Goal: Task Accomplishment & Management: Use online tool/utility

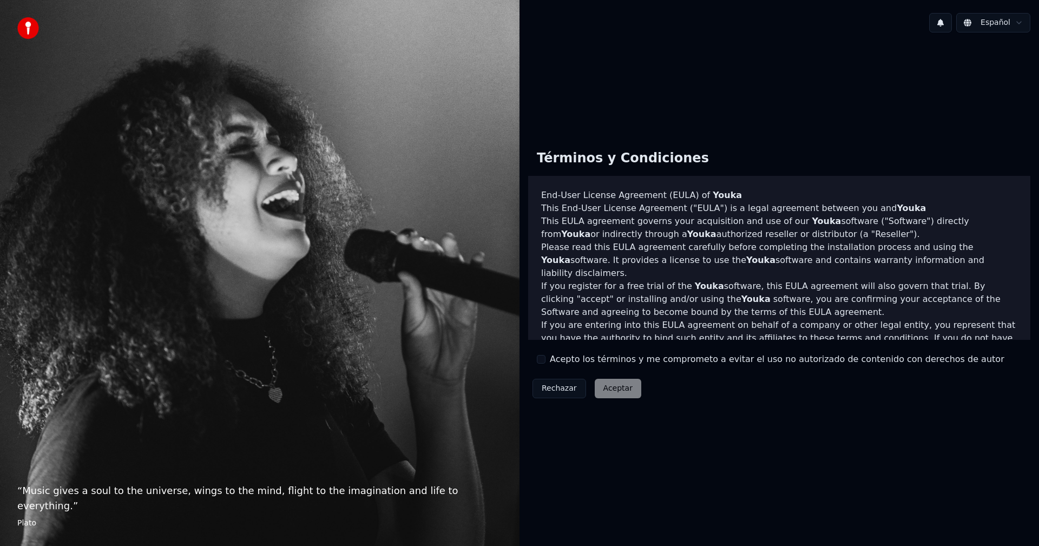
click at [544, 359] on button "Acepto los términos y me comprometo a evitar el uso no autorizado de contenido …" at bounding box center [541, 359] width 9 height 9
click at [614, 386] on button "Aceptar" at bounding box center [618, 388] width 47 height 19
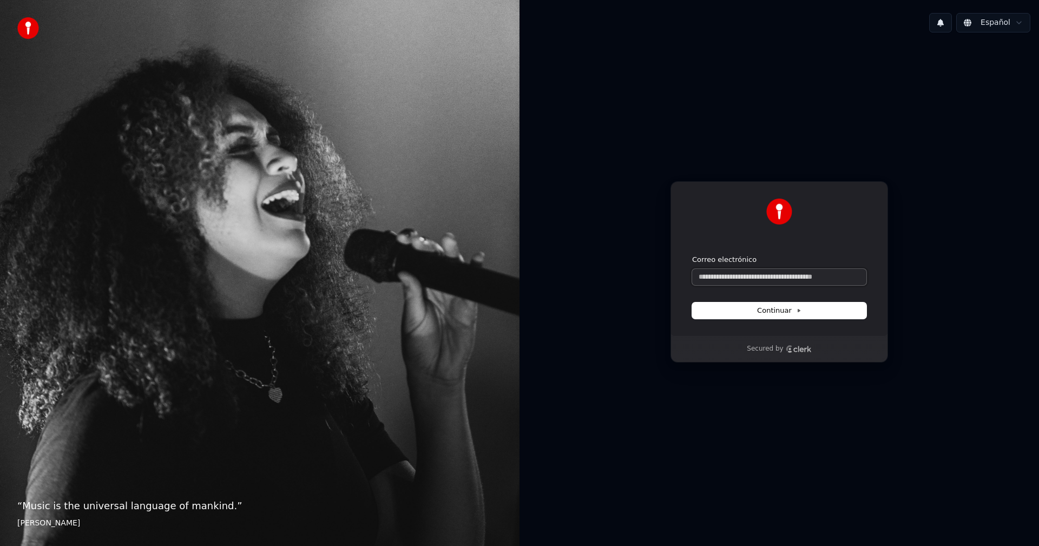
click at [734, 279] on input "Correo electrónico" at bounding box center [779, 277] width 174 height 16
type input "*"
click at [788, 302] on form "**********" at bounding box center [779, 287] width 174 height 64
click at [790, 310] on span "Continuar" at bounding box center [779, 311] width 44 height 10
type input "**********"
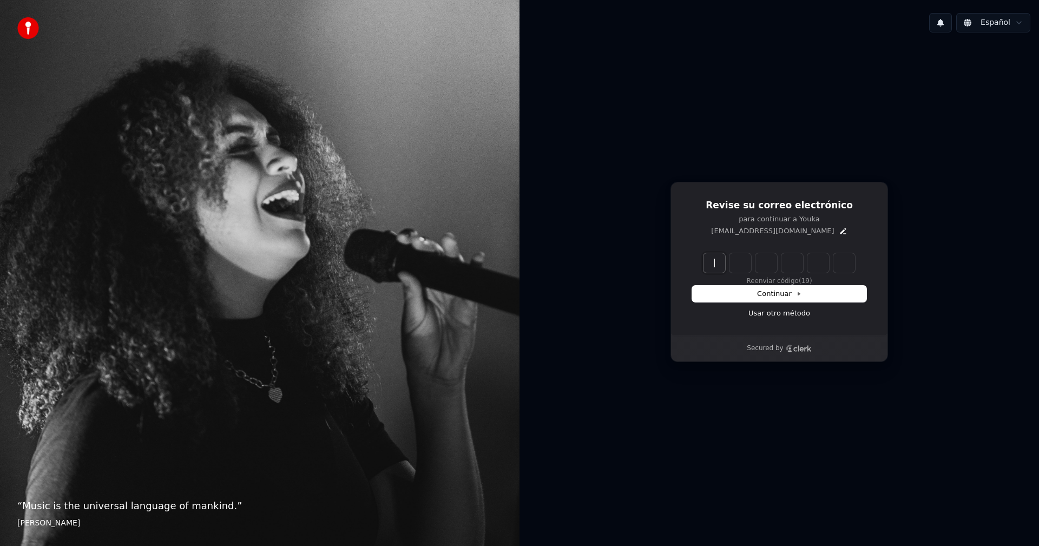
click at [712, 266] on input "Enter verification code" at bounding box center [789, 262] width 173 height 19
paste input "******"
type input "******"
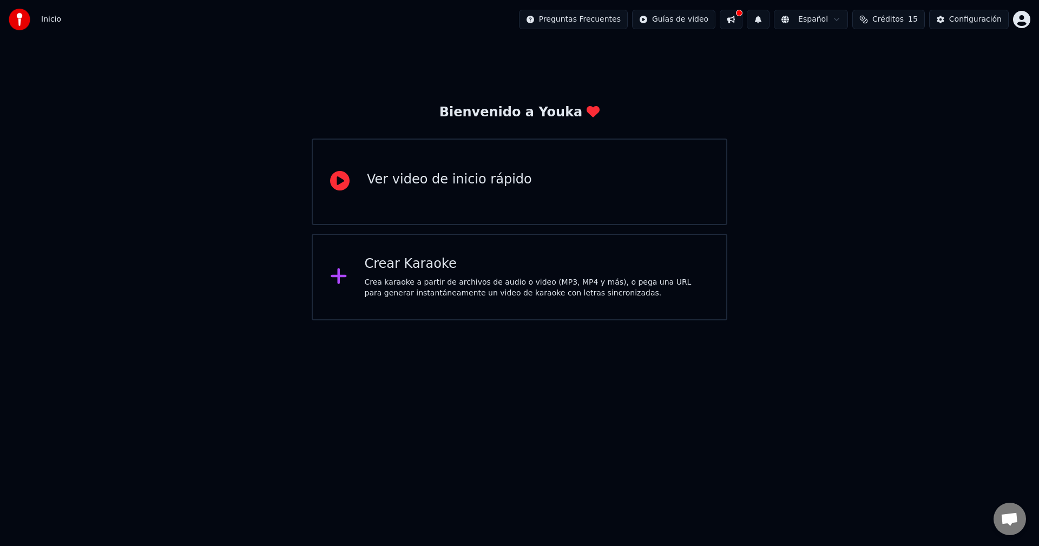
click at [534, 305] on div "Crear Karaoke Crea karaoke a partir de archivos de audio o video (MP3, MP4 y má…" at bounding box center [520, 277] width 416 height 87
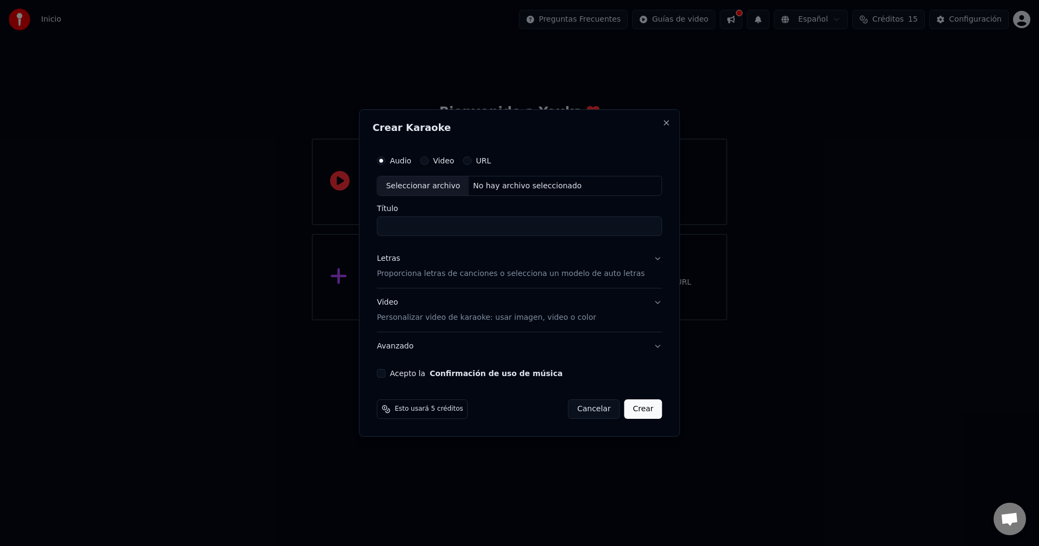
click at [445, 190] on div "Seleccionar archivo" at bounding box center [422, 185] width 91 height 19
type input "**********"
click at [611, 277] on p "Proporciona letras de canciones o selecciona un modelo de auto letras" at bounding box center [511, 274] width 268 height 11
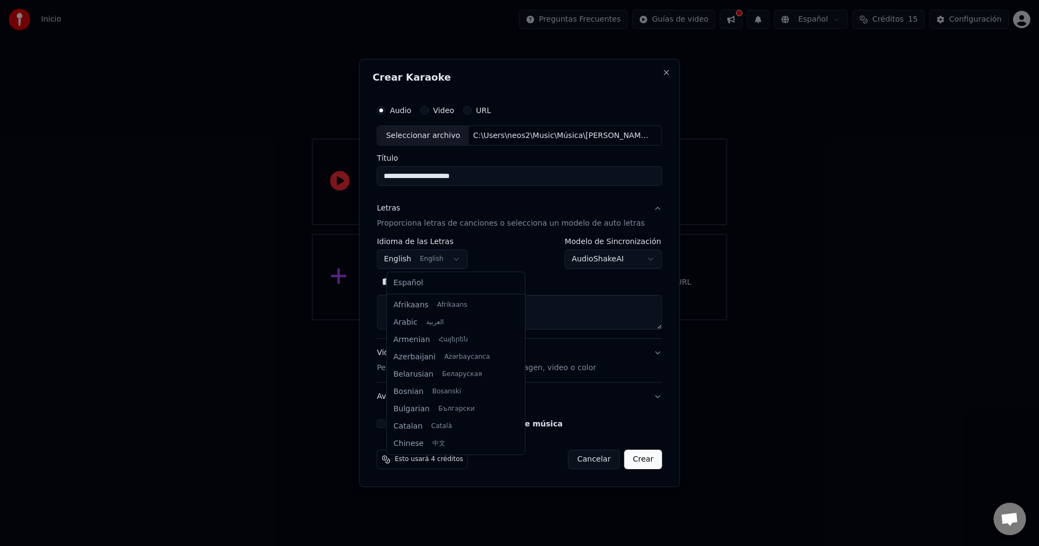
click at [450, 259] on body "**********" at bounding box center [519, 160] width 1039 height 320
select select "**"
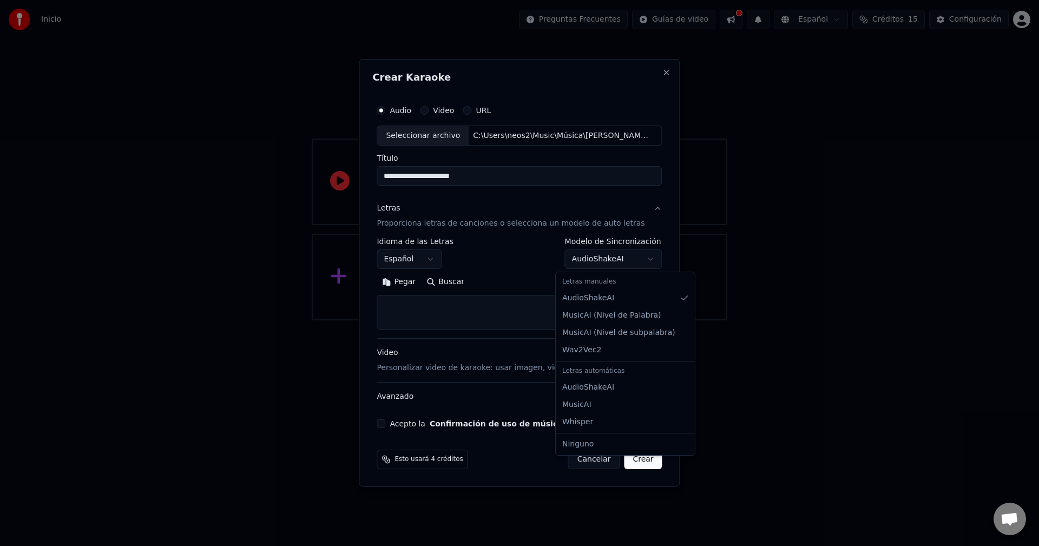
click at [643, 258] on body "**********" at bounding box center [519, 160] width 1039 height 320
click at [483, 319] on textarea at bounding box center [519, 312] width 285 height 35
click at [449, 284] on button "Buscar" at bounding box center [445, 282] width 49 height 17
click at [476, 309] on textarea at bounding box center [519, 312] width 285 height 35
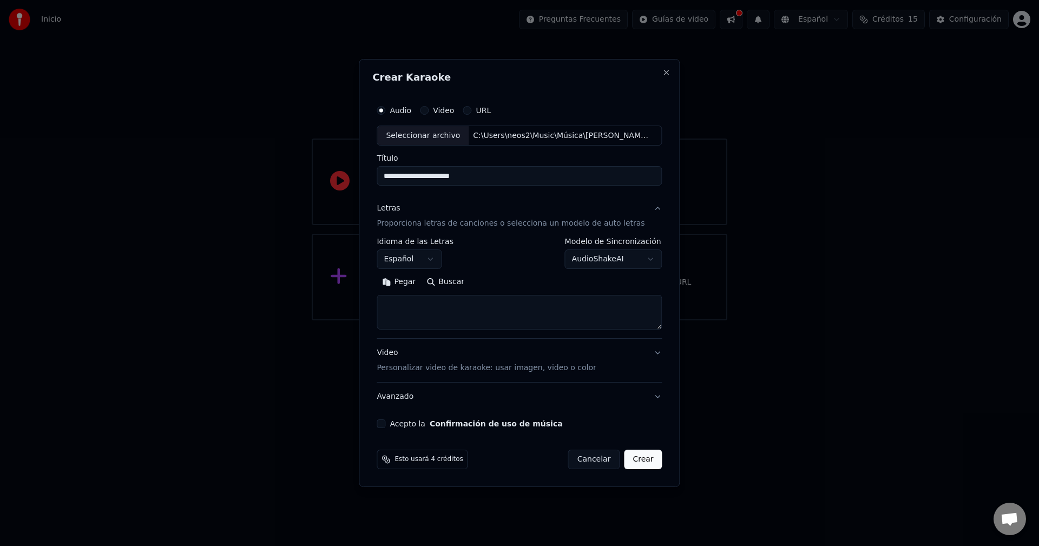
click at [648, 350] on button "Video Personalizar video de karaoke: usar imagen, video o color" at bounding box center [519, 360] width 285 height 43
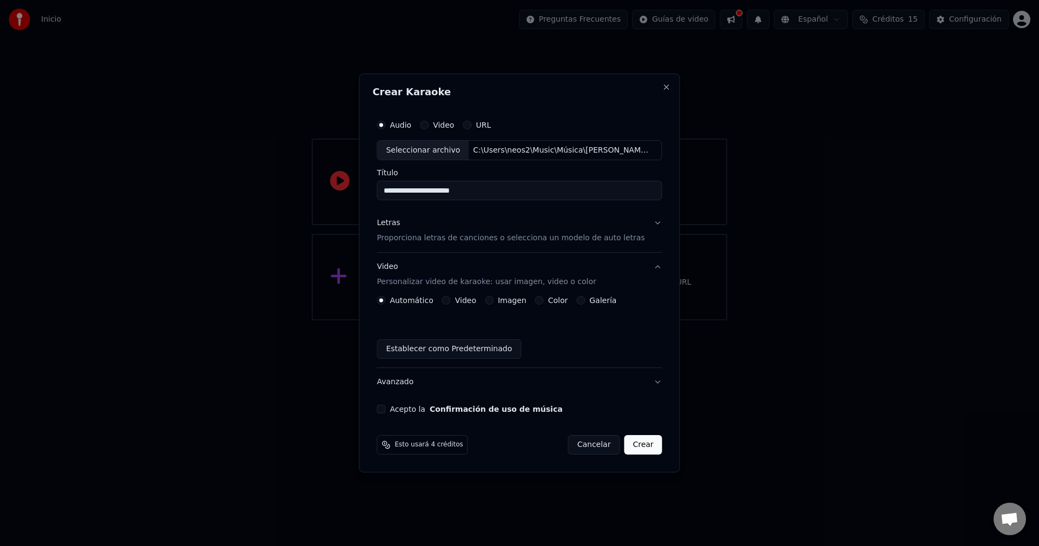
click at [649, 209] on button "Letras Proporciona letras de canciones o selecciona un modelo de auto letras" at bounding box center [519, 230] width 285 height 43
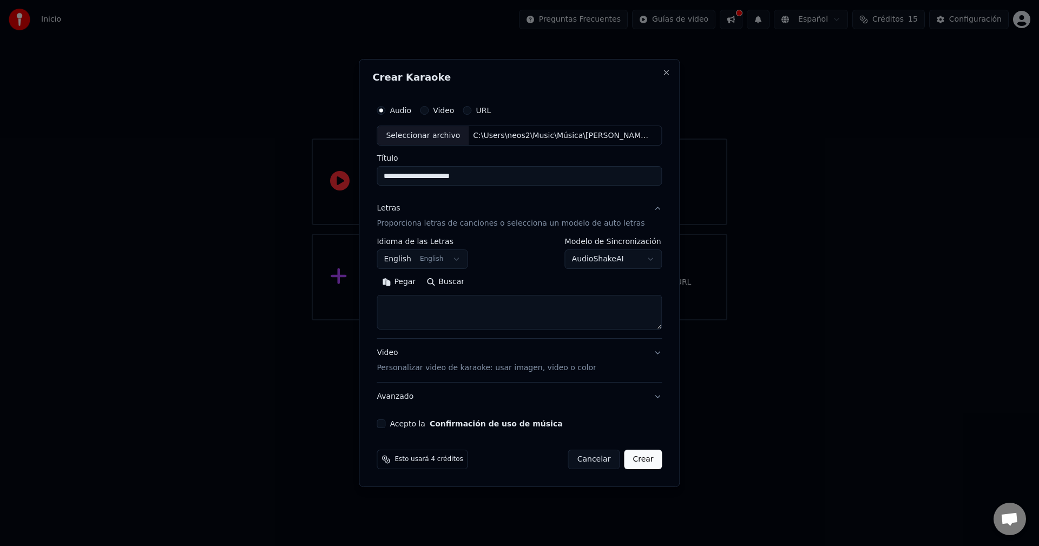
click at [447, 283] on button "Buscar" at bounding box center [445, 282] width 49 height 17
drag, startPoint x: 404, startPoint y: 179, endPoint x: 374, endPoint y: 181, distance: 29.8
click at [374, 181] on div "**********" at bounding box center [519, 273] width 321 height 429
type input "**********"
click at [443, 275] on button "Buscar" at bounding box center [445, 282] width 49 height 17
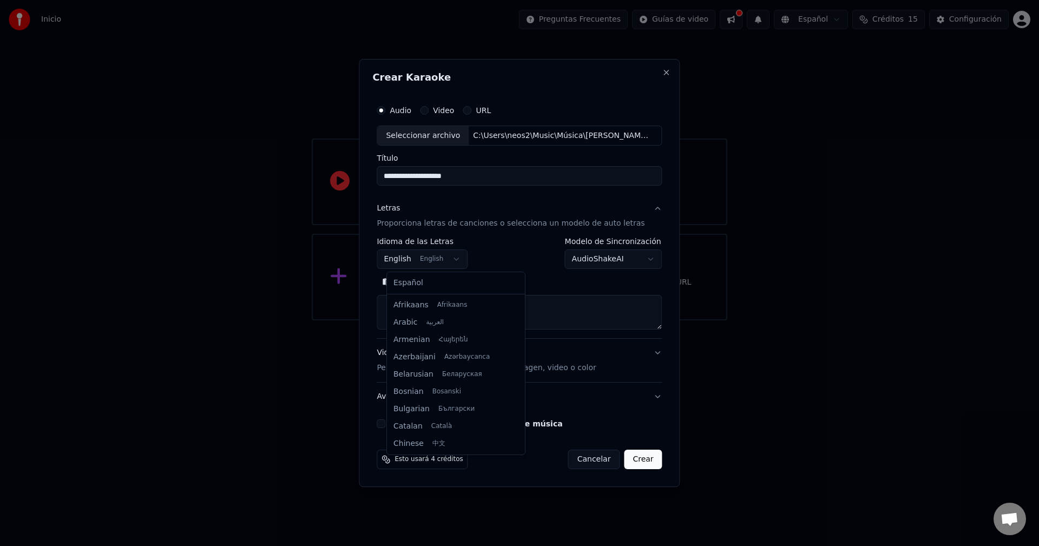
click at [449, 259] on body "**********" at bounding box center [519, 160] width 1039 height 320
type textarea "**********"
select select "**"
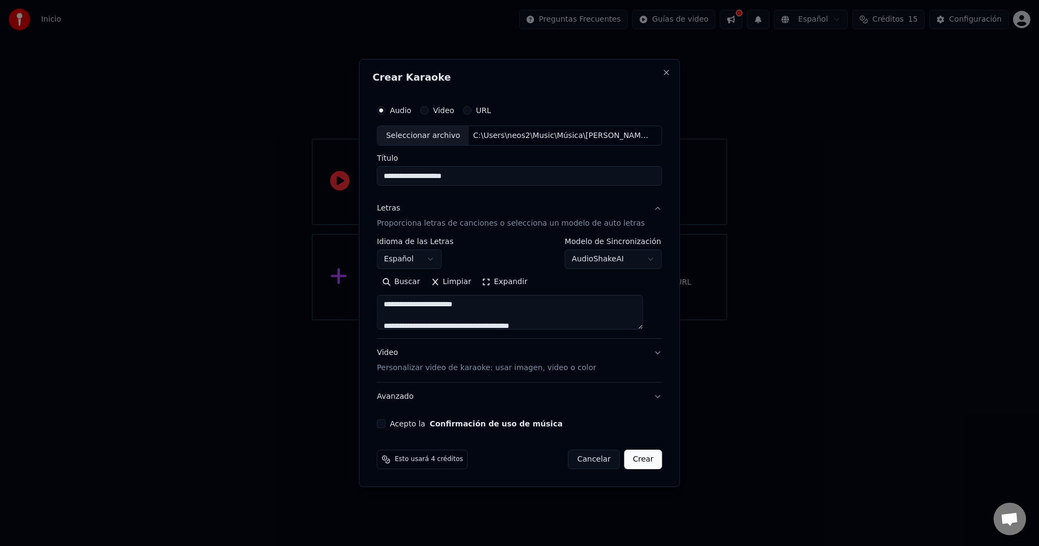
scroll to position [343, 0]
click at [385, 424] on button "Acepto la Confirmación de uso de música" at bounding box center [381, 423] width 9 height 9
click at [634, 464] on button "Crear" at bounding box center [643, 459] width 38 height 19
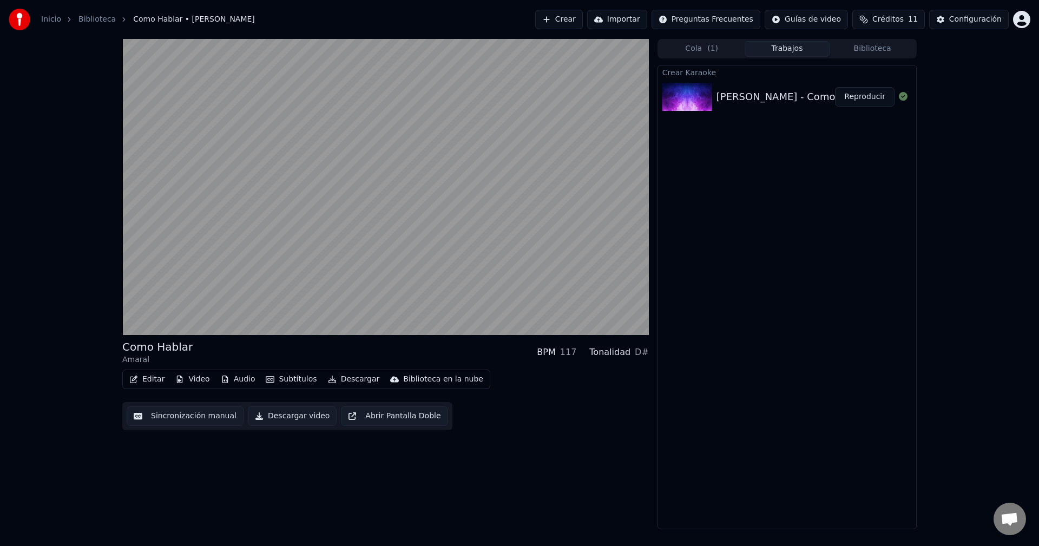
click at [48, 422] on div "Como Hablar Amaral BPM 117 Tonalidad D# Editar Video Audio Subtítulos Descargar…" at bounding box center [519, 284] width 1039 height 490
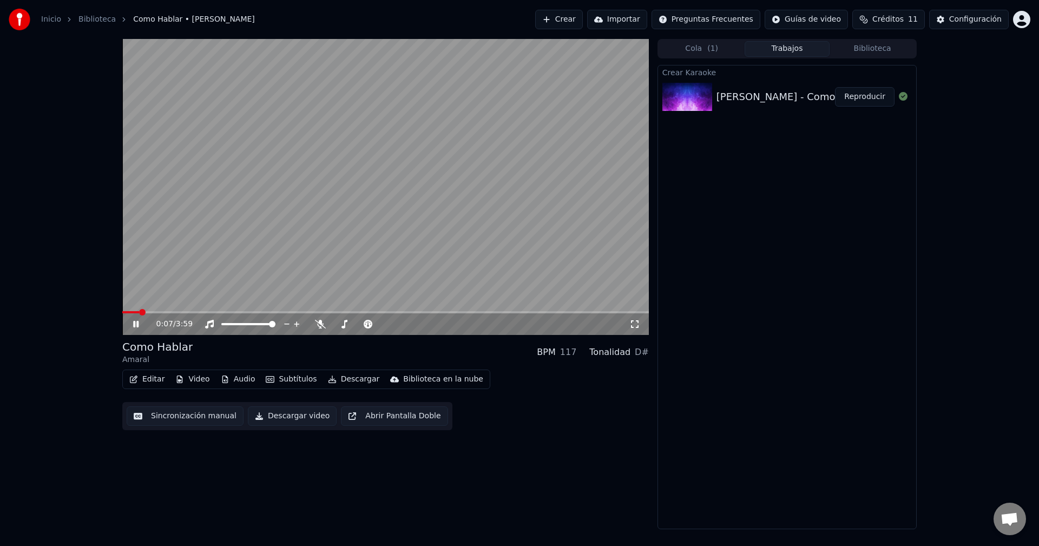
click at [134, 327] on icon at bounding box center [135, 324] width 5 height 6
click at [122, 312] on span at bounding box center [125, 312] width 6 height 6
click at [295, 324] on icon at bounding box center [296, 323] width 5 height 5
click at [135, 329] on div "0:00 / 3:59" at bounding box center [386, 324] width 518 height 11
click at [135, 326] on icon at bounding box center [136, 324] width 6 height 8
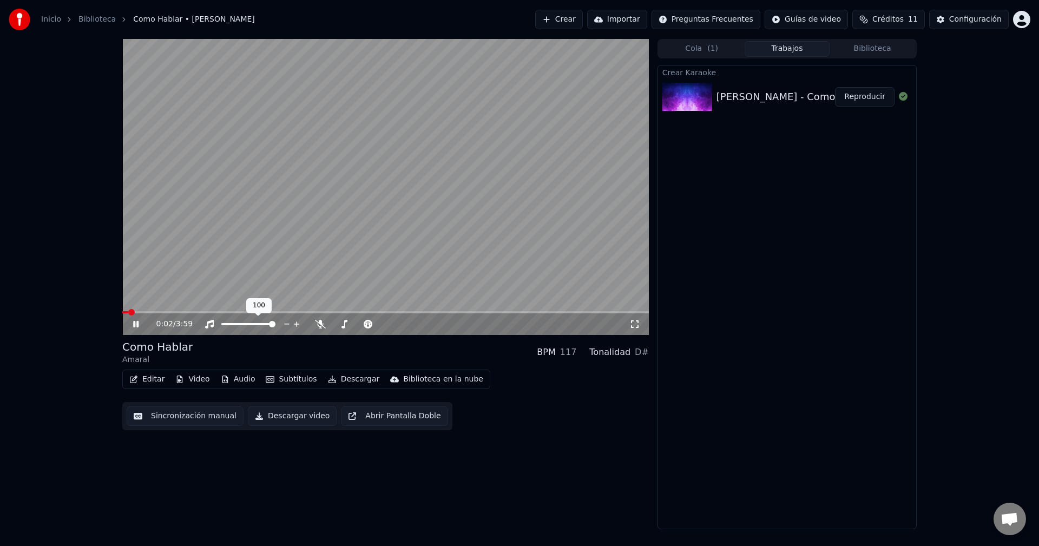
click at [299, 323] on icon at bounding box center [297, 324] width 10 height 11
click at [290, 322] on icon at bounding box center [287, 324] width 10 height 11
click at [386, 324] on span at bounding box center [383, 324] width 6 height 6
click at [275, 327] on span at bounding box center [272, 324] width 6 height 6
click at [380, 321] on span at bounding box center [383, 324] width 6 height 6
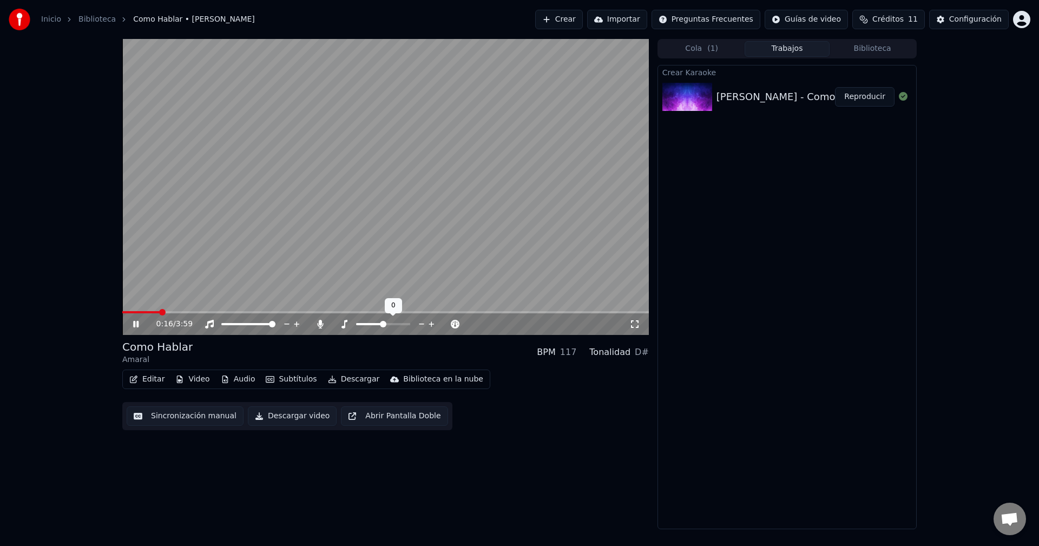
click at [380, 321] on span at bounding box center [383, 324] width 6 height 6
click at [431, 323] on icon at bounding box center [431, 323] width 5 height 5
click at [383, 326] on span at bounding box center [383, 324] width 6 height 6
click at [332, 325] on span at bounding box center [332, 324] width 0 height 2
click at [386, 323] on span at bounding box center [359, 324] width 54 height 2
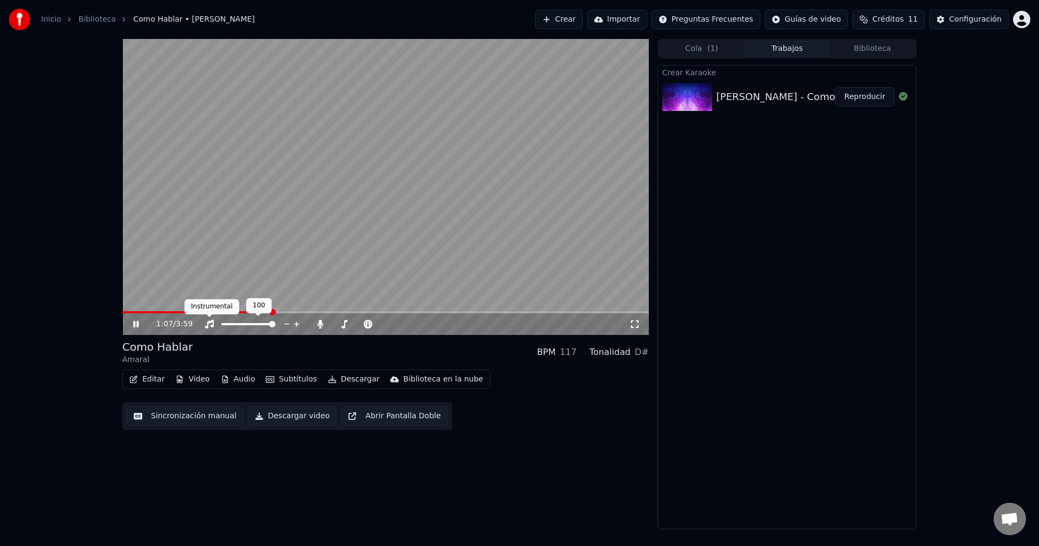
click at [212, 321] on icon at bounding box center [209, 324] width 9 height 9
click at [212, 321] on icon at bounding box center [209, 324] width 11 height 9
click at [326, 324] on div at bounding box center [369, 324] width 87 height 11
click at [321, 324] on icon at bounding box center [320, 324] width 6 height 9
click at [319, 324] on icon at bounding box center [320, 324] width 11 height 9
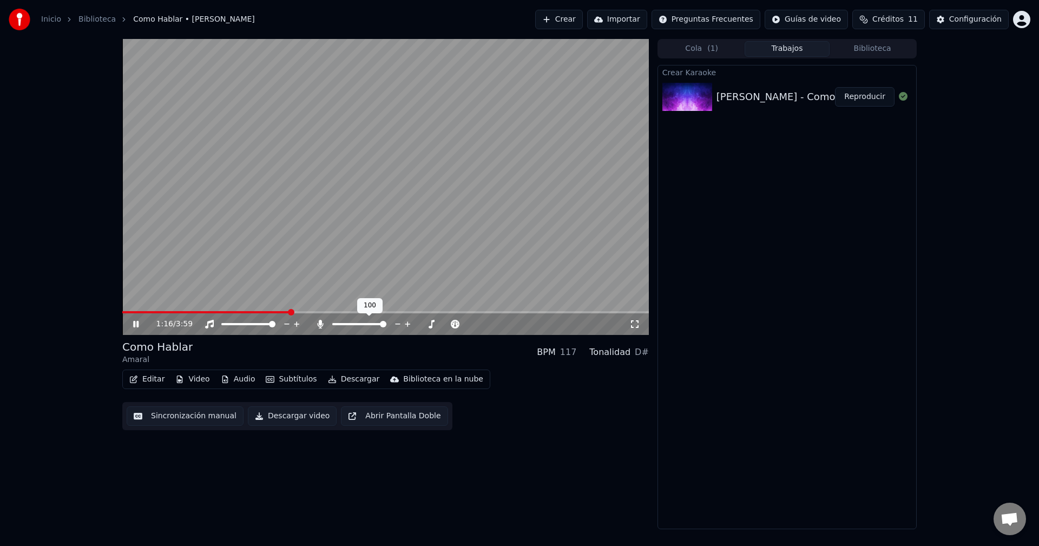
click at [319, 324] on icon at bounding box center [320, 324] width 6 height 9
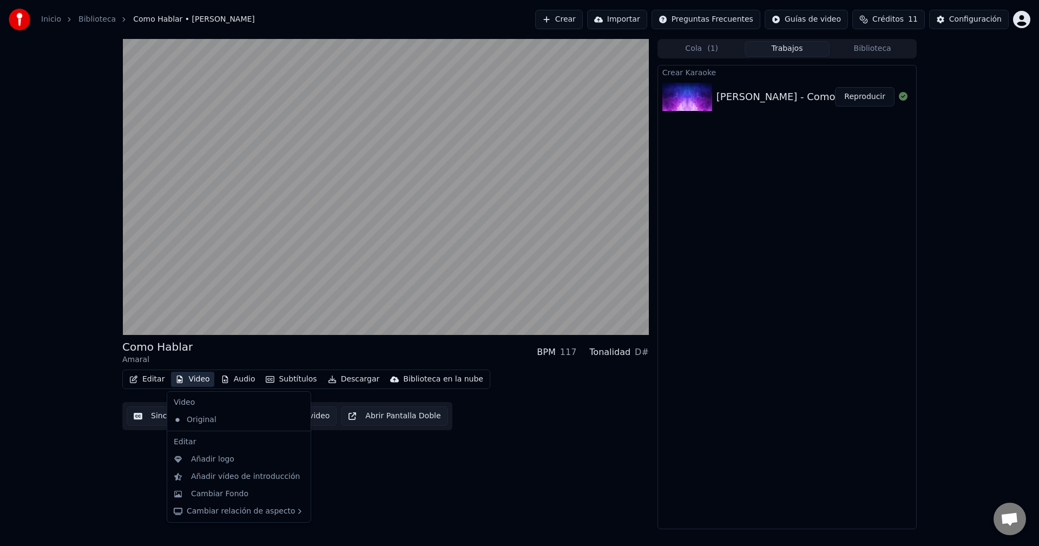
click at [192, 378] on button "Video" at bounding box center [192, 379] width 43 height 15
click at [216, 452] on div "Añadir logo" at bounding box center [238, 459] width 139 height 17
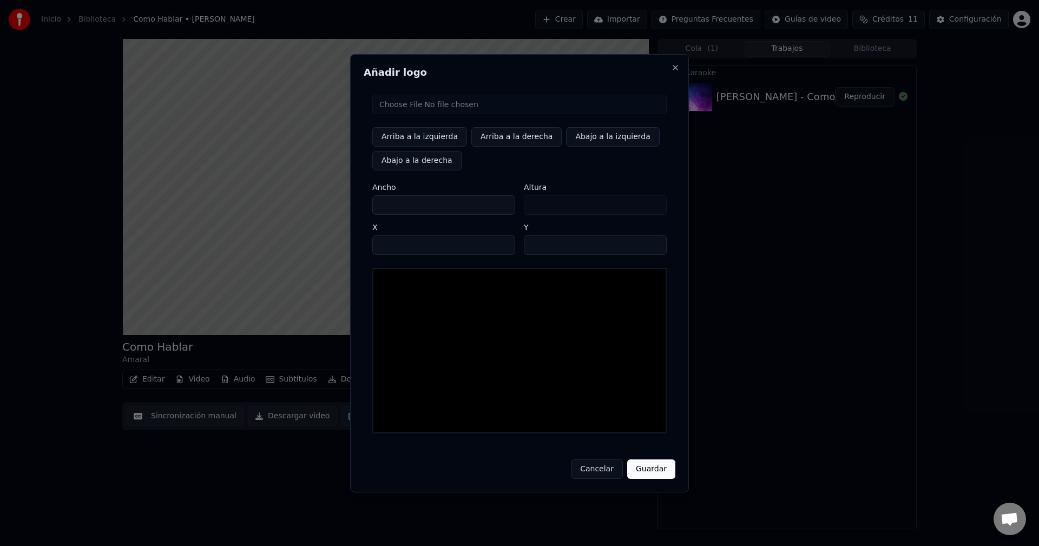
click at [427, 161] on button "Abajo a la derecha" at bounding box center [416, 160] width 89 height 19
type input "****"
type input "***"
click at [561, 345] on div at bounding box center [519, 351] width 294 height 166
click at [532, 108] on input "file" at bounding box center [519, 104] width 294 height 19
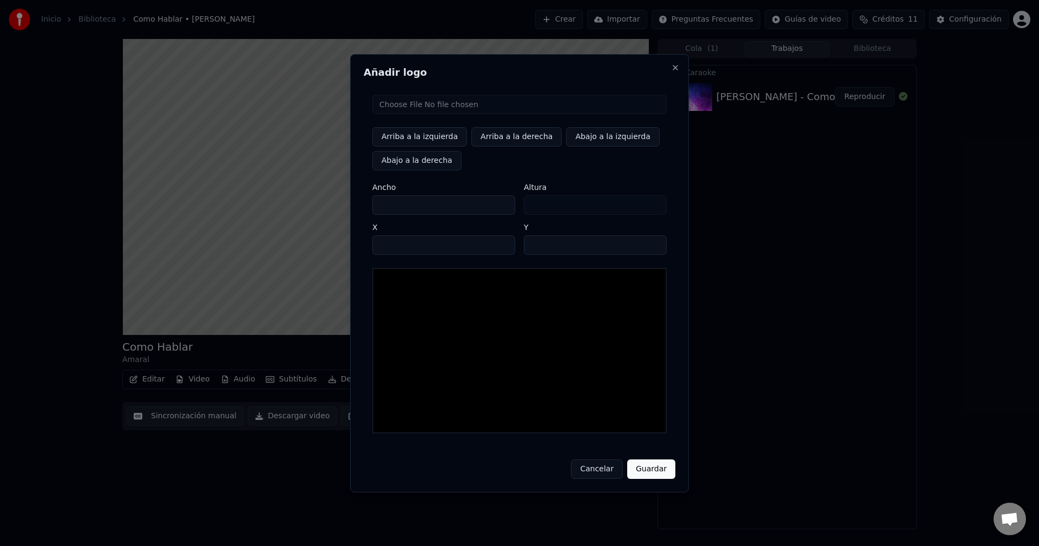
type input "**********"
click at [656, 461] on button "Guardar" at bounding box center [651, 468] width 48 height 19
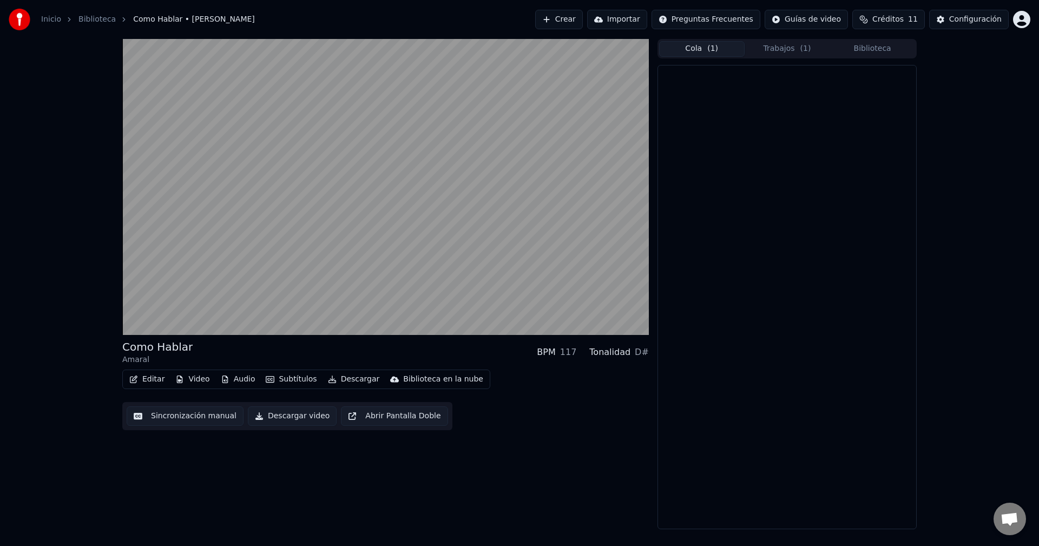
click at [696, 47] on button "Cola ( 1 )" at bounding box center [702, 49] width 86 height 16
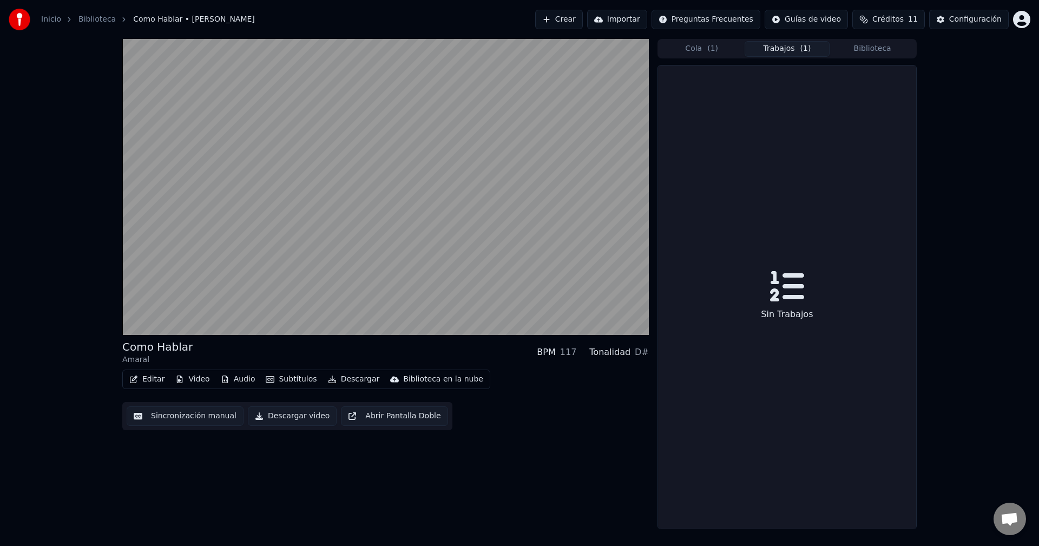
click at [758, 47] on button "Trabajos ( 1 )" at bounding box center [788, 49] width 86 height 16
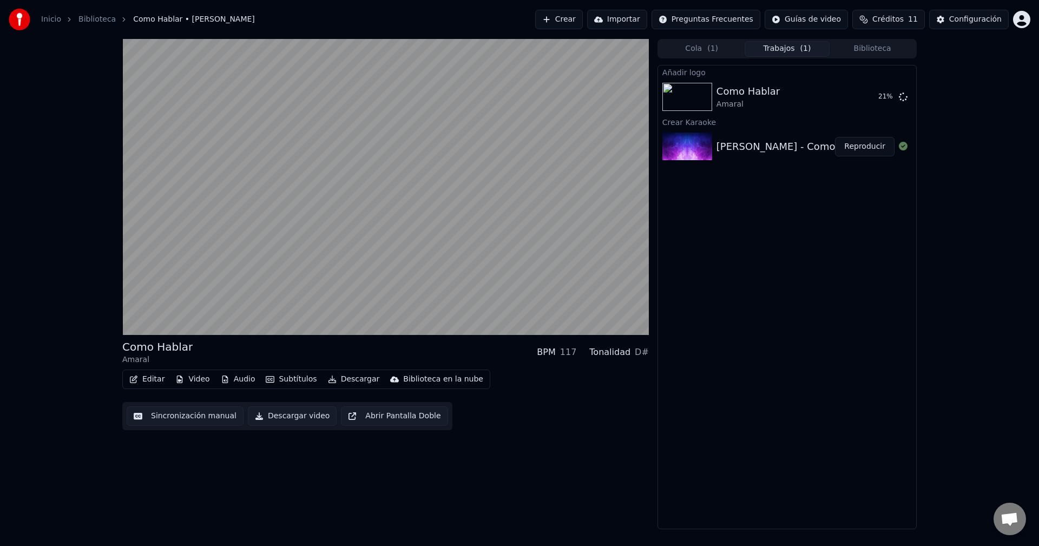
click at [866, 47] on button "Biblioteca" at bounding box center [873, 49] width 86 height 16
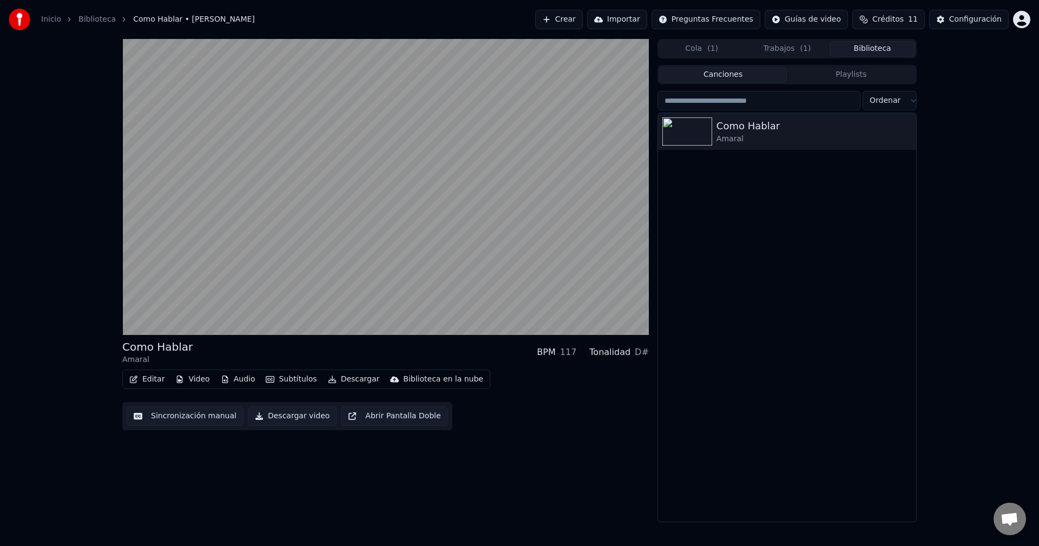
click at [787, 47] on button "Trabajos ( 1 )" at bounding box center [788, 49] width 86 height 16
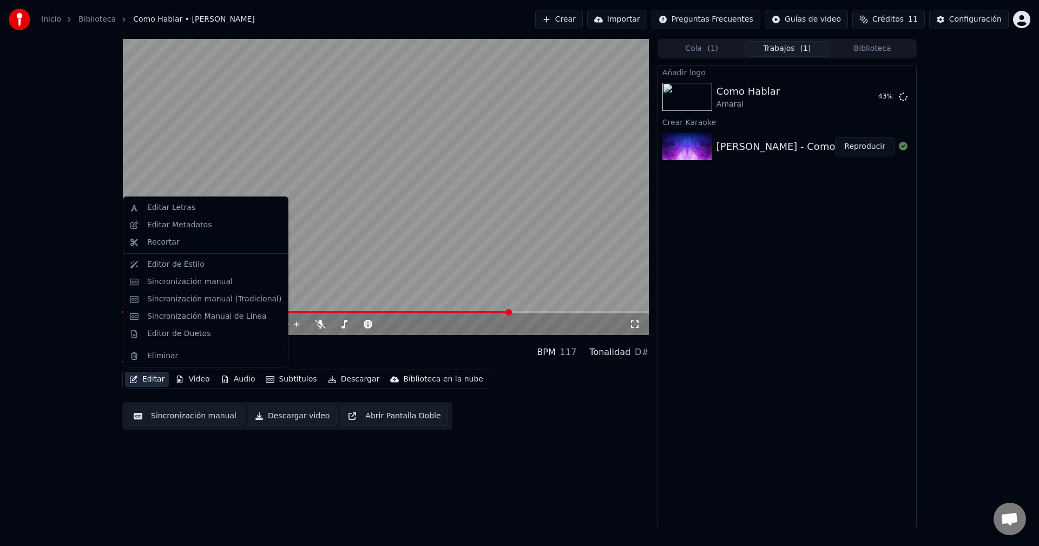
click at [153, 383] on button "Editar" at bounding box center [147, 379] width 44 height 15
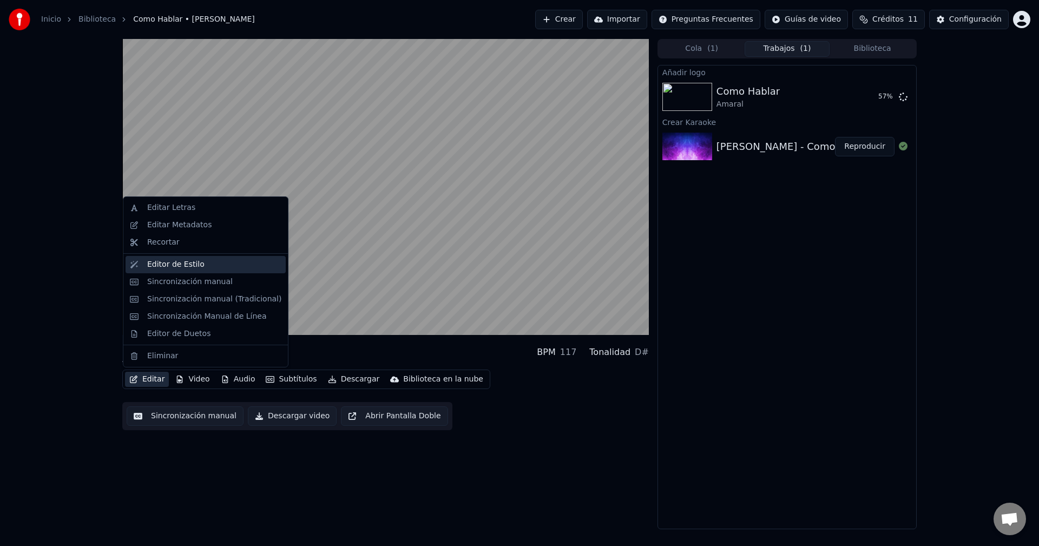
click at [173, 266] on div "Editor de Estilo" at bounding box center [175, 264] width 57 height 11
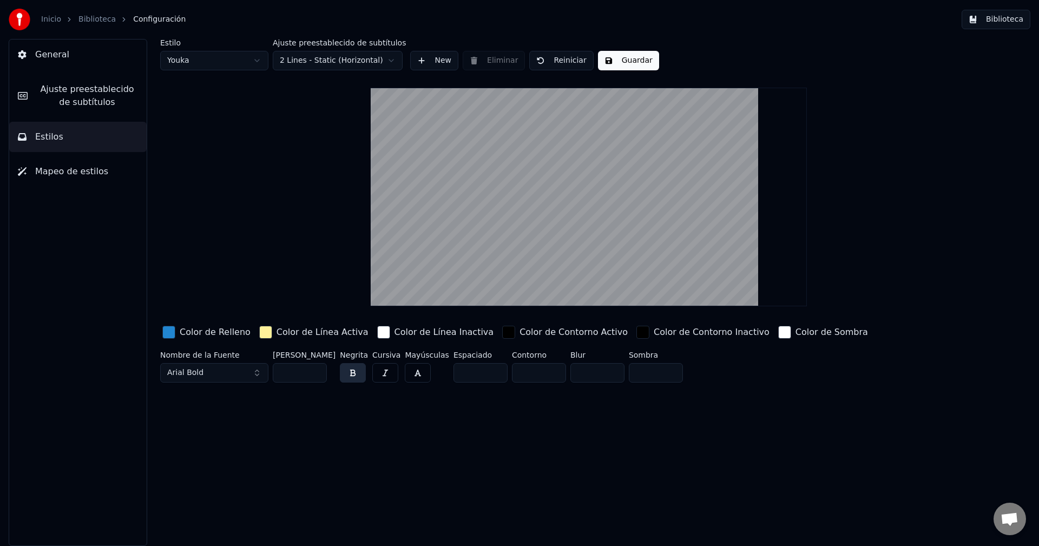
click at [83, 173] on span "Mapeo de estilos" at bounding box center [71, 171] width 73 height 13
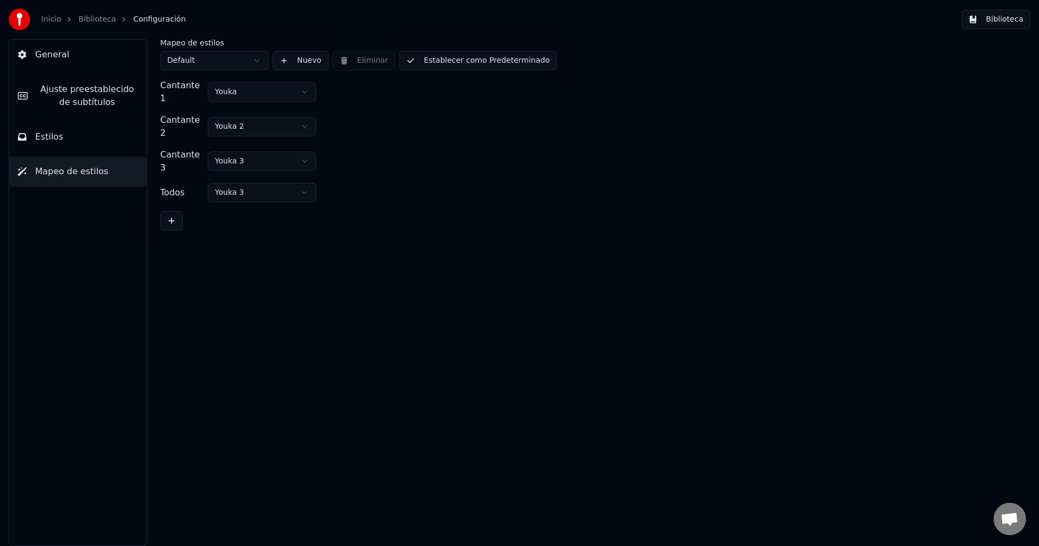
click at [64, 144] on button "Estilos" at bounding box center [77, 137] width 137 height 30
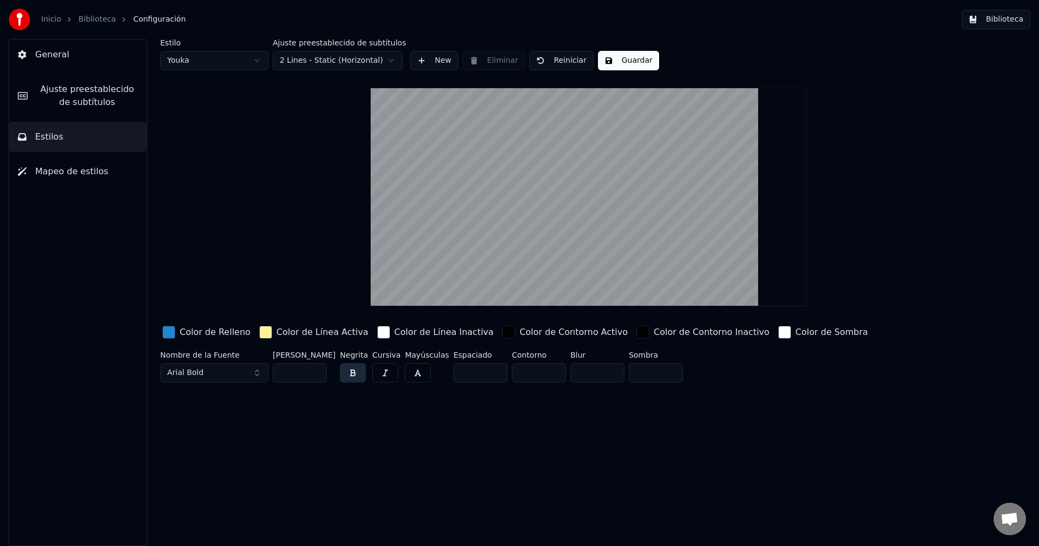
click at [84, 18] on link "Biblioteca" at bounding box center [96, 19] width 37 height 11
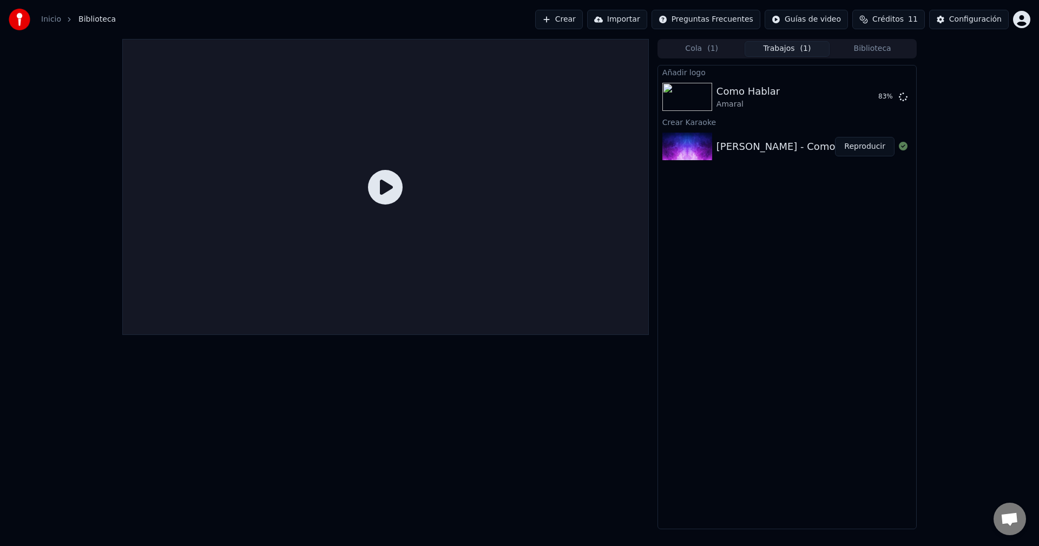
click at [745, 147] on div "Amaral - Como Hablar" at bounding box center [793, 146] width 154 height 15
click at [384, 177] on icon at bounding box center [385, 187] width 35 height 35
click at [385, 184] on icon at bounding box center [385, 187] width 35 height 35
click at [884, 146] on button "Reproducir" at bounding box center [865, 146] width 60 height 19
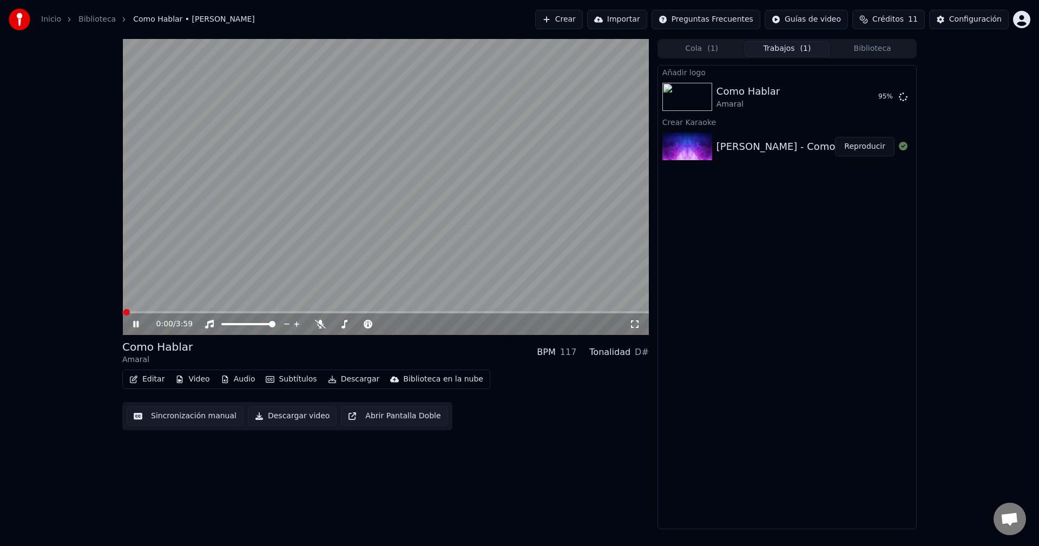
click at [354, 312] on span at bounding box center [385, 312] width 527 height 2
click at [483, 308] on video at bounding box center [385, 187] width 527 height 296
click at [482, 312] on span at bounding box center [385, 312] width 527 height 2
click at [448, 258] on video at bounding box center [385, 187] width 527 height 296
click at [409, 321] on span at bounding box center [407, 324] width 6 height 6
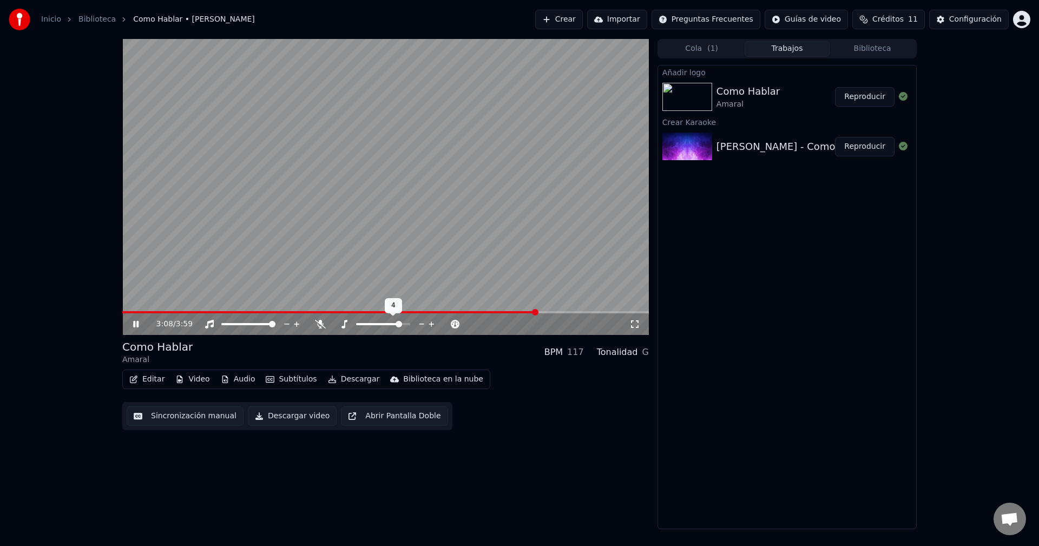
click at [399, 326] on span at bounding box center [399, 324] width 6 height 6
click at [382, 326] on span at bounding box center [383, 324] width 6 height 6
click at [858, 97] on button "Reproducir" at bounding box center [865, 96] width 60 height 19
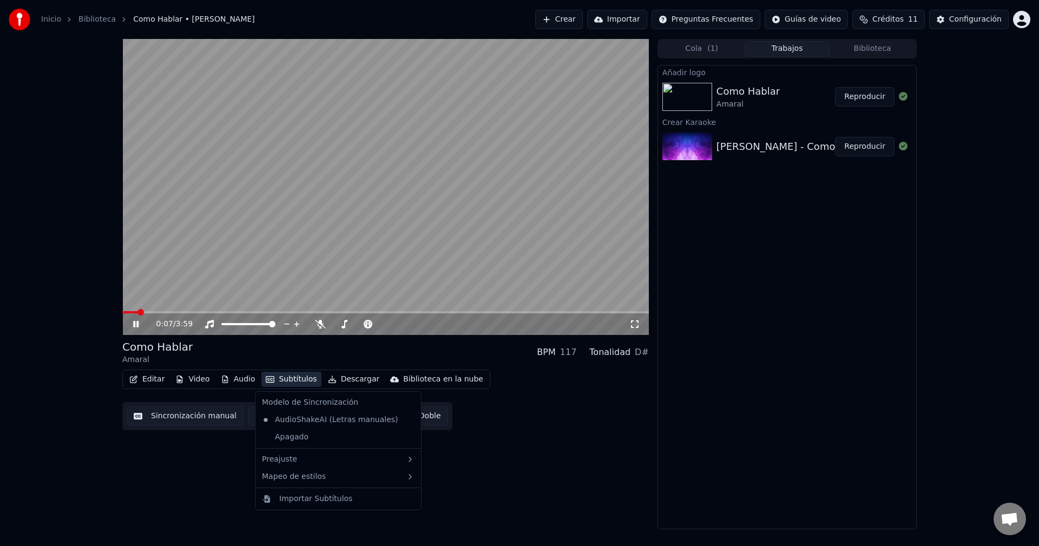
click at [287, 376] on button "Subtítulos" at bounding box center [291, 379] width 60 height 15
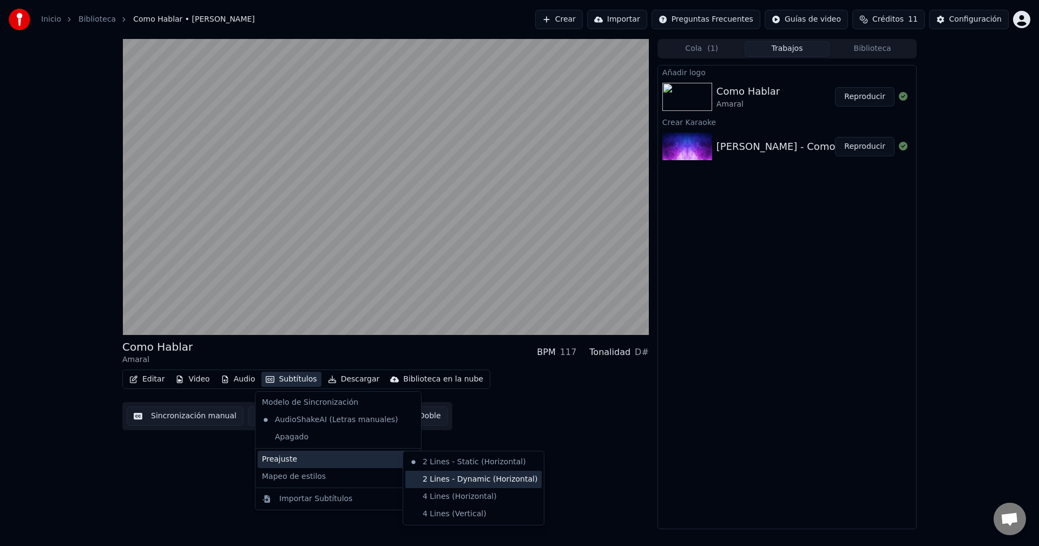
click at [446, 472] on div "2 Lines - Dynamic (Horizontal)" at bounding box center [473, 479] width 136 height 17
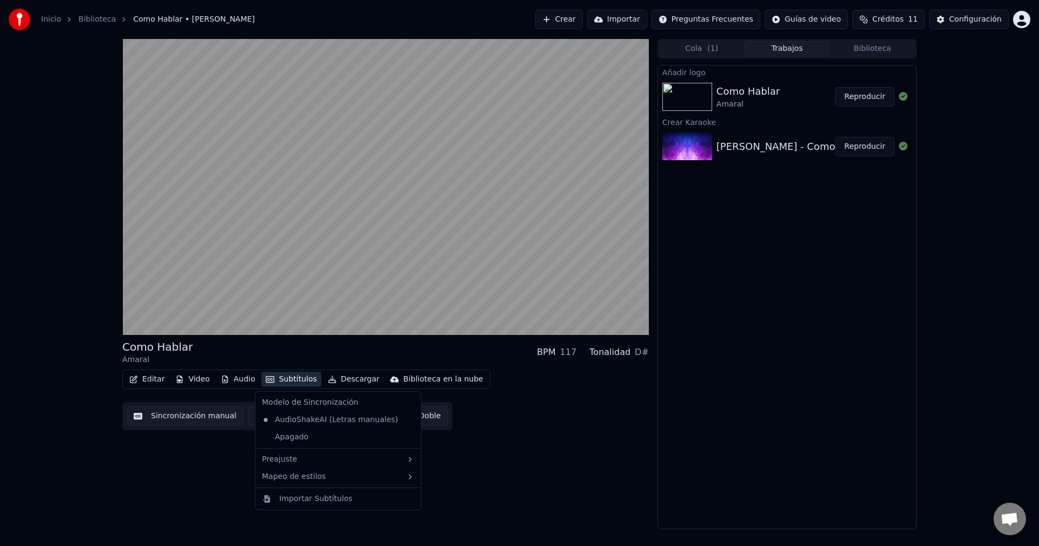
click at [279, 377] on button "Subtítulos" at bounding box center [291, 379] width 60 height 15
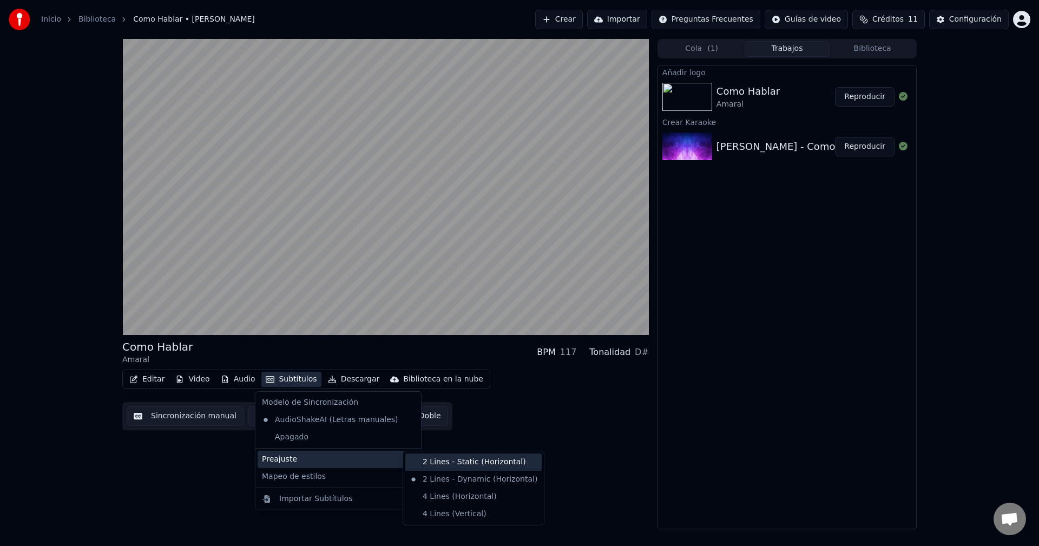
click at [476, 463] on div "2 Lines - Static (Horizontal)" at bounding box center [473, 461] width 136 height 17
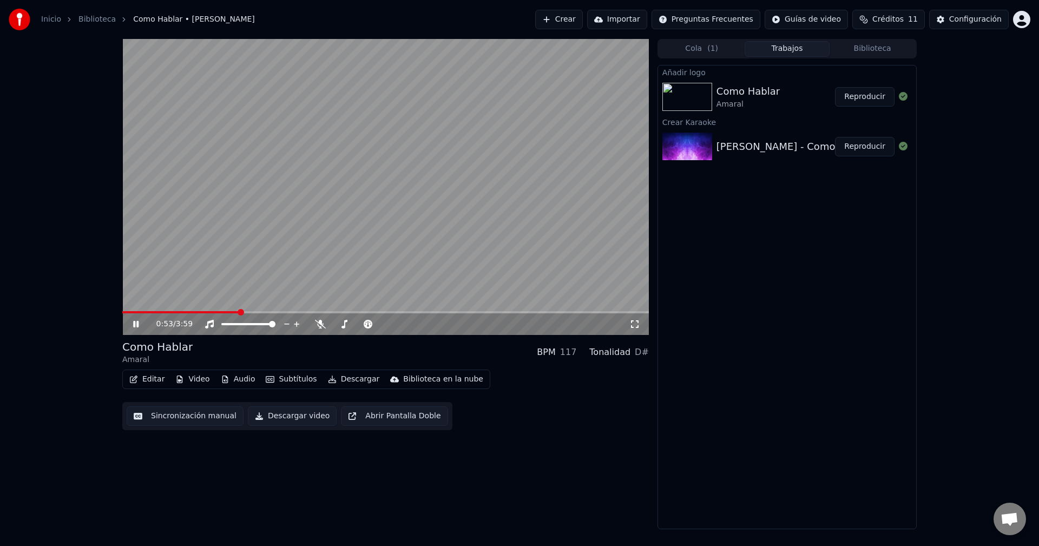
click at [516, 312] on span at bounding box center [385, 312] width 527 height 2
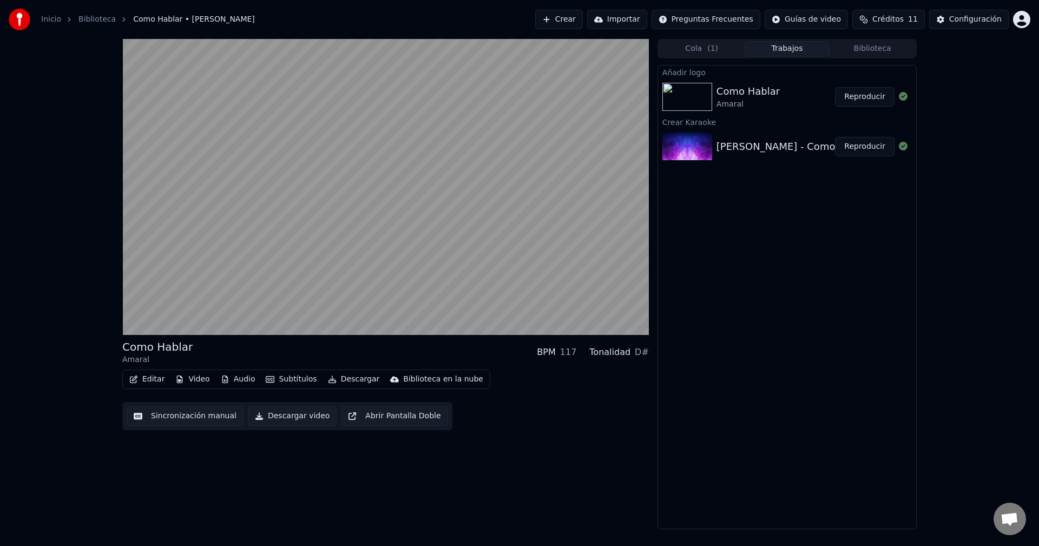
click at [343, 385] on button "Descargar" at bounding box center [354, 379] width 61 height 15
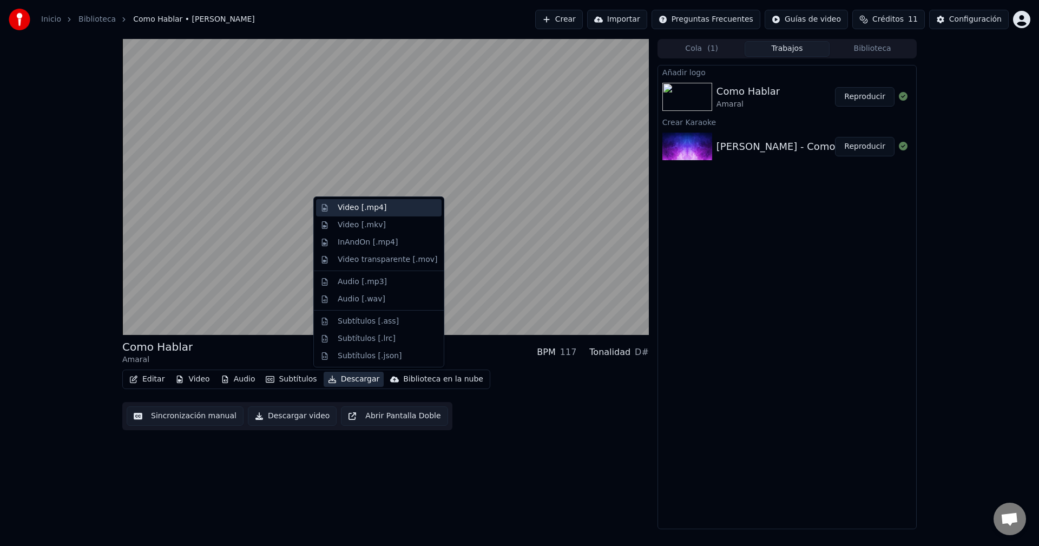
click at [361, 209] on div "Video [.mp4]" at bounding box center [362, 207] width 49 height 11
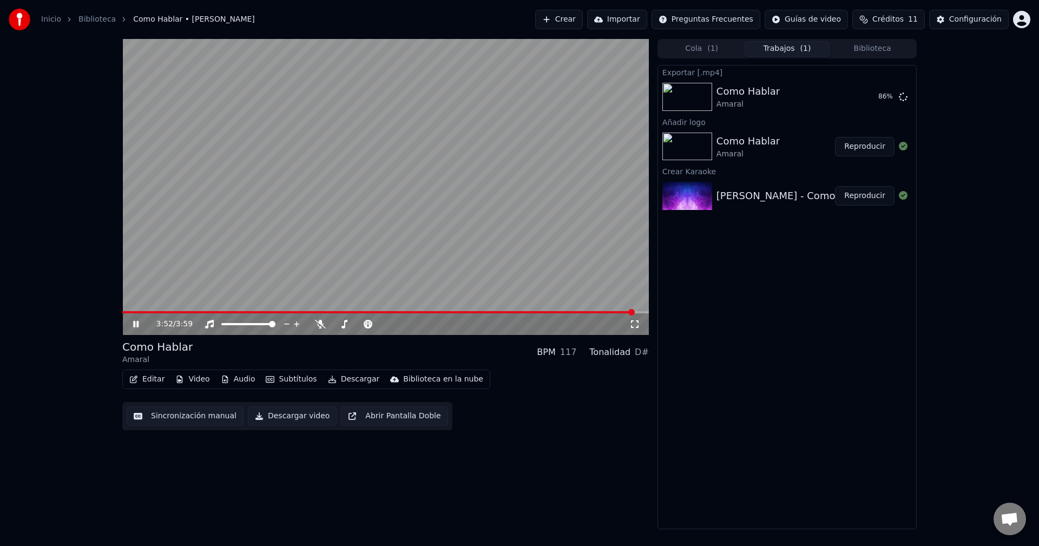
click at [142, 325] on icon at bounding box center [143, 324] width 25 height 9
click at [868, 97] on button "Mostrar" at bounding box center [871, 96] width 48 height 19
click at [981, 14] on div "Configuración" at bounding box center [975, 19] width 52 height 11
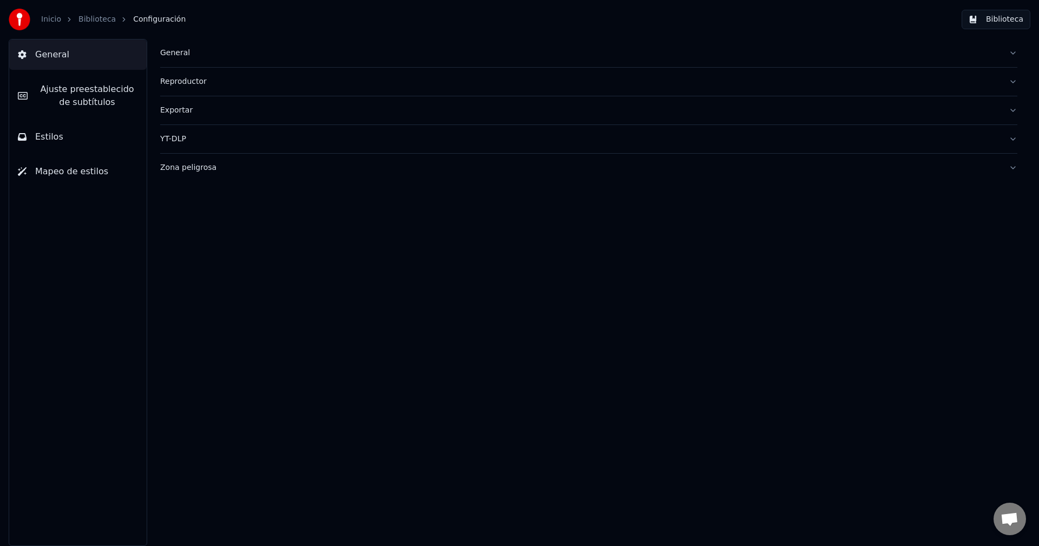
click at [77, 129] on button "Estilos" at bounding box center [77, 137] width 137 height 30
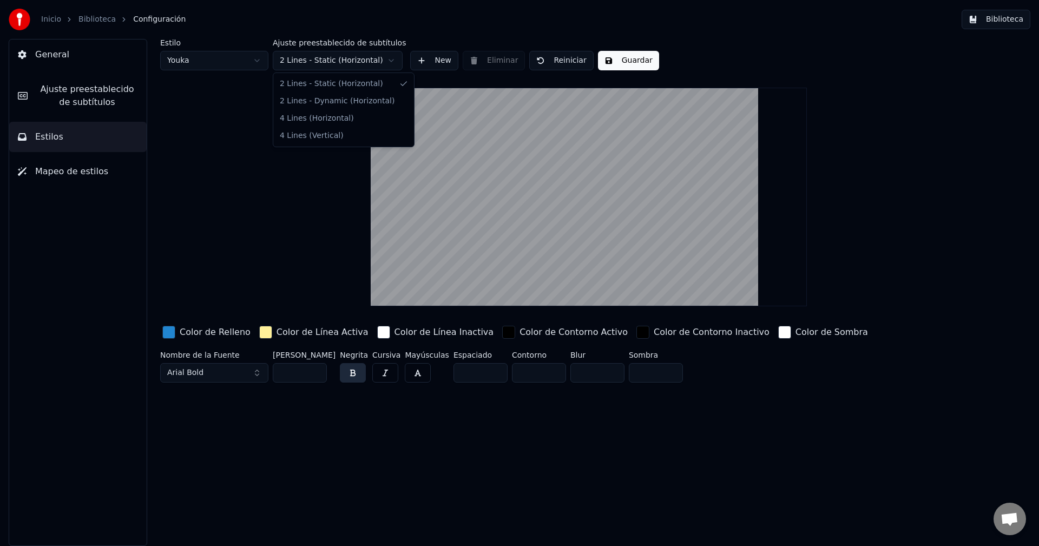
click at [312, 61] on html "Inicio Biblioteca Configuración Biblioteca General Ajuste preestablecido de sub…" at bounding box center [519, 273] width 1039 height 546
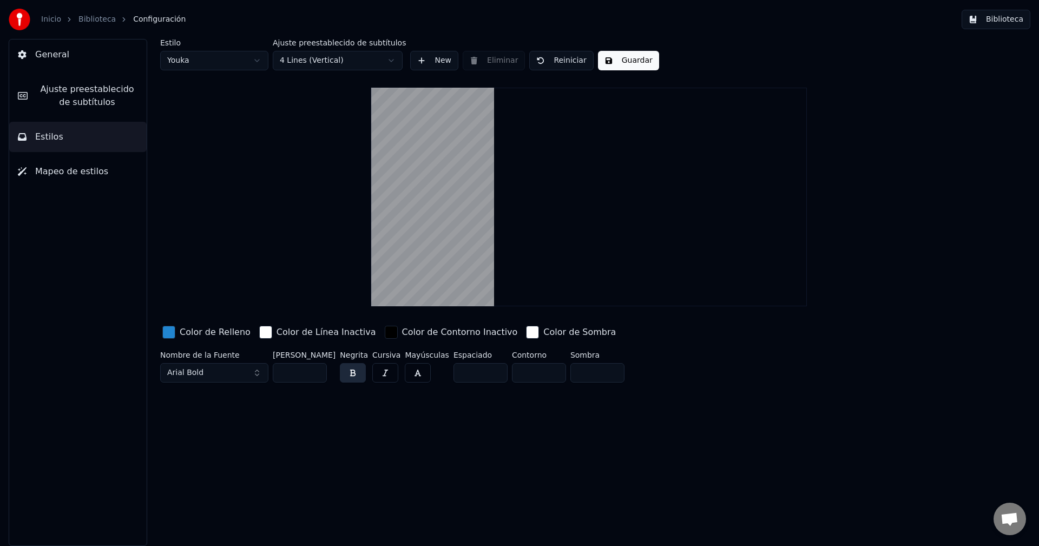
click at [236, 378] on button "Arial Bold" at bounding box center [214, 372] width 108 height 19
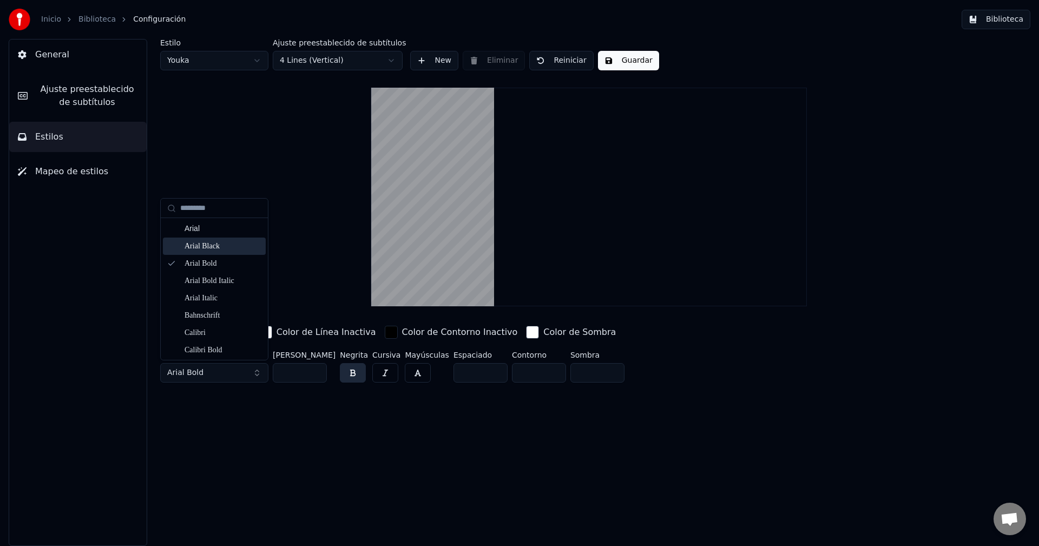
click at [226, 248] on div "Arial Black" at bounding box center [223, 246] width 77 height 11
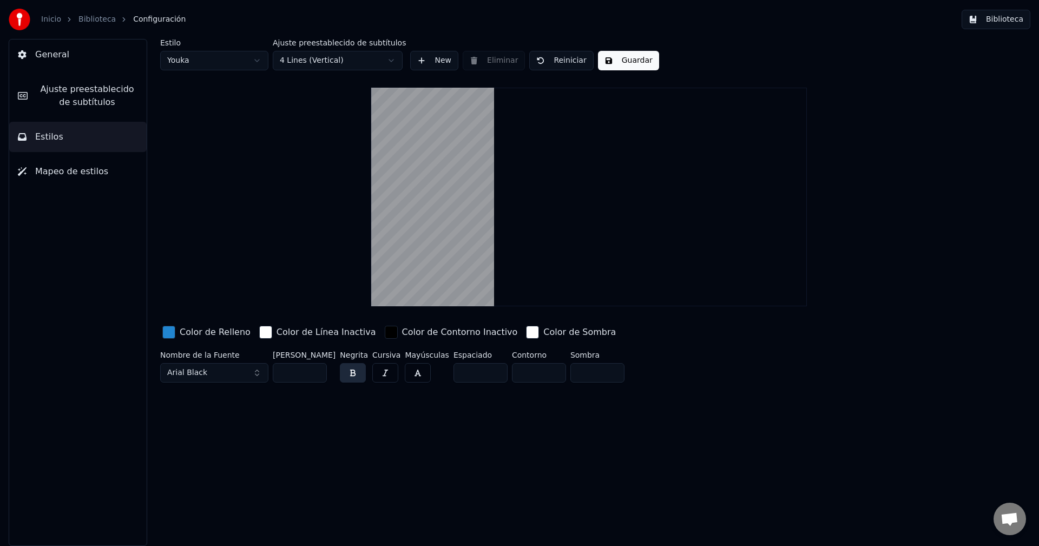
click at [237, 369] on button "Arial Black" at bounding box center [214, 372] width 108 height 19
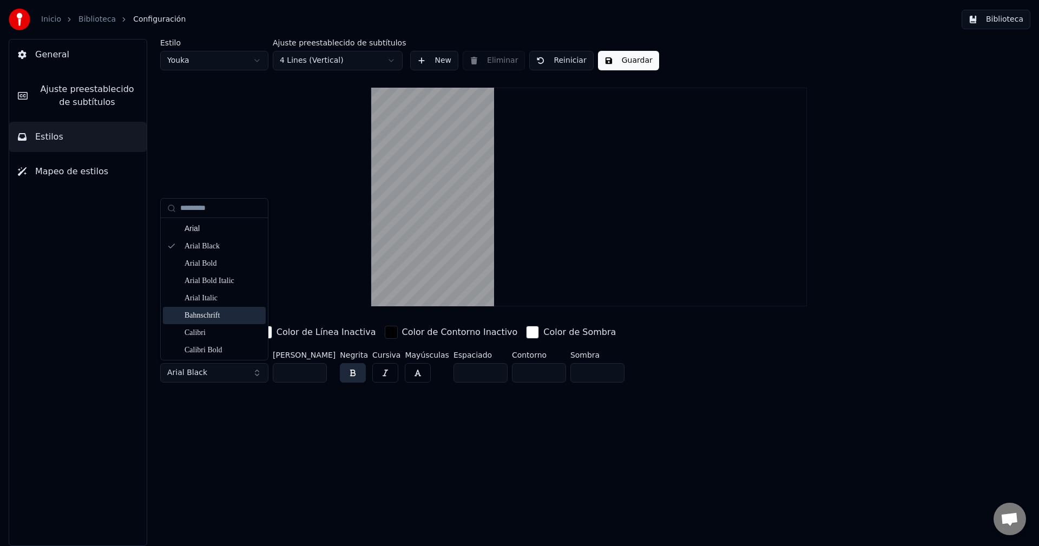
click at [233, 319] on div "Bahnschrift" at bounding box center [223, 315] width 77 height 11
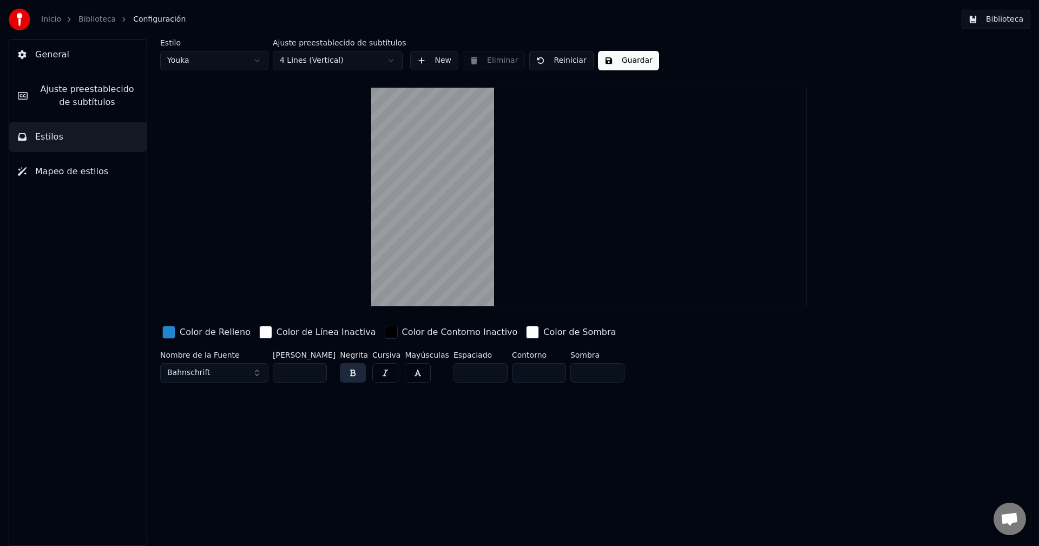
click at [611, 62] on button "Guardar" at bounding box center [628, 60] width 61 height 19
click at [89, 167] on span "Mapeo de estilos" at bounding box center [71, 171] width 73 height 13
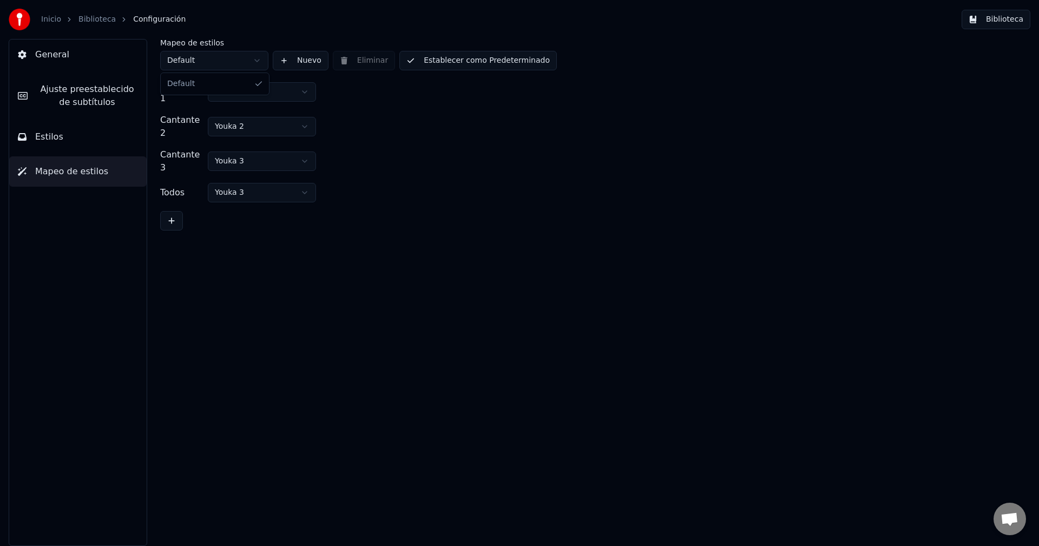
click at [182, 61] on html "Inicio Biblioteca Configuración Biblioteca General Ajuste preestablecido de sub…" at bounding box center [519, 273] width 1039 height 546
click at [91, 55] on button "General" at bounding box center [77, 55] width 137 height 30
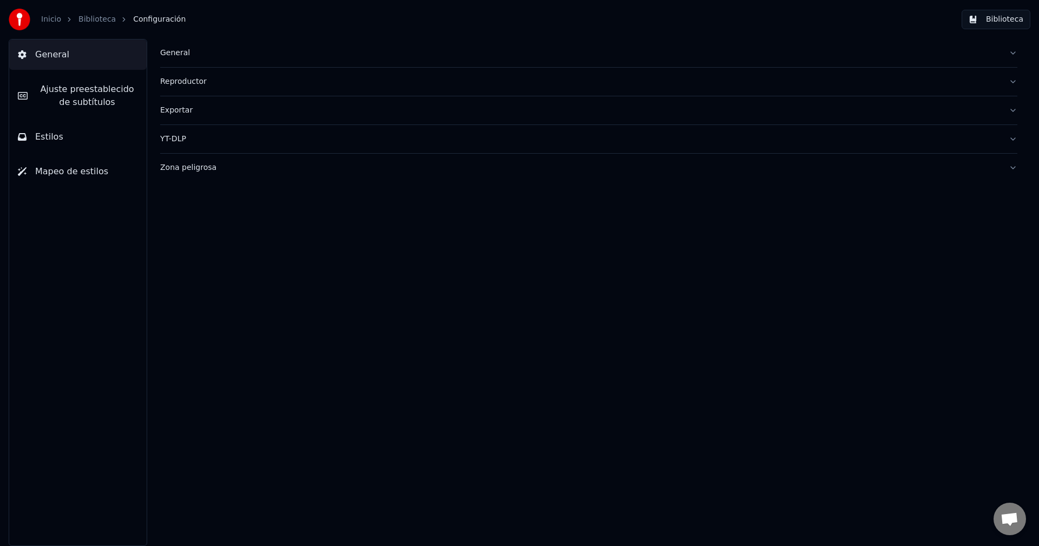
click at [101, 16] on link "Biblioteca" at bounding box center [96, 19] width 37 height 11
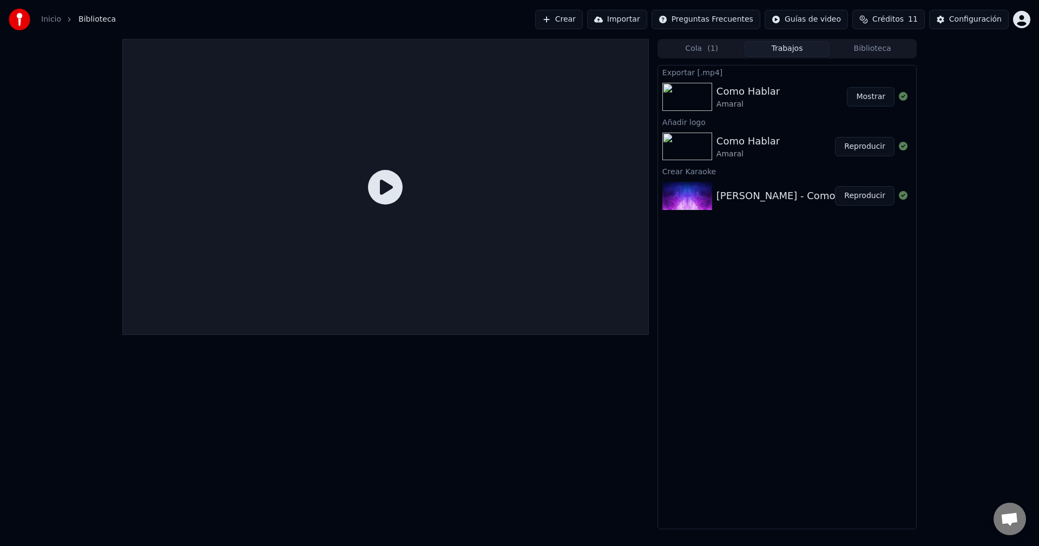
click at [57, 23] on link "Inicio" at bounding box center [51, 19] width 20 height 11
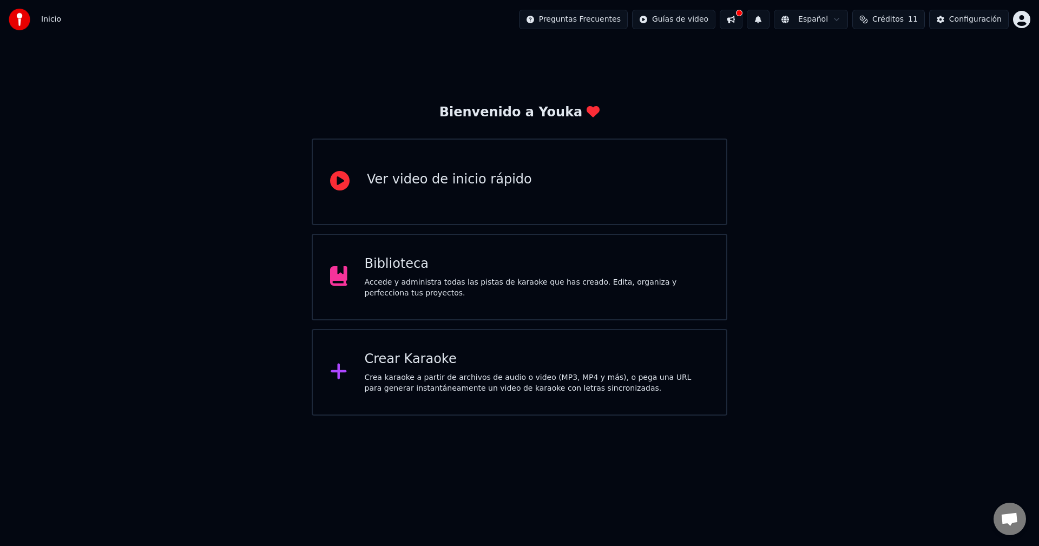
click at [419, 352] on div "Crear Karaoke" at bounding box center [537, 359] width 345 height 17
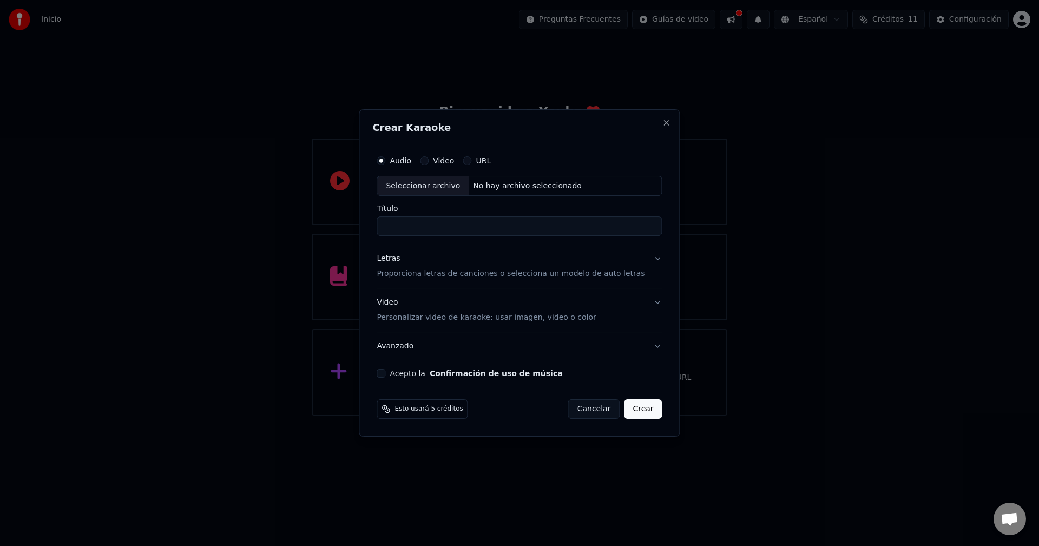
click at [450, 187] on div "Seleccionar archivo" at bounding box center [422, 185] width 91 height 19
type input "**********"
click at [649, 262] on button "Letras Proporciona letras de canciones o selecciona un modelo de auto letras" at bounding box center [519, 266] width 285 height 43
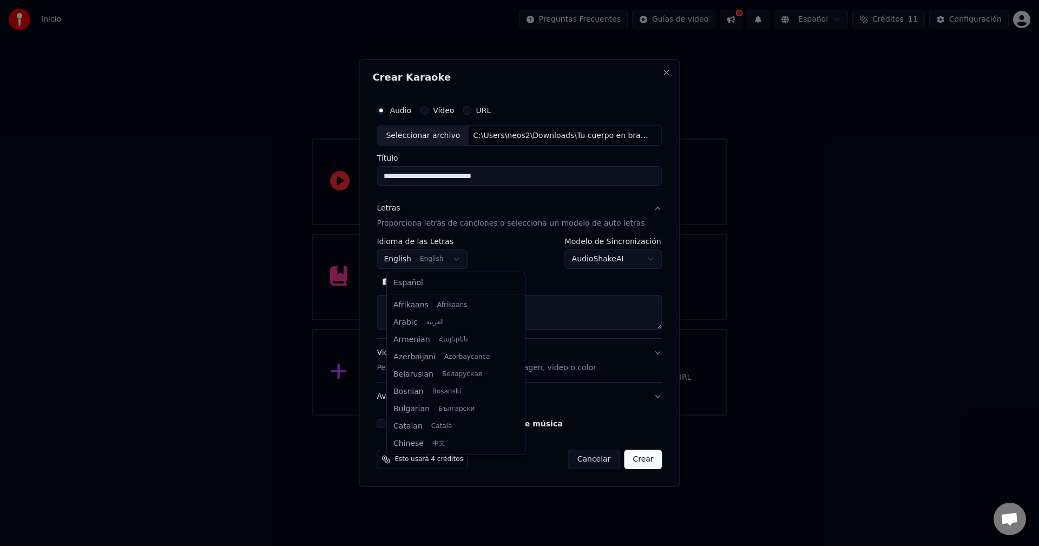
click at [458, 260] on body "**********" at bounding box center [519, 208] width 1039 height 416
select select "**"
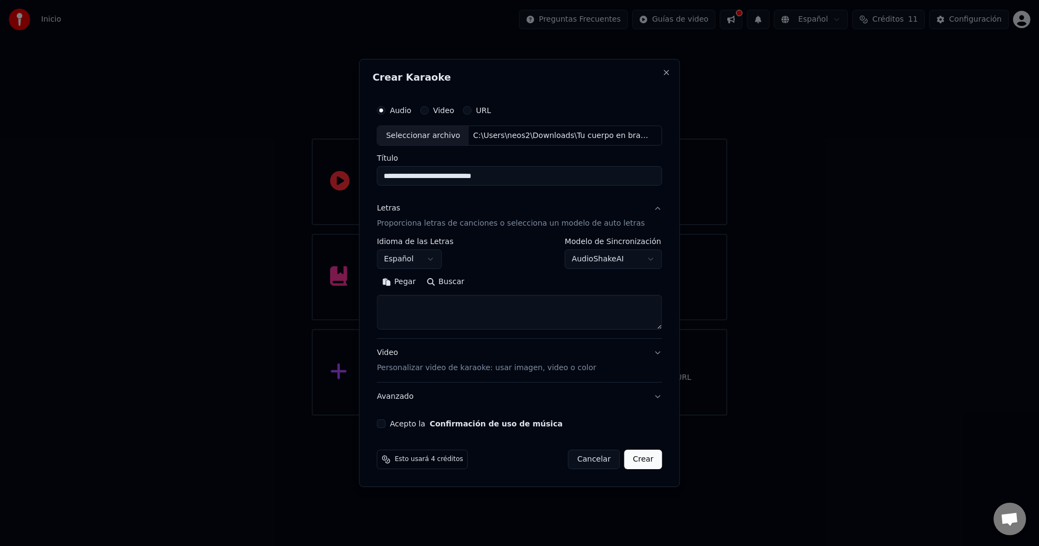
click at [434, 282] on button "Buscar" at bounding box center [445, 282] width 49 height 17
type textarea "**********"
click at [647, 354] on button "Video Personalizar video de karaoke: usar imagen, video o color" at bounding box center [519, 360] width 285 height 43
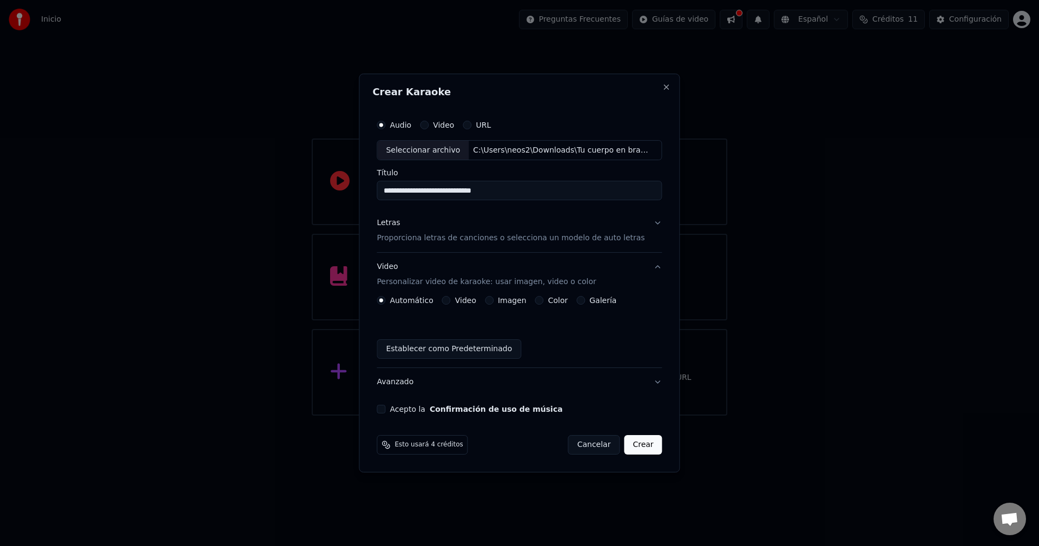
click at [385, 410] on button "Acepto la Confirmación de uso de música" at bounding box center [381, 409] width 9 height 9
click at [628, 443] on button "Crear" at bounding box center [643, 444] width 38 height 19
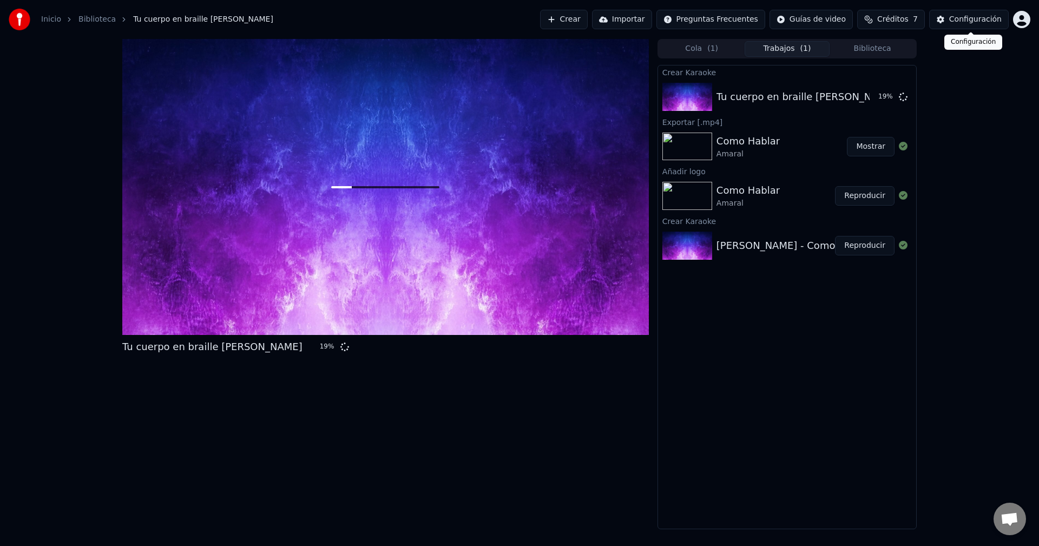
click at [953, 22] on div "Configuración" at bounding box center [975, 19] width 52 height 11
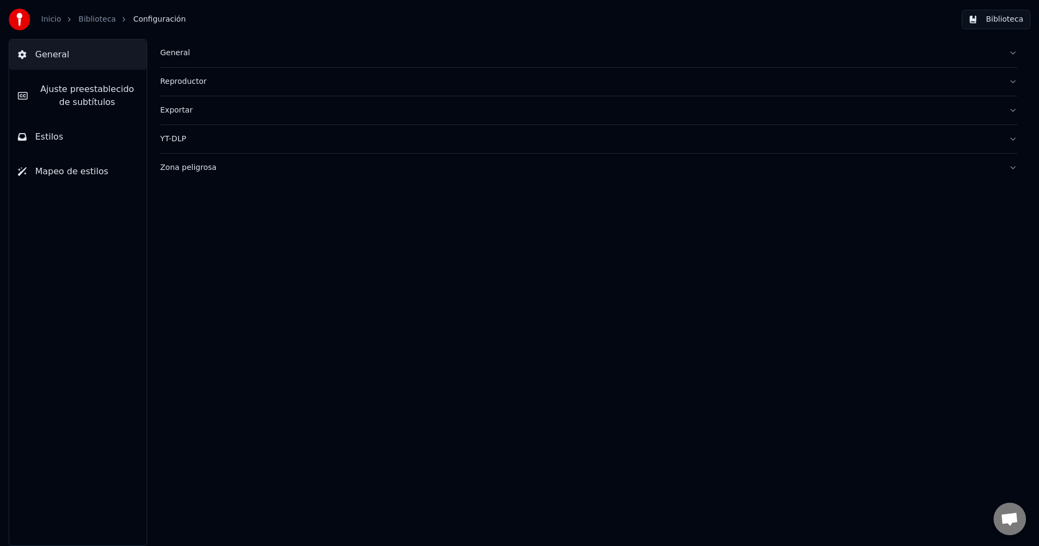
click at [80, 137] on button "Estilos" at bounding box center [77, 137] width 137 height 30
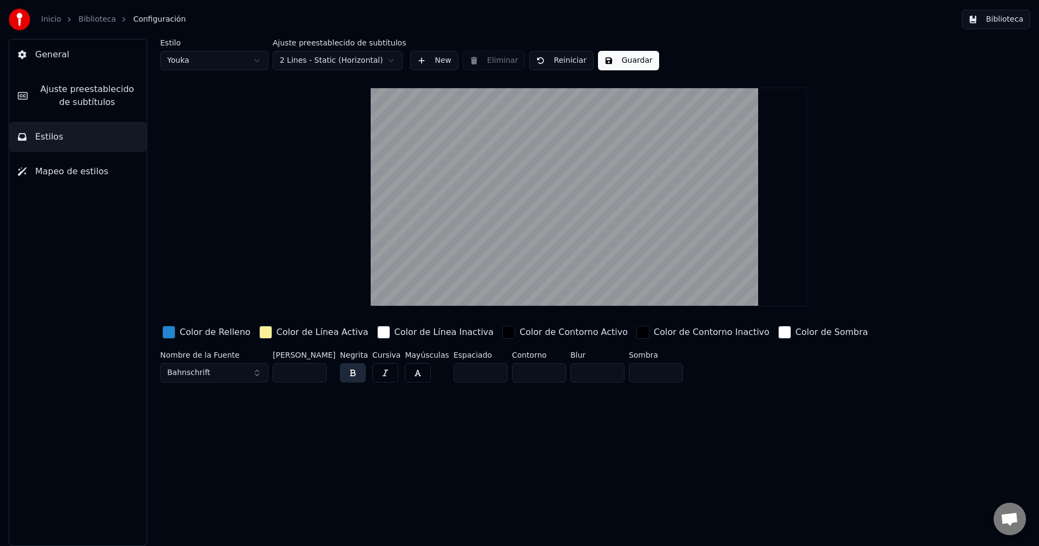
click at [91, 55] on button "General" at bounding box center [77, 55] width 137 height 30
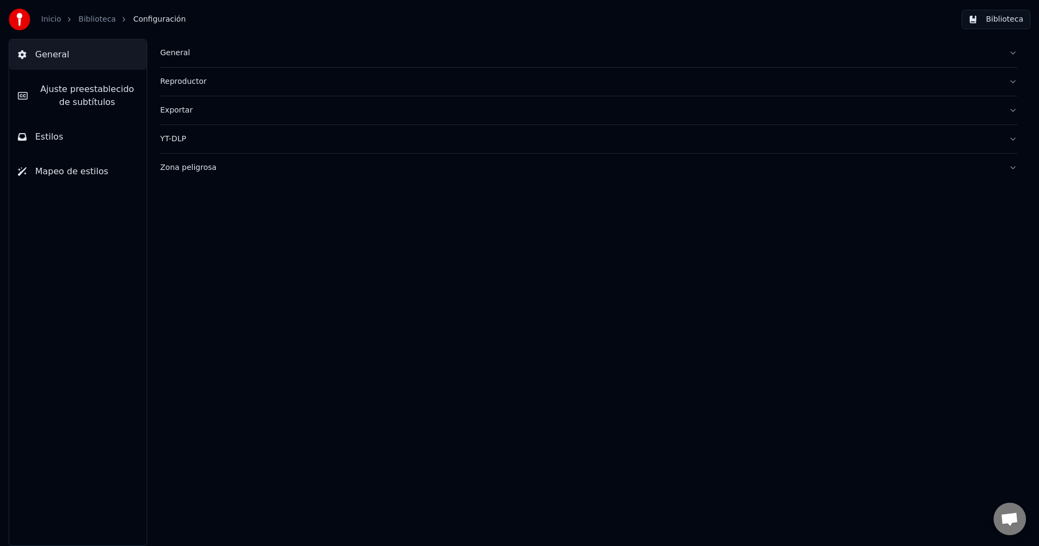
click at [251, 83] on div "Reproductor" at bounding box center [580, 81] width 840 height 11
click at [79, 135] on button "Estilos" at bounding box center [77, 137] width 137 height 30
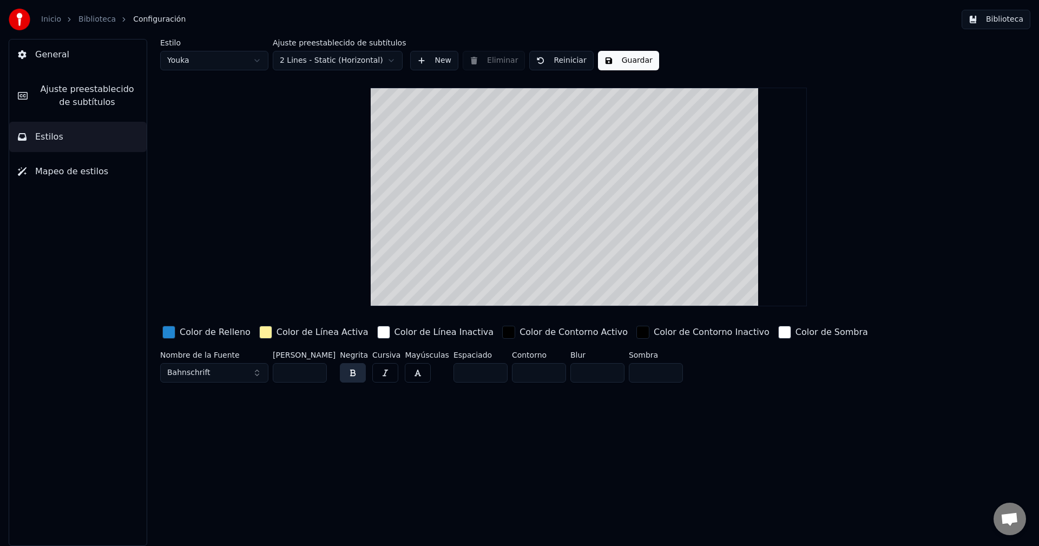
click at [1002, 6] on div "Inicio Biblioteca Configuración Biblioteca" at bounding box center [519, 19] width 1039 height 39
click at [992, 21] on button "Biblioteca" at bounding box center [996, 19] width 69 height 19
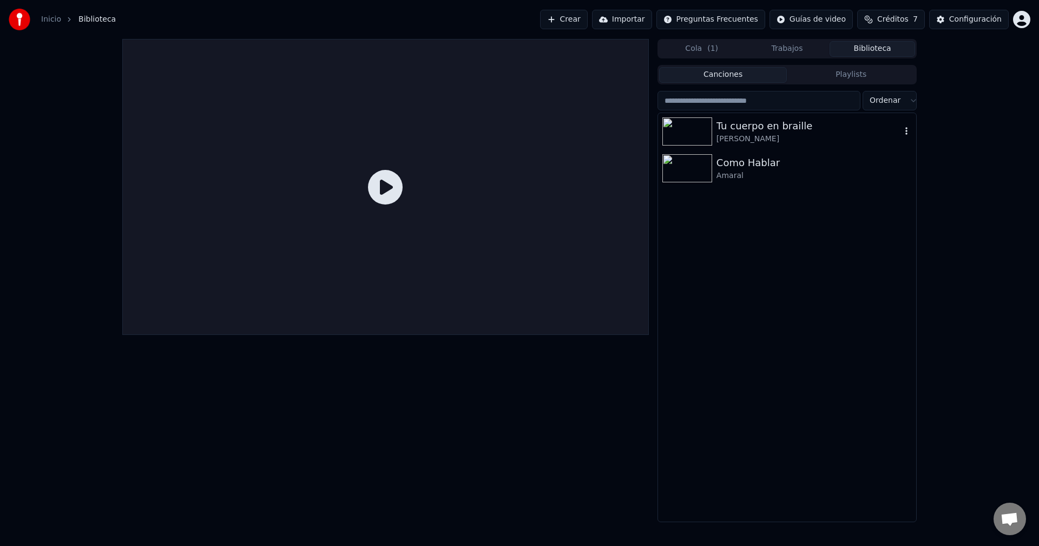
click at [906, 127] on icon "button" at bounding box center [906, 131] width 11 height 9
click at [1000, 165] on div "Cola ( 1 ) Trabajos Biblioteca Canciones Playlists Ordenar Tu cuerpo en braille…" at bounding box center [519, 280] width 1039 height 483
click at [755, 126] on div "Tu cuerpo en braille" at bounding box center [808, 126] width 185 height 15
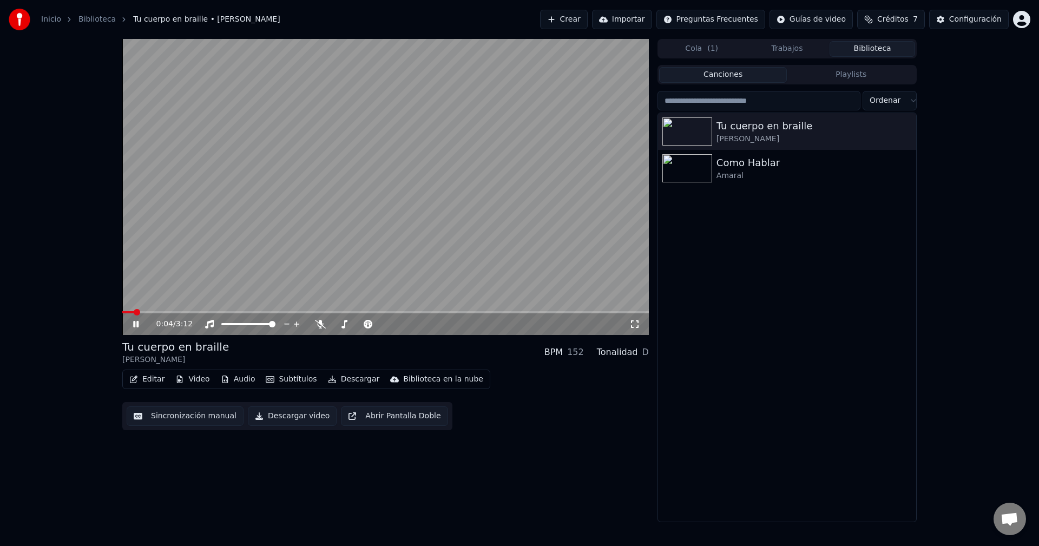
click at [190, 377] on button "Video" at bounding box center [192, 379] width 43 height 15
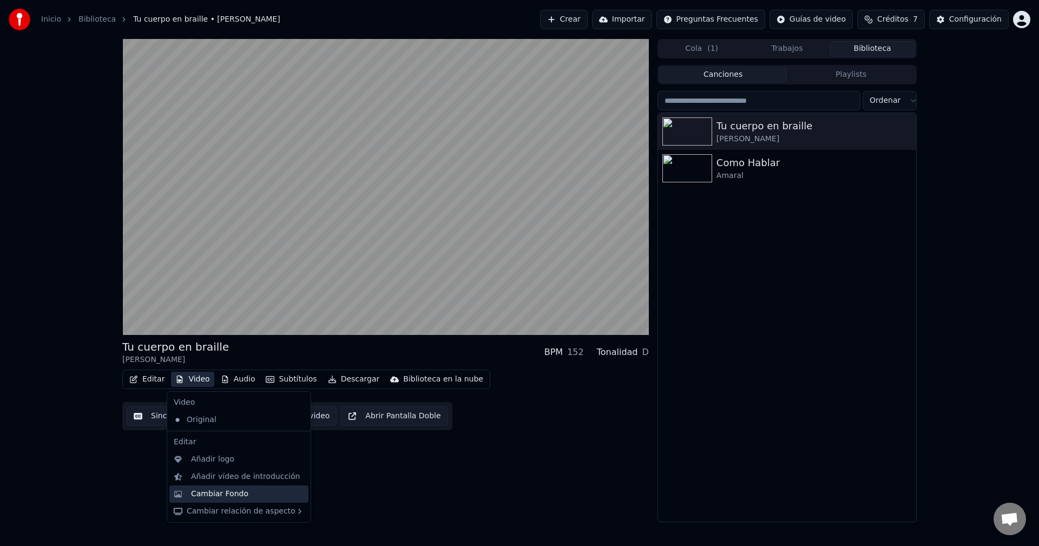
click at [255, 496] on div "Cambiar Fondo" at bounding box center [247, 494] width 113 height 11
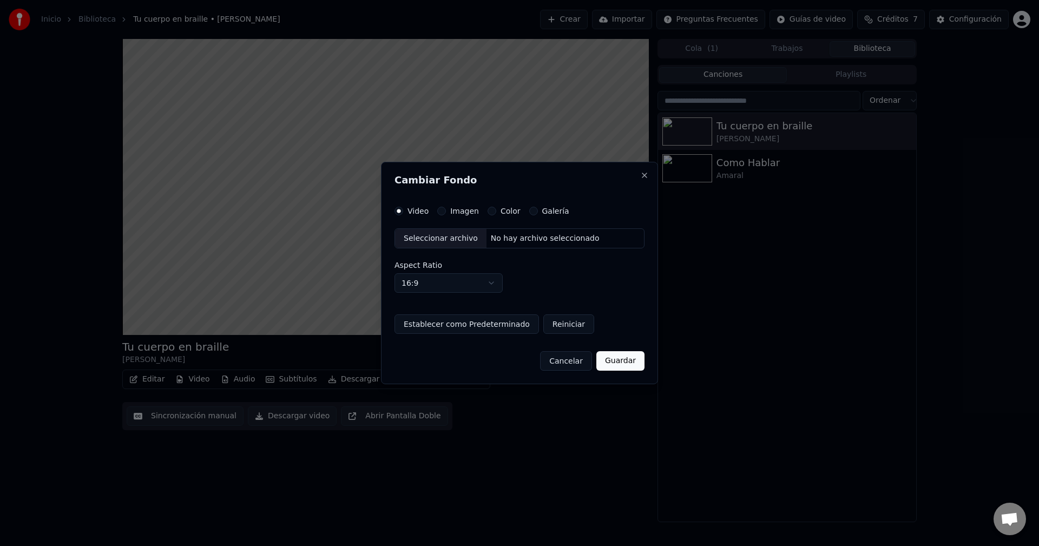
click at [459, 235] on div "Seleccionar archivo" at bounding box center [440, 238] width 91 height 19
click at [618, 363] on button "Guardar" at bounding box center [620, 360] width 48 height 19
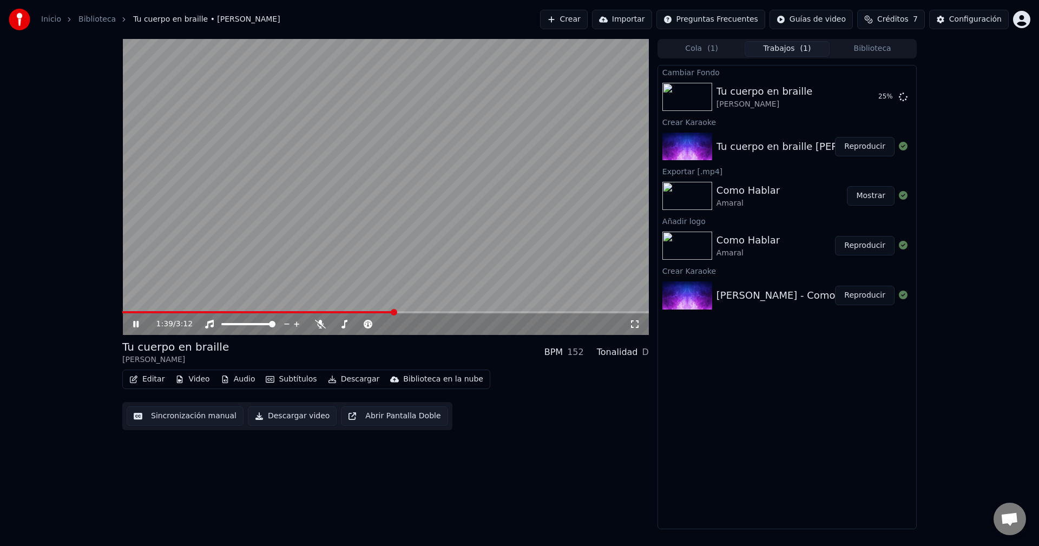
click at [136, 324] on icon at bounding box center [143, 324] width 25 height 9
click at [858, 96] on button "Reproducir" at bounding box center [865, 96] width 60 height 19
click at [637, 319] on div "0:03 / 3:12" at bounding box center [386, 324] width 518 height 11
click at [637, 323] on icon at bounding box center [634, 324] width 11 height 9
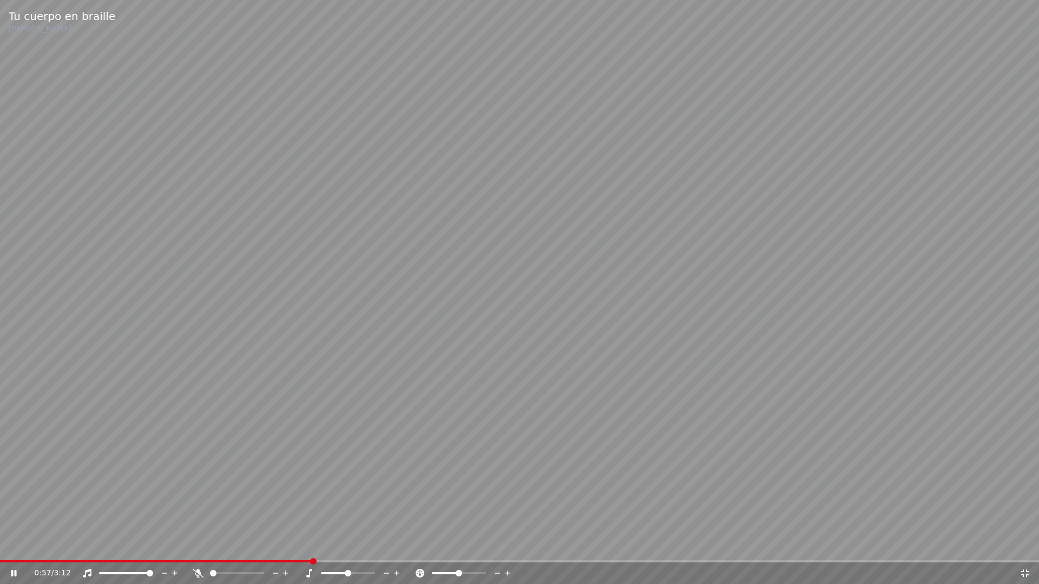
click at [1025, 545] on icon at bounding box center [1025, 573] width 11 height 9
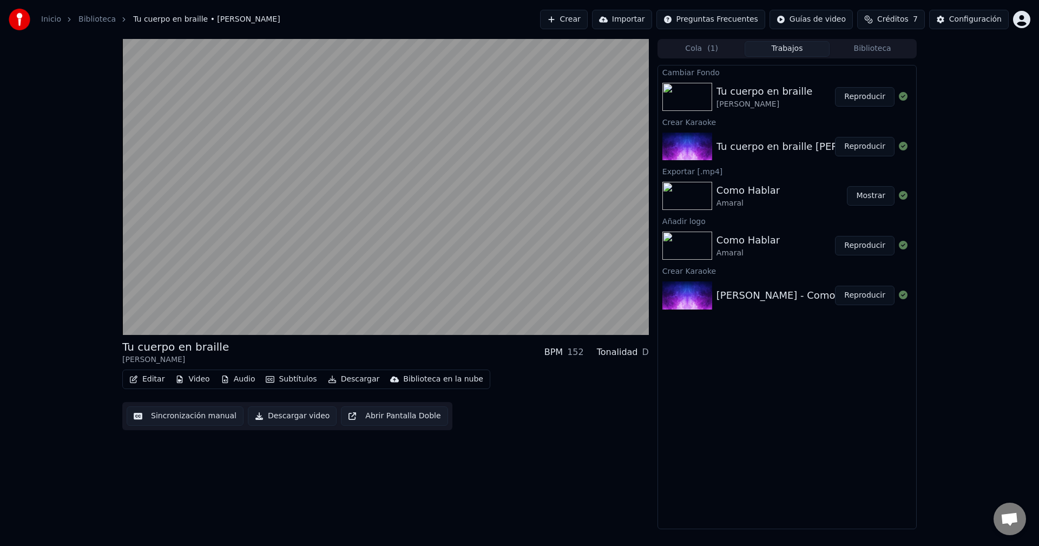
click at [209, 417] on button "Sincronización manual" at bounding box center [185, 415] width 117 height 19
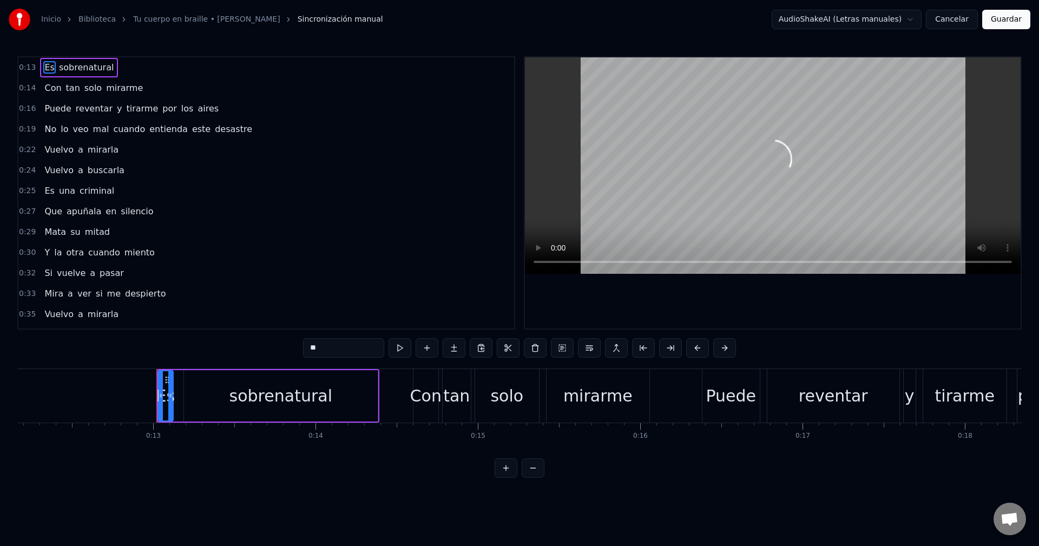
scroll to position [0, 2059]
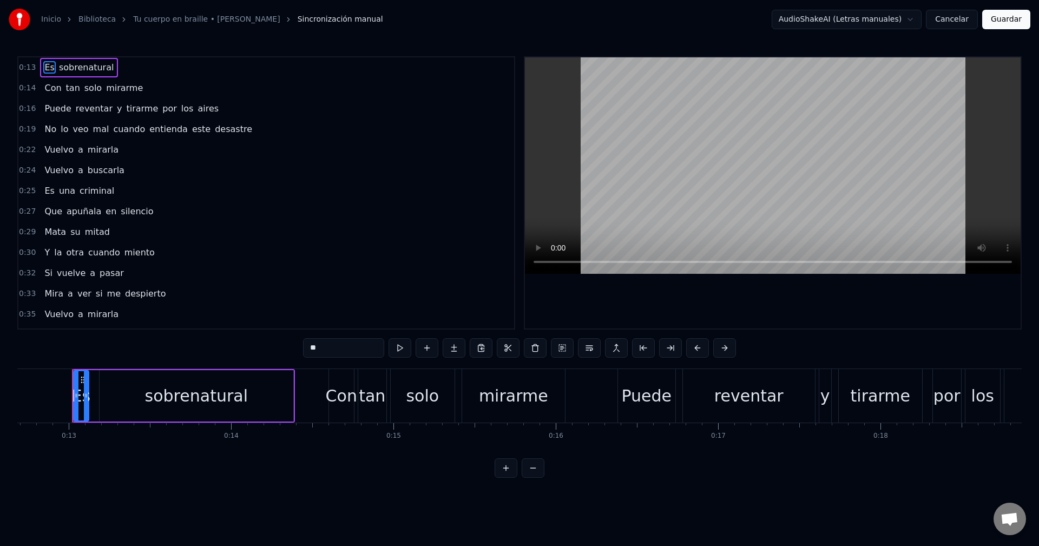
click at [955, 21] on button "Cancelar" at bounding box center [952, 19] width 52 height 19
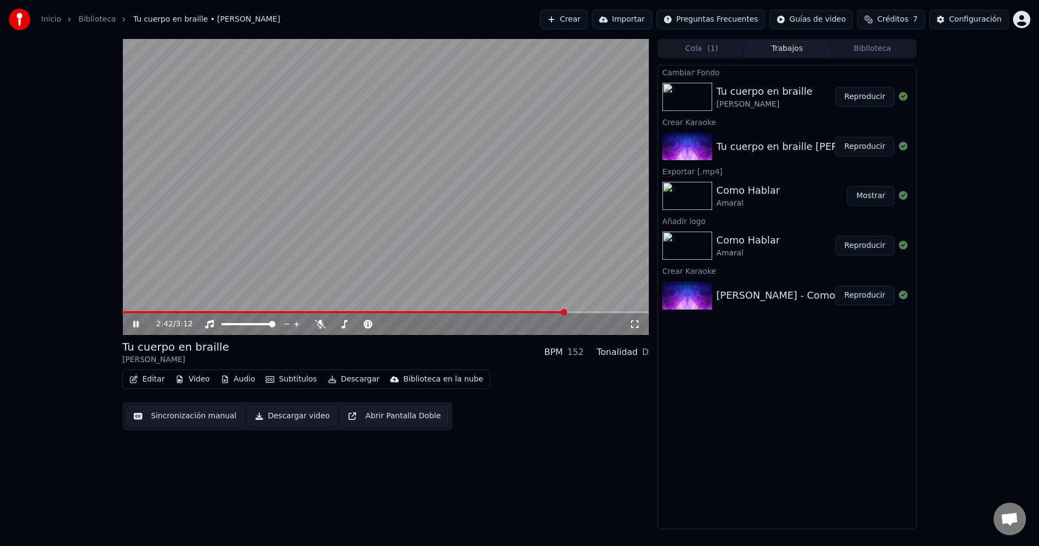
click at [565, 311] on span at bounding box center [385, 312] width 527 height 2
click at [635, 328] on icon at bounding box center [634, 324] width 11 height 9
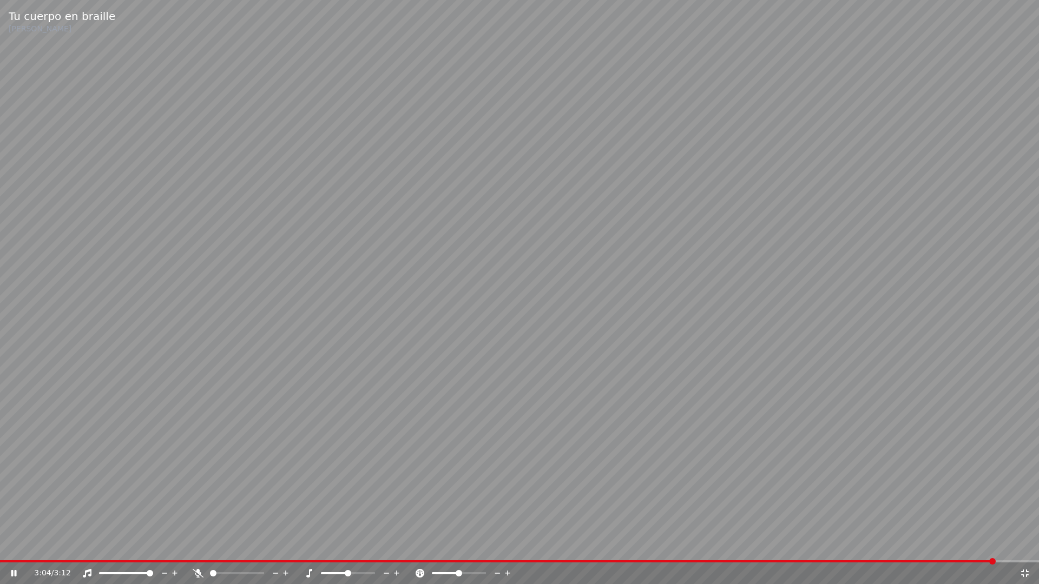
click at [702, 545] on video at bounding box center [519, 292] width 1039 height 584
click at [698, 545] on span at bounding box center [349, 562] width 698 height 2
click at [734, 470] on video at bounding box center [519, 292] width 1039 height 584
click at [1022, 545] on icon at bounding box center [1025, 573] width 11 height 9
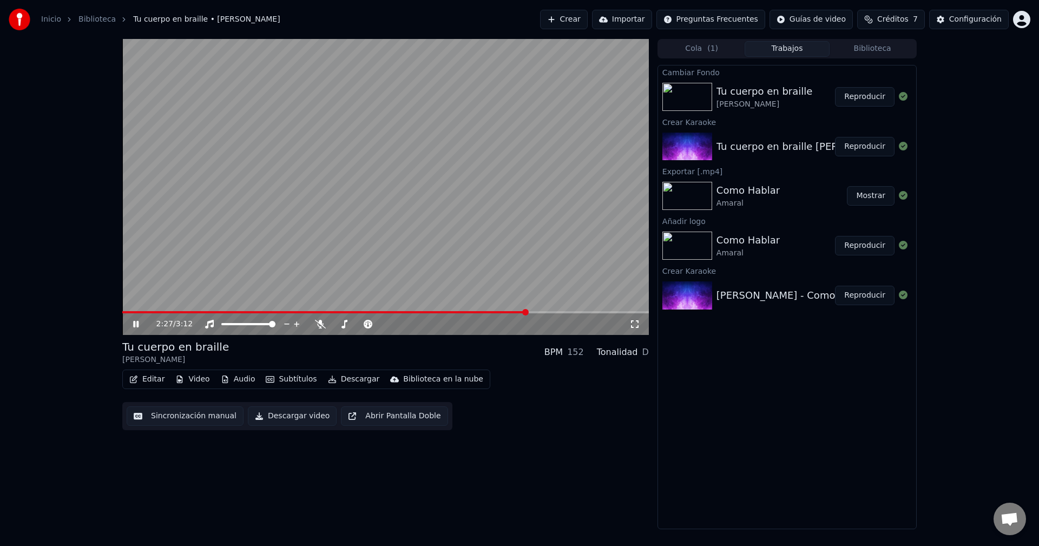
click at [136, 323] on icon at bounding box center [143, 324] width 25 height 9
click at [848, 147] on button "Reproducir" at bounding box center [865, 146] width 60 height 19
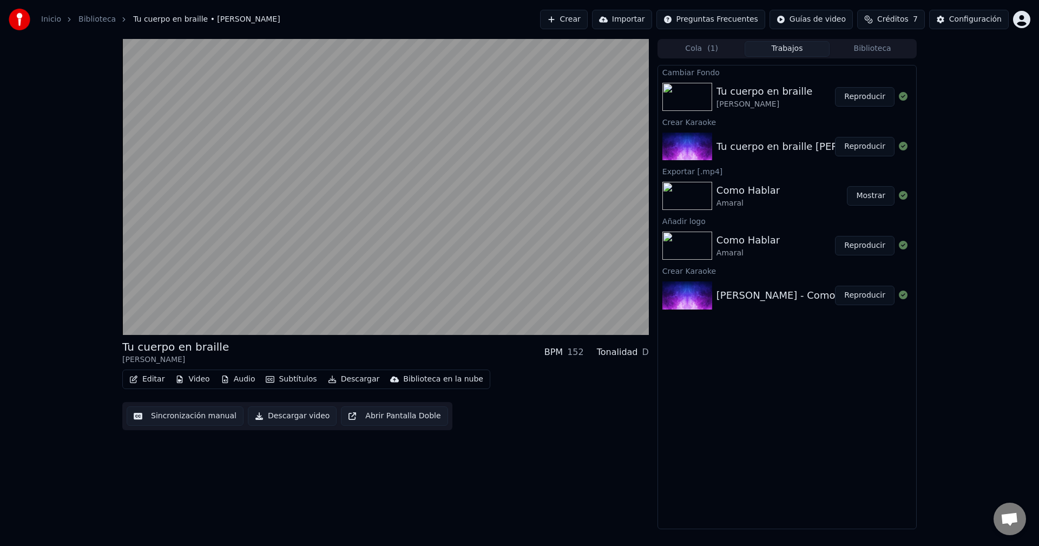
click at [870, 96] on button "Reproducir" at bounding box center [865, 96] width 60 height 19
click at [861, 143] on button "Reproducir" at bounding box center [865, 146] width 60 height 19
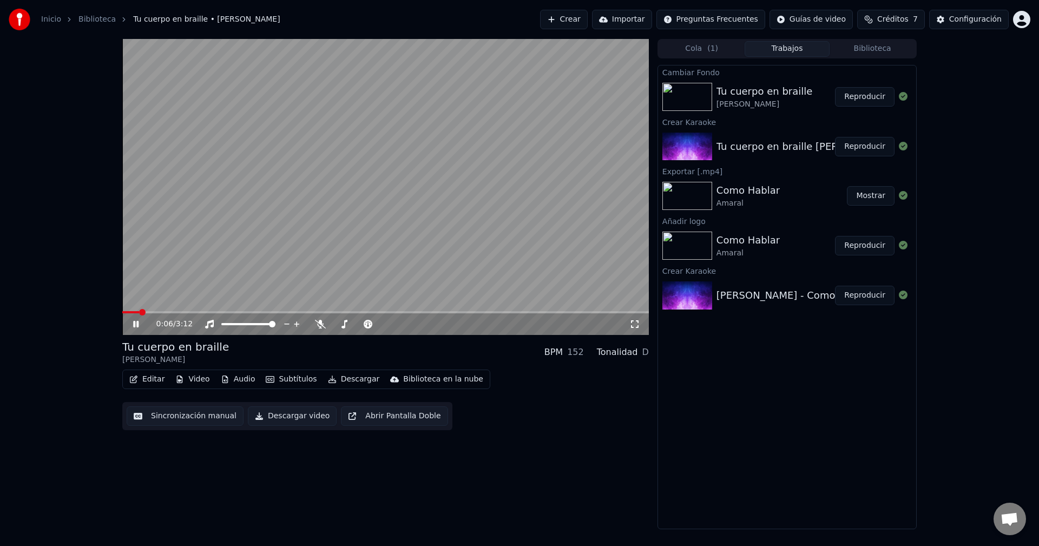
click at [635, 325] on icon at bounding box center [634, 324] width 11 height 9
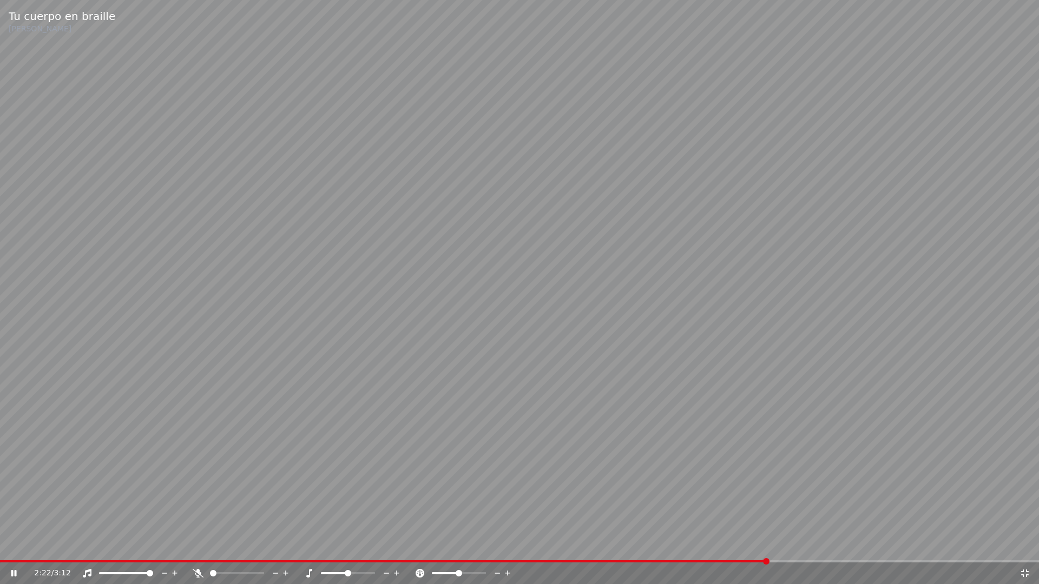
click at [769, 545] on span at bounding box center [519, 562] width 1039 height 2
click at [810, 545] on video at bounding box center [519, 292] width 1039 height 584
click at [828, 545] on video at bounding box center [519, 292] width 1039 height 584
click at [828, 545] on span at bounding box center [519, 562] width 1039 height 2
click at [860, 545] on div "2:34 / 3:12" at bounding box center [519, 574] width 1039 height 22
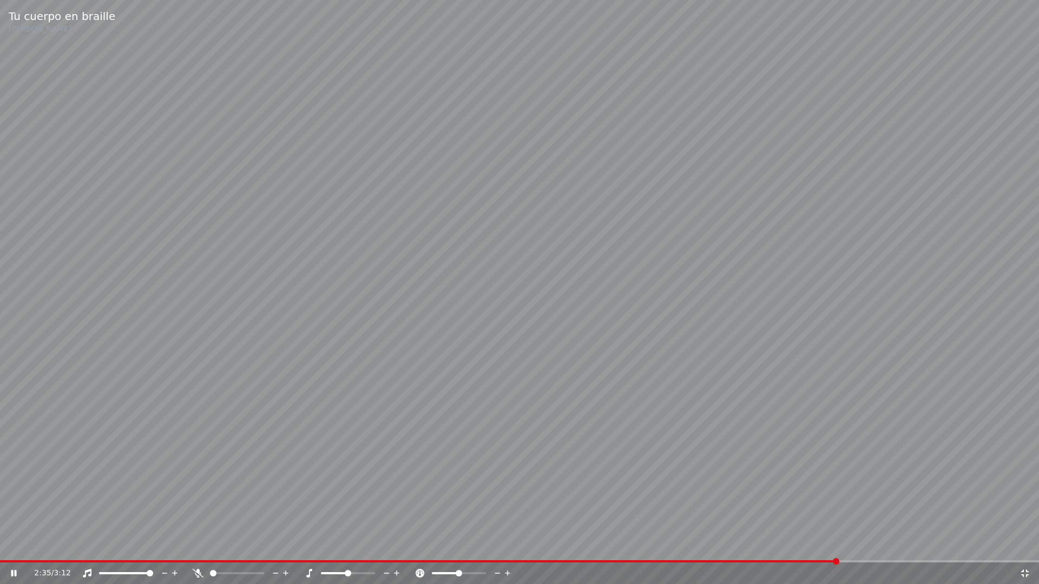
click at [883, 545] on video at bounding box center [519, 292] width 1039 height 584
click at [886, 545] on video at bounding box center [519, 292] width 1039 height 584
click at [888, 545] on span at bounding box center [519, 562] width 1039 height 2
click at [859, 545] on span at bounding box center [429, 562] width 859 height 2
click at [1027, 545] on icon at bounding box center [1025, 574] width 8 height 8
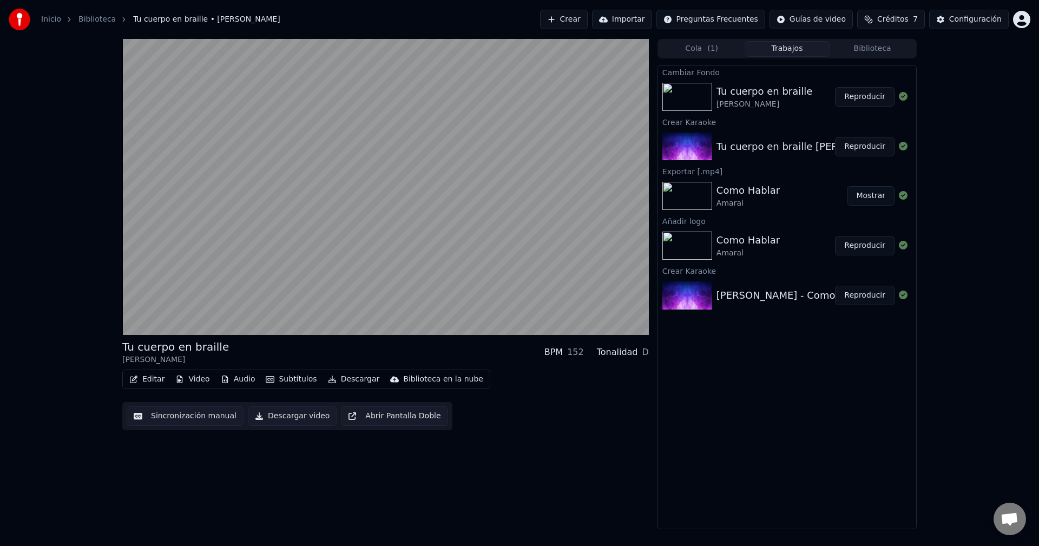
click at [284, 415] on button "Descargar video" at bounding box center [292, 415] width 89 height 19
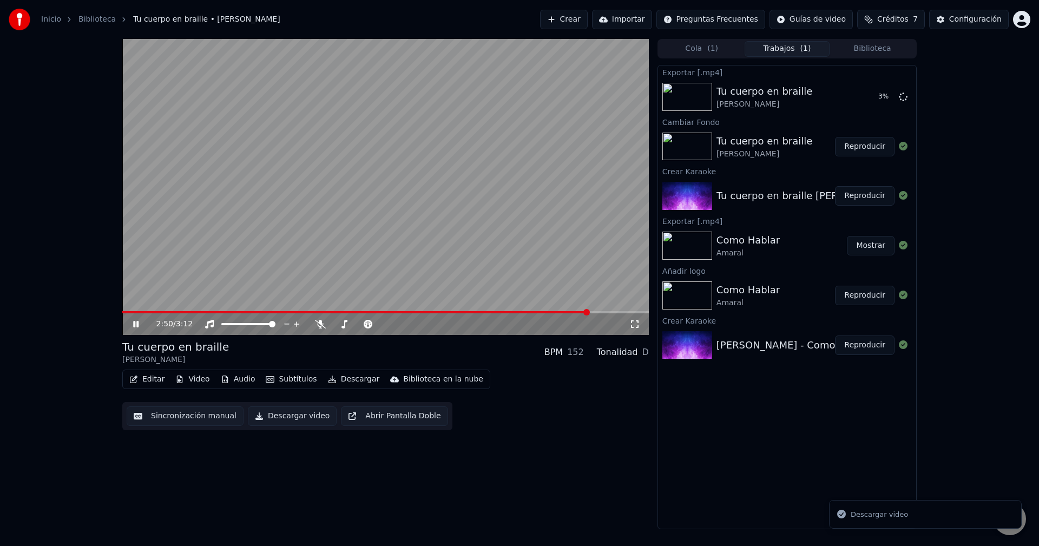
click at [138, 325] on icon at bounding box center [135, 324] width 5 height 6
click at [808, 487] on div "Exportar [.mp4] Tu cuerpo en braille Nil Moliner 20 % Cambiar Fondo Tu cuerpo e…" at bounding box center [786, 297] width 259 height 464
click at [0, 247] on div "2:50 / 3:12 Tu cuerpo en braille Nil Moliner BPM 152 Tonalidad D Editar Video A…" at bounding box center [519, 284] width 1039 height 490
click at [882, 22] on button "Créditos 7" at bounding box center [891, 19] width 68 height 19
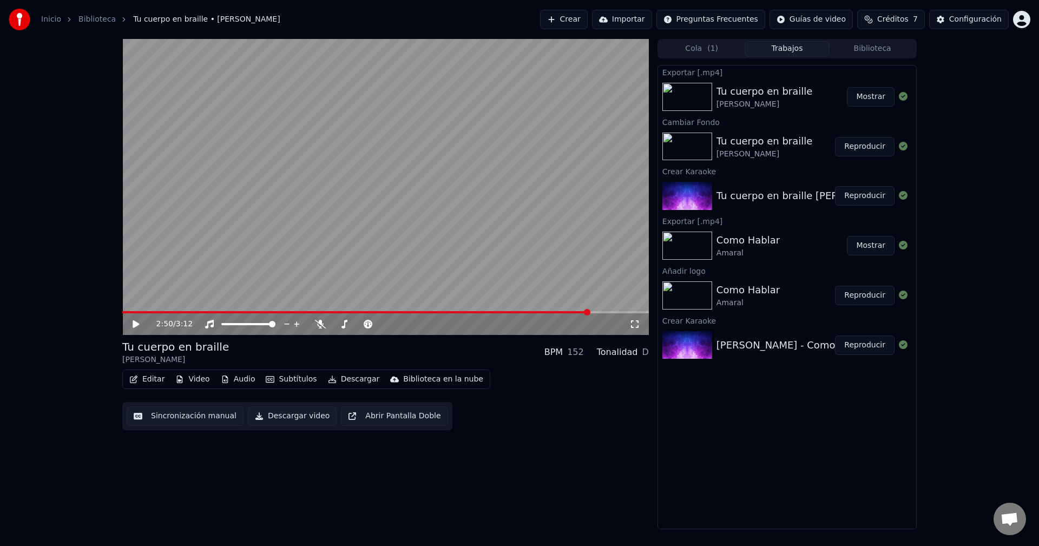
click at [873, 91] on button "Mostrar" at bounding box center [871, 96] width 48 height 19
click at [59, 22] on link "Inicio" at bounding box center [51, 19] width 20 height 11
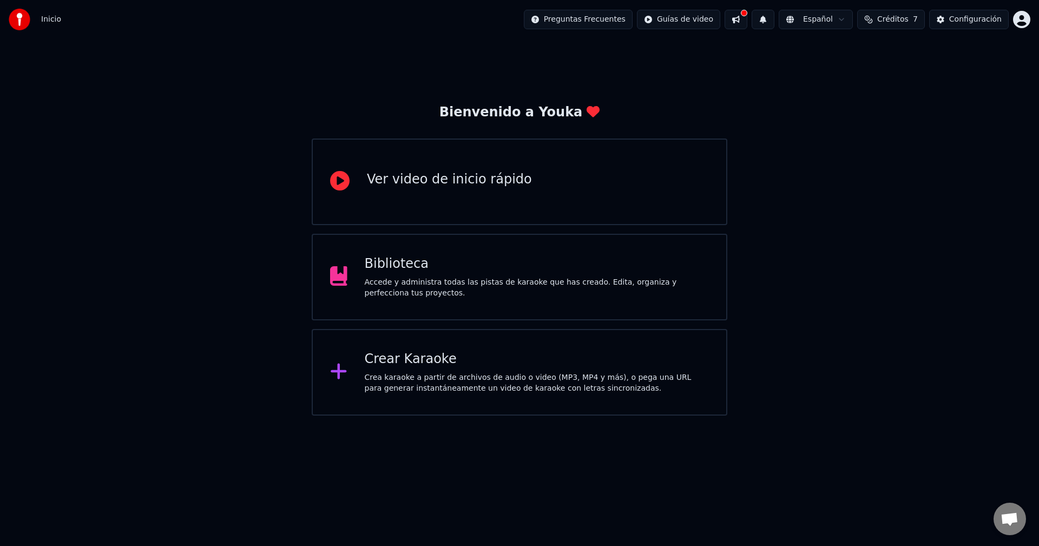
click at [455, 381] on div "Crea karaoke a partir de archivos de audio o video (MP3, MP4 y más), o pega una…" at bounding box center [537, 383] width 345 height 22
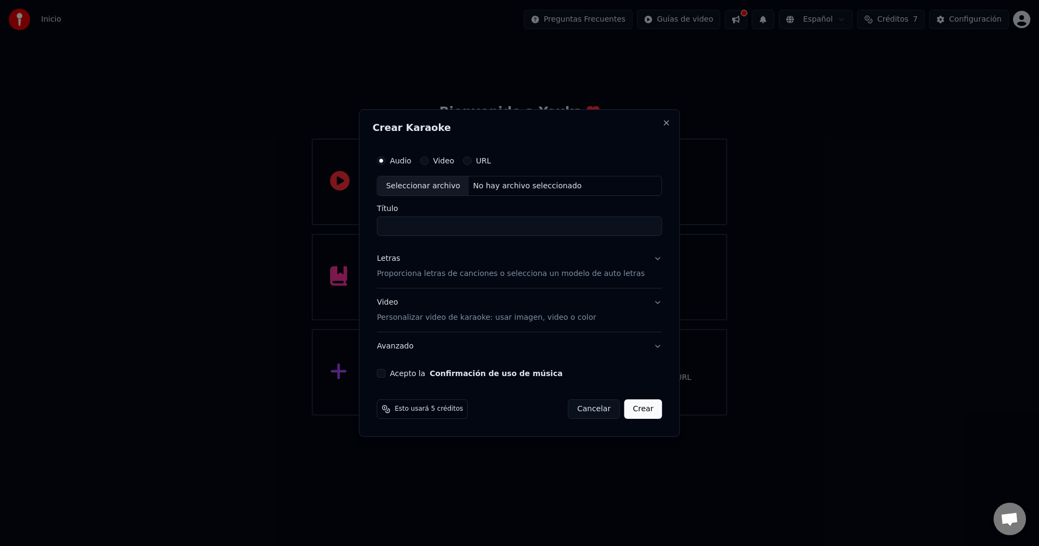
click at [471, 163] on button "URL" at bounding box center [467, 160] width 9 height 9
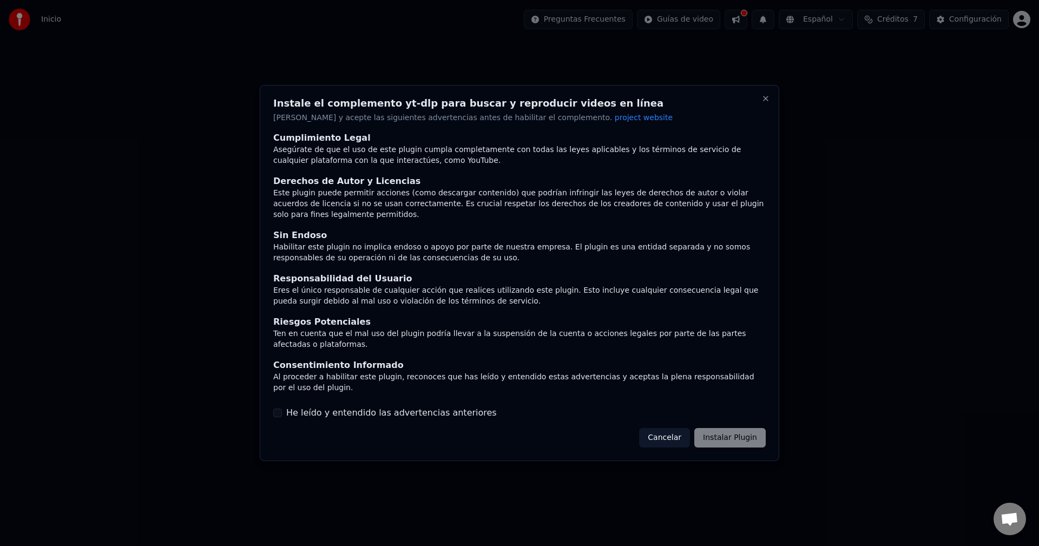
click at [478, 162] on div "Asegúrate de que el uso de este plugin cumpla completamente con todas las leyes…" at bounding box center [519, 156] width 492 height 22
click at [734, 430] on div "Cancelar Instalar Plugin" at bounding box center [702, 437] width 127 height 19
click at [761, 103] on button "Close" at bounding box center [765, 98] width 9 height 9
click at [771, 105] on div "Instale el complemento yt-dlp para buscar y reproducir videos en línea Lea y ac…" at bounding box center [519, 273] width 519 height 377
click at [769, 103] on button "Close" at bounding box center [765, 98] width 9 height 9
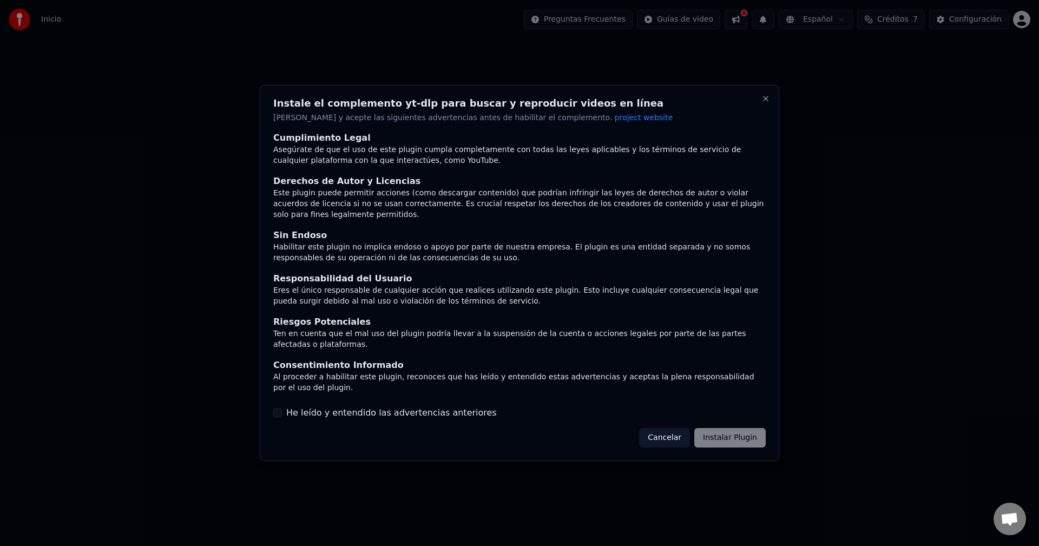
click at [683, 415] on div "Instale el complemento yt-dlp para buscar y reproducir videos en línea Lea y ac…" at bounding box center [519, 273] width 519 height 377
click at [679, 428] on button "Cancelar" at bounding box center [664, 437] width 51 height 19
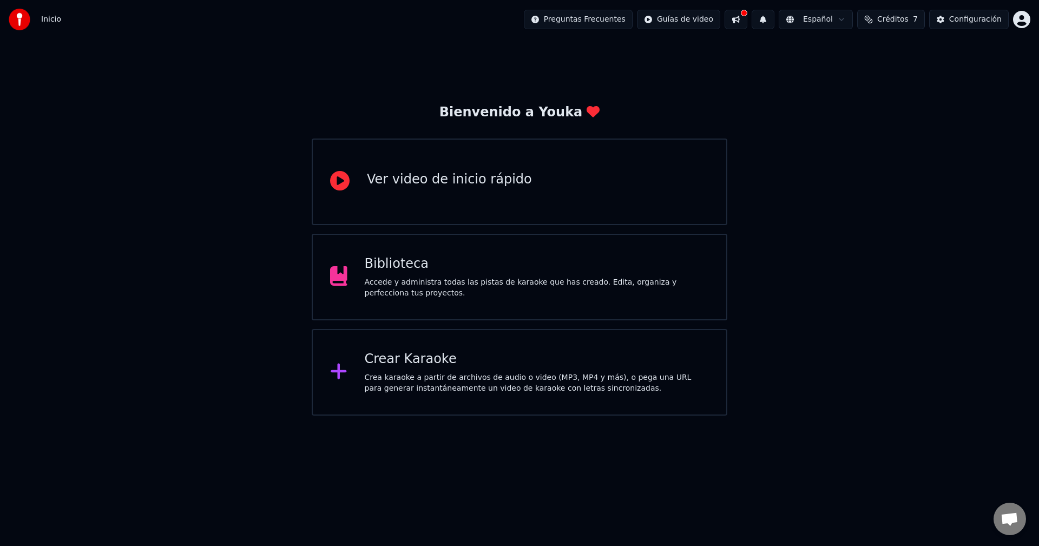
click at [675, 416] on html "Inicio Preguntas Frecuentes Guías de video Español Créditos 7 Configuración Bie…" at bounding box center [519, 208] width 1039 height 416
click at [494, 391] on div "Crea karaoke a partir de archivos de audio o video (MP3, MP4 y más), o pega una…" at bounding box center [537, 383] width 345 height 22
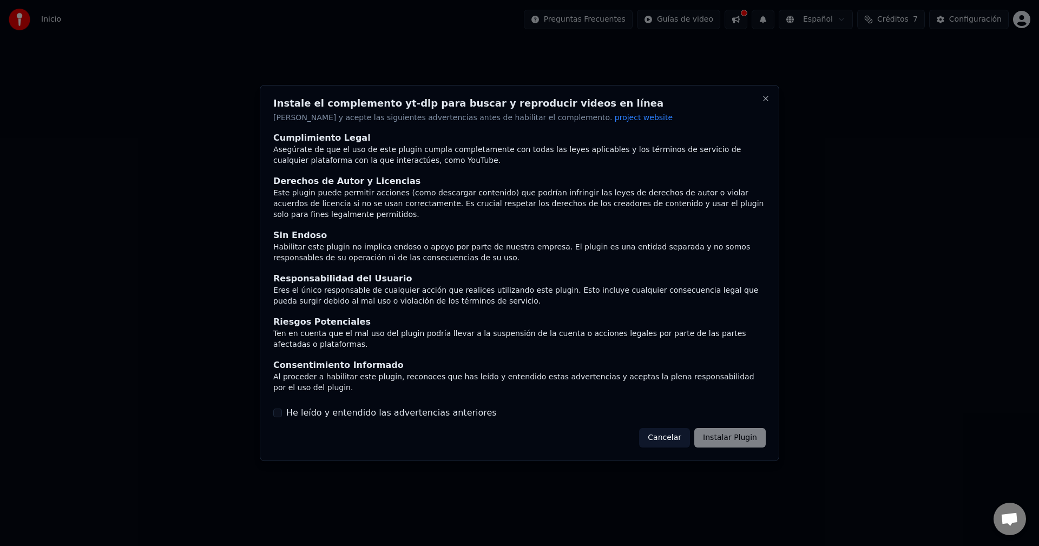
click at [747, 432] on div "Cancelar Instalar Plugin" at bounding box center [702, 437] width 127 height 19
click at [703, 428] on div "Cancelar Instalar Plugin" at bounding box center [702, 437] width 127 height 19
click at [684, 428] on button "Cancelar" at bounding box center [664, 437] width 51 height 19
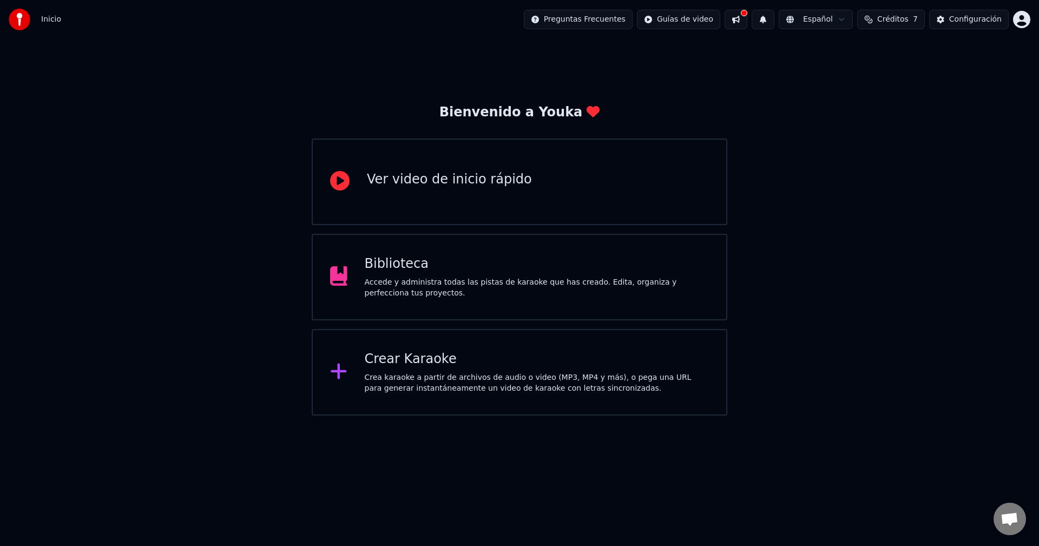
click at [747, 14] on button at bounding box center [736, 19] width 23 height 19
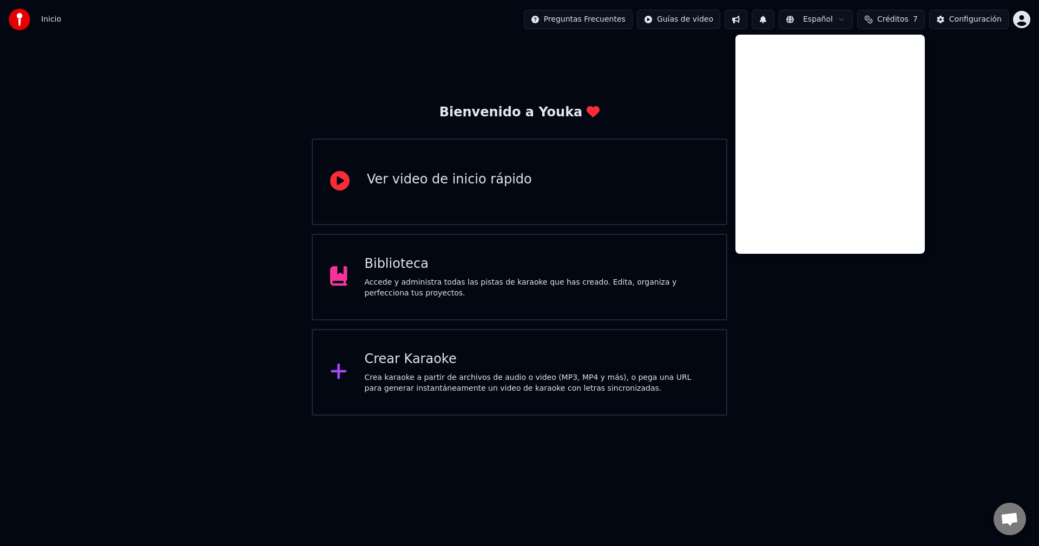
click at [747, 14] on button at bounding box center [736, 19] width 23 height 19
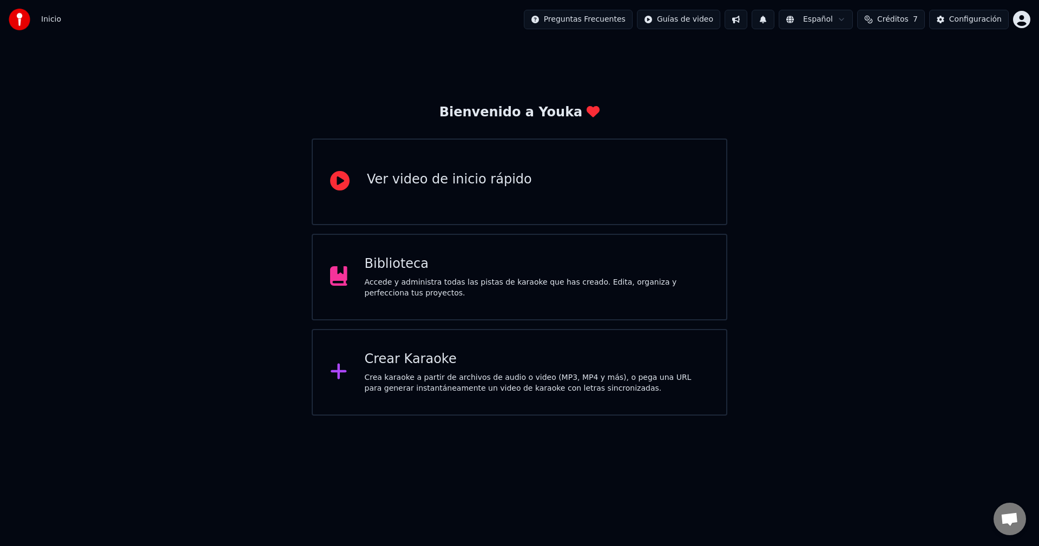
click at [512, 356] on div "Crear Karaoke" at bounding box center [537, 359] width 345 height 17
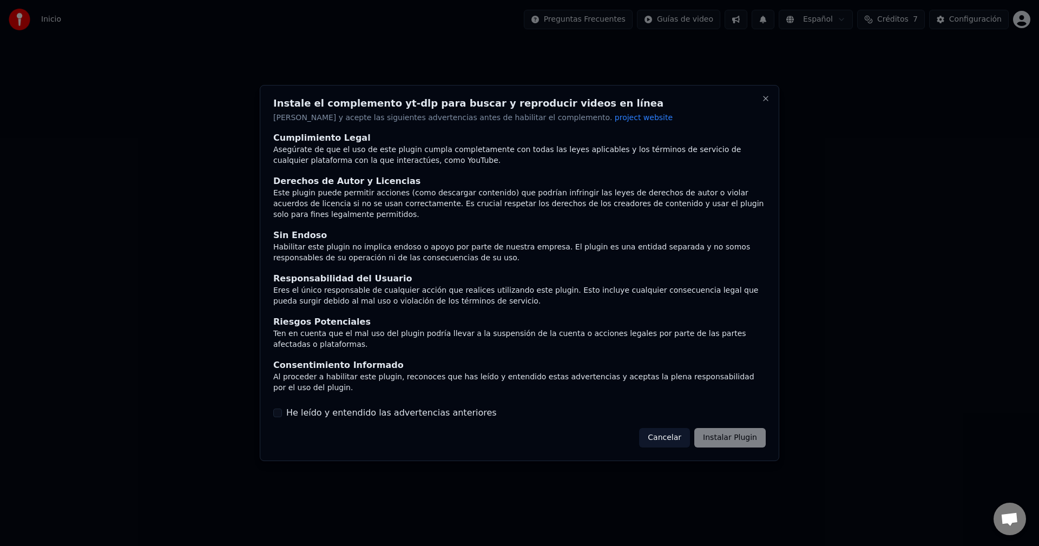
click at [398, 217] on div "Este plugin puede permitir acciones (como descargar contenido) que podrían infr…" at bounding box center [519, 204] width 492 height 32
click at [282, 406] on div "He leído y entendido las advertencias anteriores" at bounding box center [519, 412] width 492 height 13
click at [280, 409] on button "He leído y entendido las advertencias anteriores" at bounding box center [277, 413] width 9 height 9
click at [716, 428] on button "Instalar Plugin" at bounding box center [729, 437] width 71 height 19
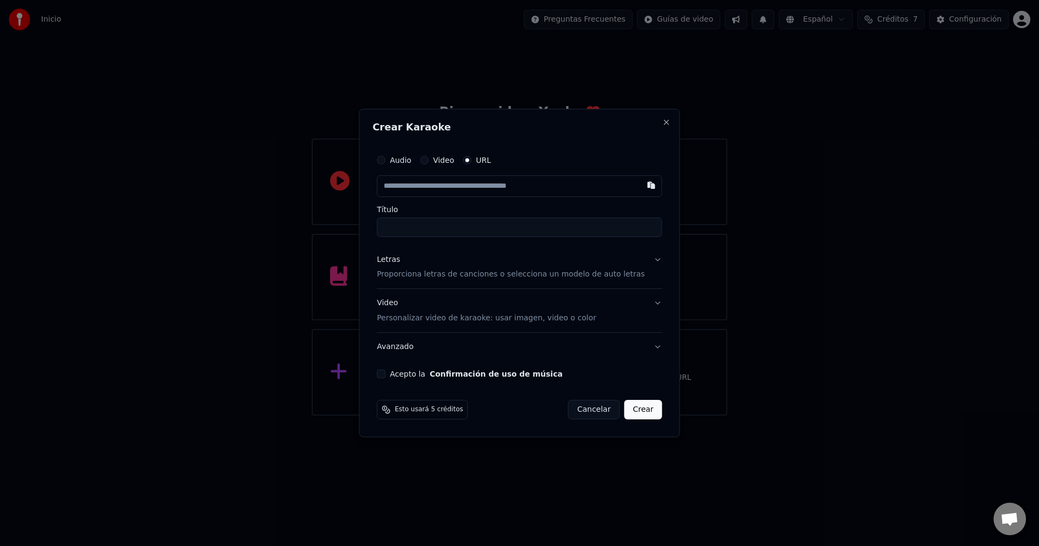
type input "**********"
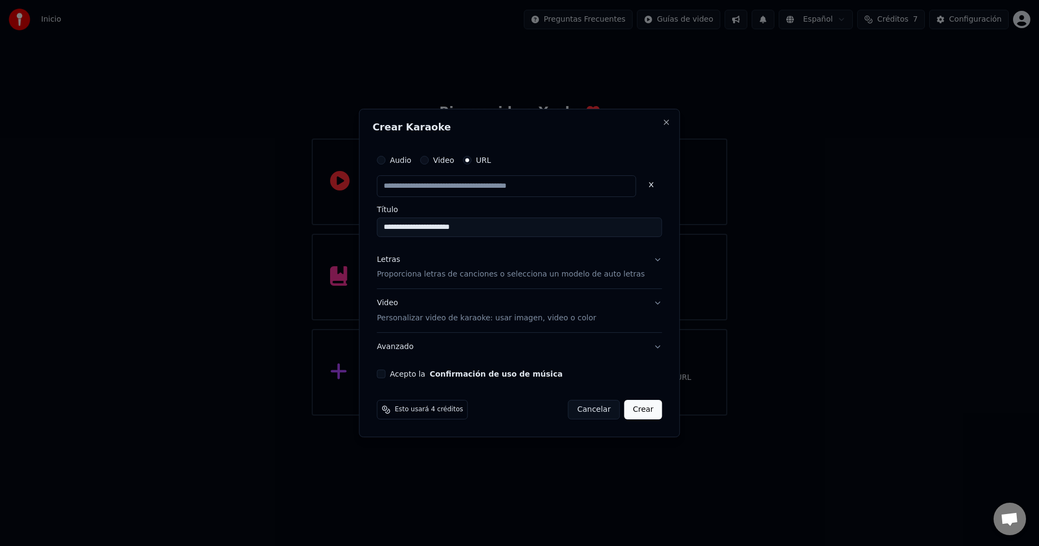
click at [645, 259] on button "Letras Proporciona letras de canciones o selecciona un modelo de auto letras" at bounding box center [519, 267] width 285 height 43
type input "**********"
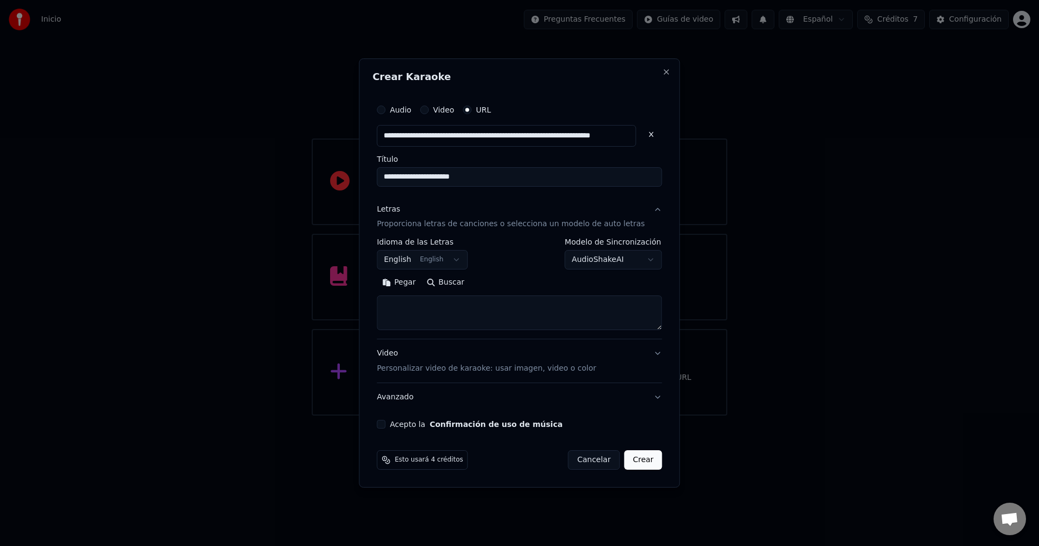
click at [450, 262] on body "**********" at bounding box center [519, 208] width 1039 height 416
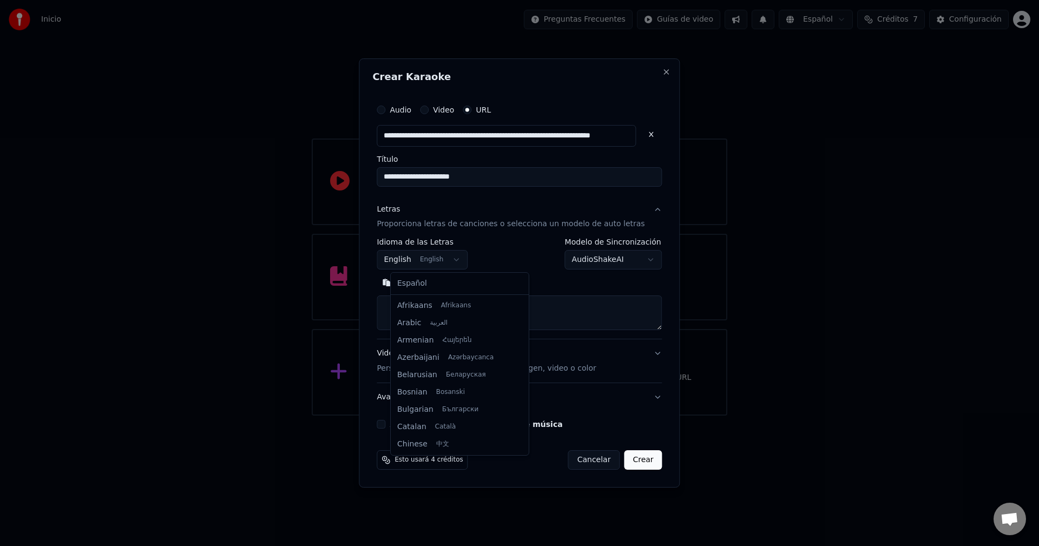
scroll to position [87, 0]
select select "**"
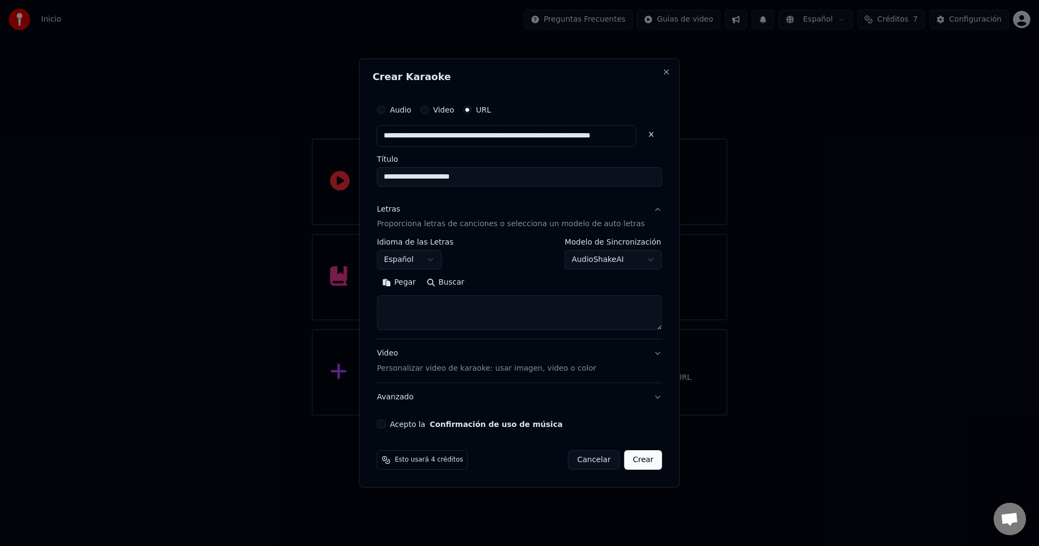
click at [455, 275] on button "Buscar" at bounding box center [445, 282] width 49 height 17
type textarea "**********"
click at [645, 354] on button "Video Personalizar video de karaoke: usar imagen, video o color" at bounding box center [519, 361] width 285 height 43
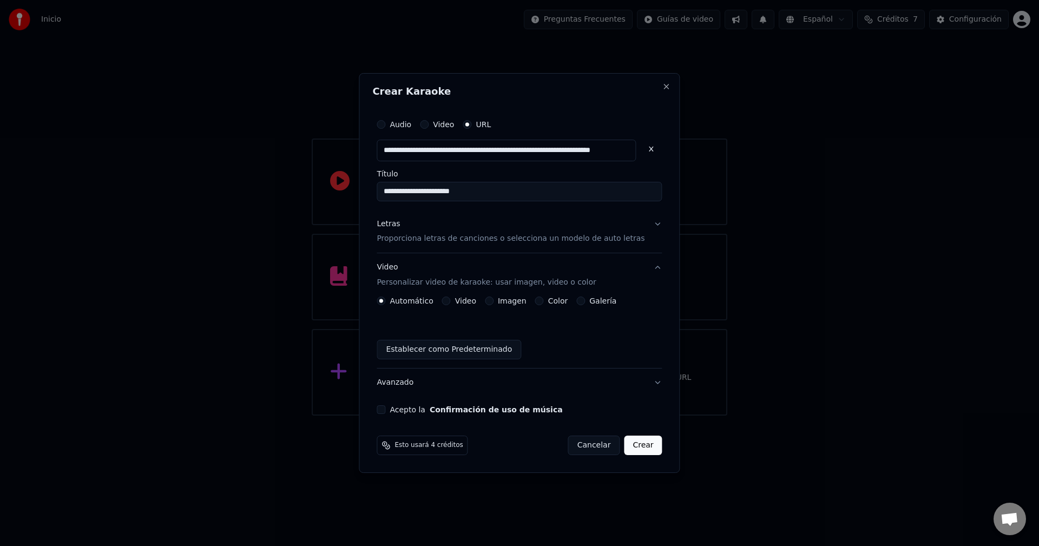
click at [451, 302] on button "Video" at bounding box center [446, 301] width 9 height 9
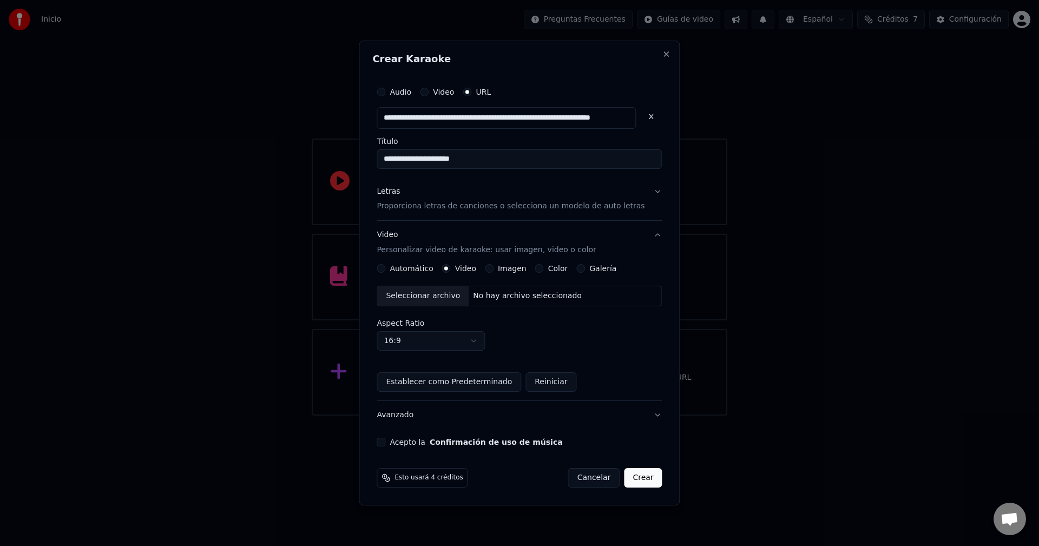
click at [447, 299] on div "Seleccionar archivo" at bounding box center [422, 295] width 91 height 19
click at [429, 271] on label "Automático" at bounding box center [411, 269] width 43 height 8
click at [385, 271] on button "Automático" at bounding box center [381, 268] width 9 height 9
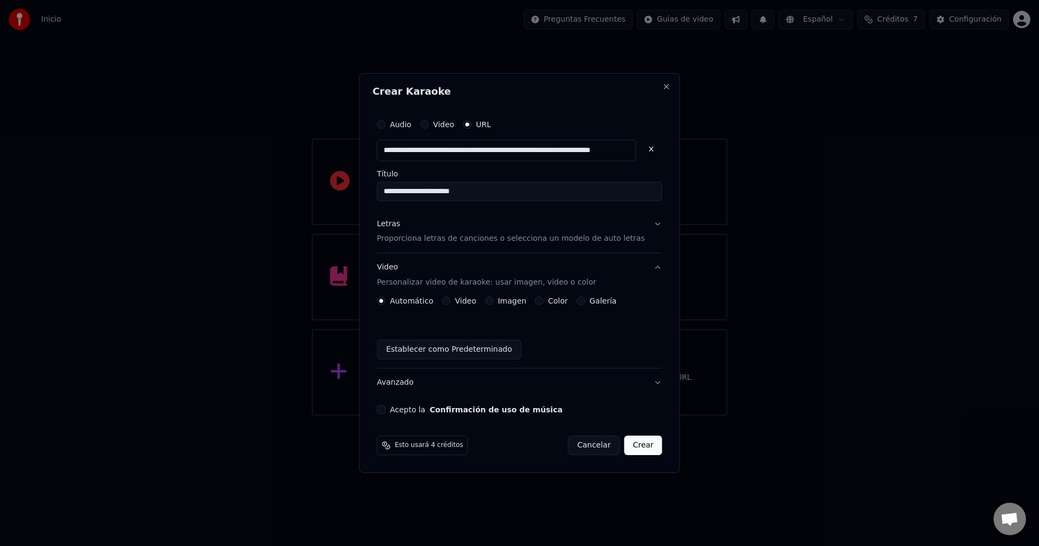
click at [385, 407] on button "Acepto la Confirmación de uso de música" at bounding box center [381, 409] width 9 height 9
click at [636, 451] on button "Crear" at bounding box center [643, 445] width 38 height 19
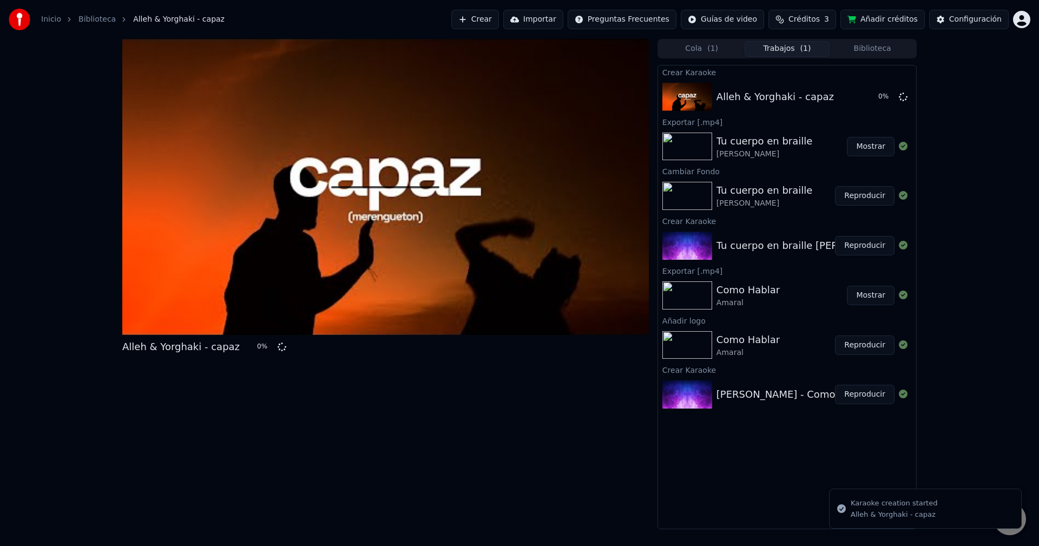
click at [211, 278] on div at bounding box center [385, 187] width 527 height 296
click at [780, 82] on div "Alleh & Yorghaki - capaz 1 %" at bounding box center [787, 96] width 258 height 37
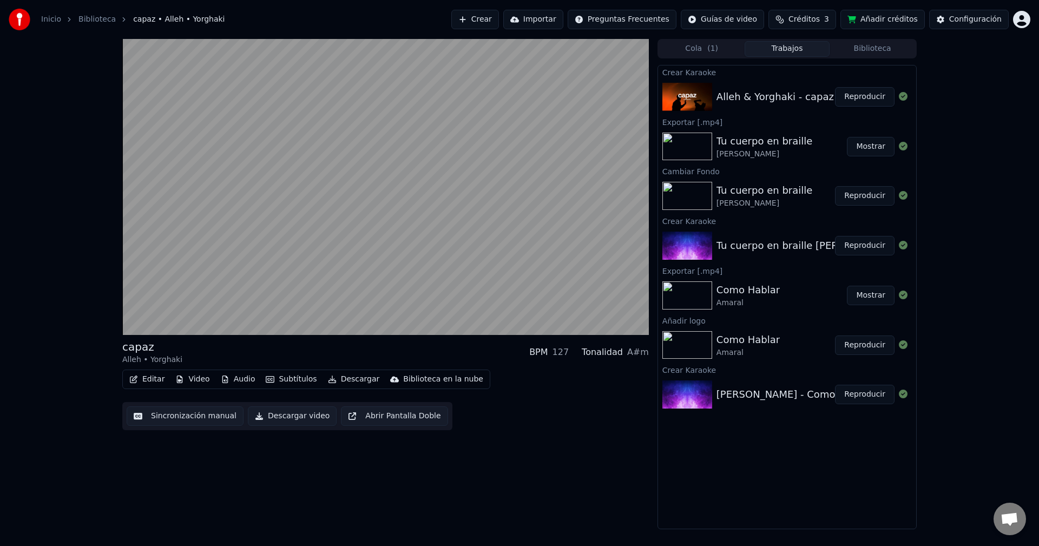
click at [29, 160] on div "capaz Alleh • Yorghaki BPM 127 Tonalidad A#m Editar Video Audio Subtítulos Desc…" at bounding box center [519, 284] width 1039 height 490
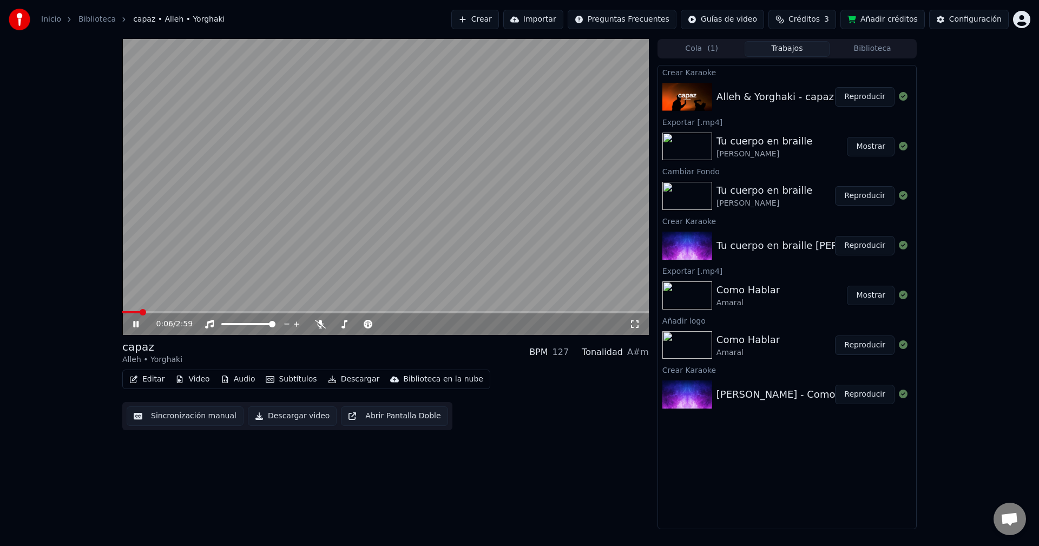
click at [140, 313] on span at bounding box center [131, 312] width 18 height 2
click at [285, 376] on button "Subtítulos" at bounding box center [291, 379] width 60 height 15
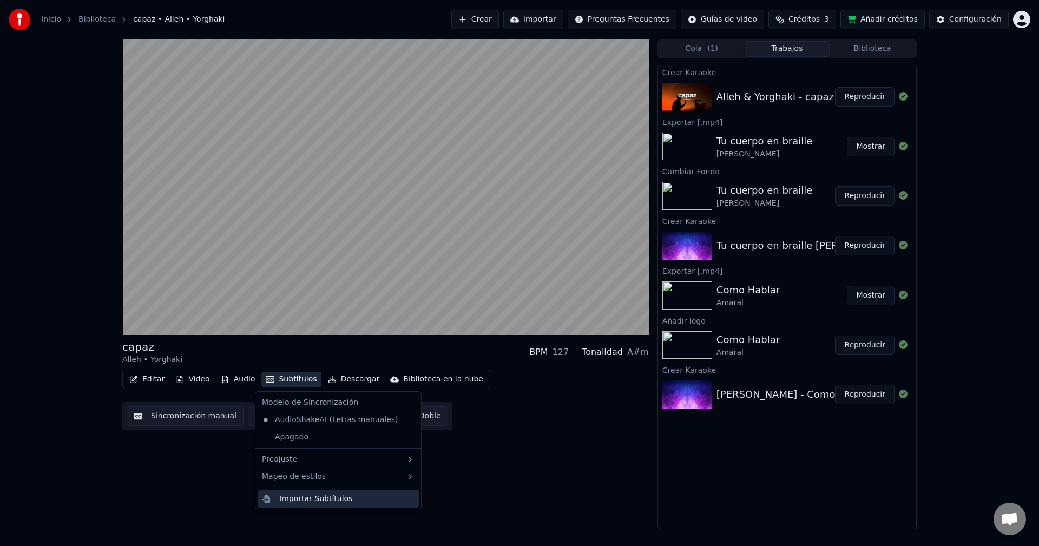
click at [361, 492] on div "Importar Subtítulos" at bounding box center [338, 498] width 161 height 17
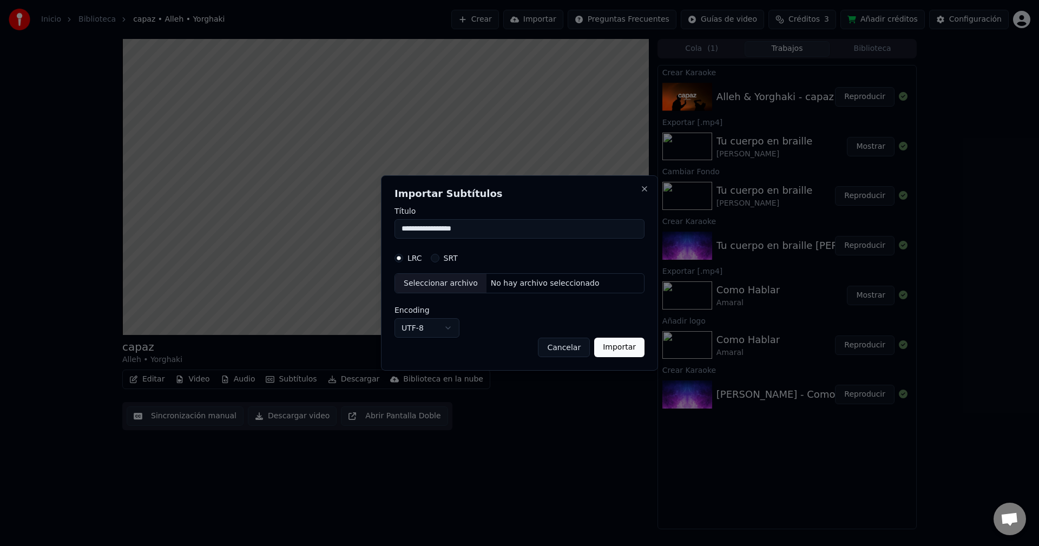
click at [561, 351] on button "Cancelar" at bounding box center [564, 347] width 52 height 19
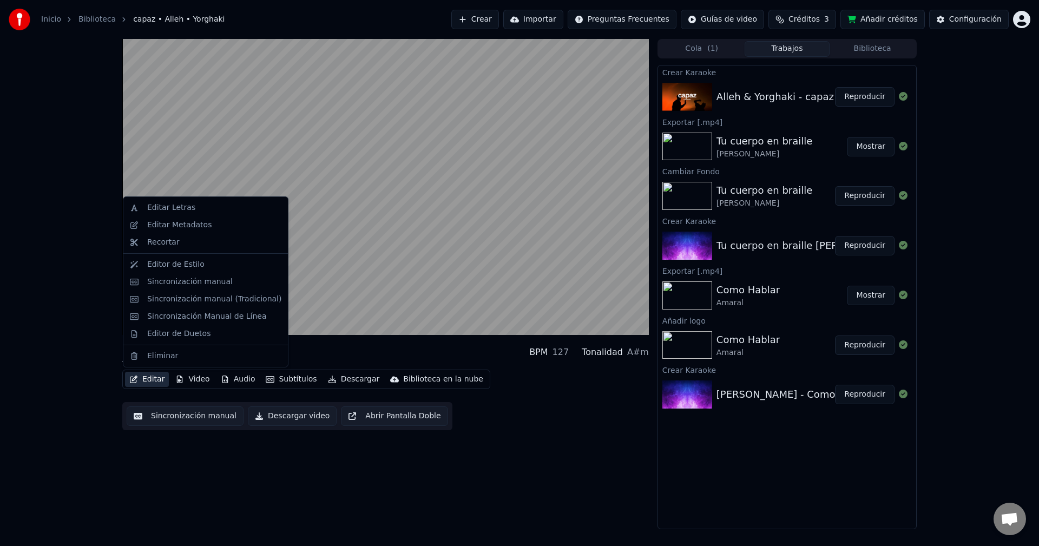
click at [134, 376] on icon "button" at bounding box center [133, 380] width 9 height 8
click at [175, 212] on div "Editar Letras" at bounding box center [171, 207] width 48 height 11
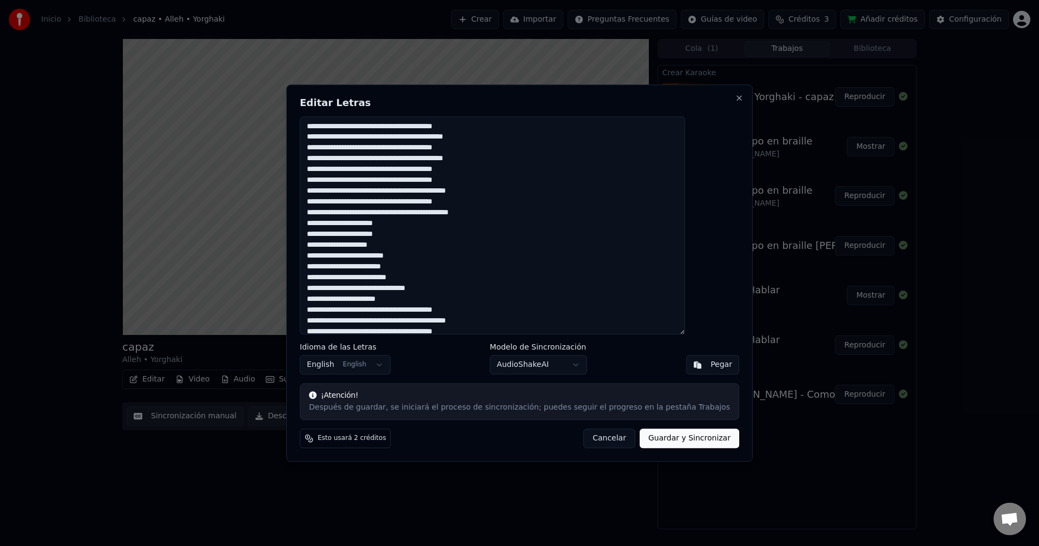
click at [381, 364] on body "Inicio Biblioteca capaz • Alleh • Yorghaki Crear Importar Preguntas Frecuentes …" at bounding box center [519, 273] width 1039 height 546
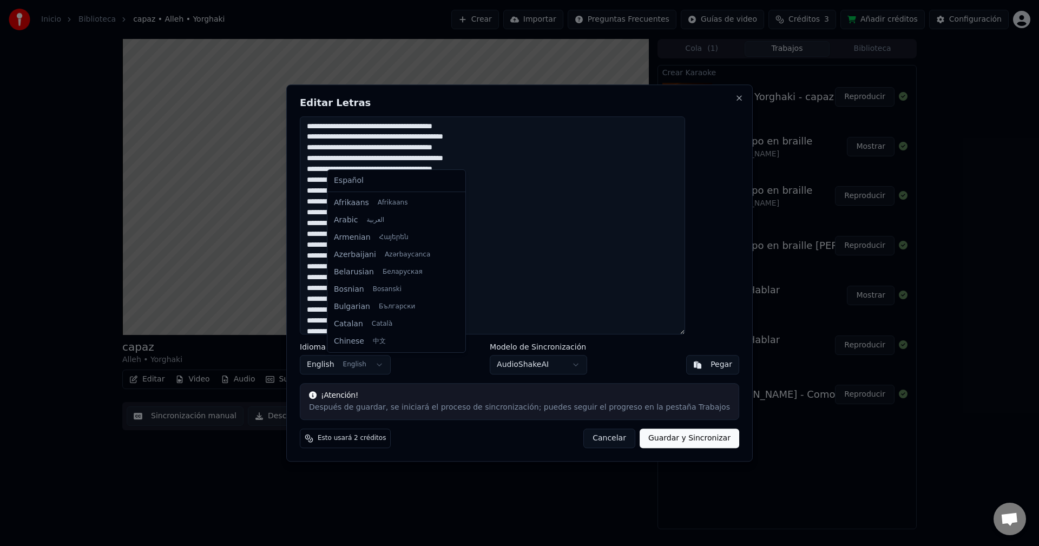
scroll to position [87, 0]
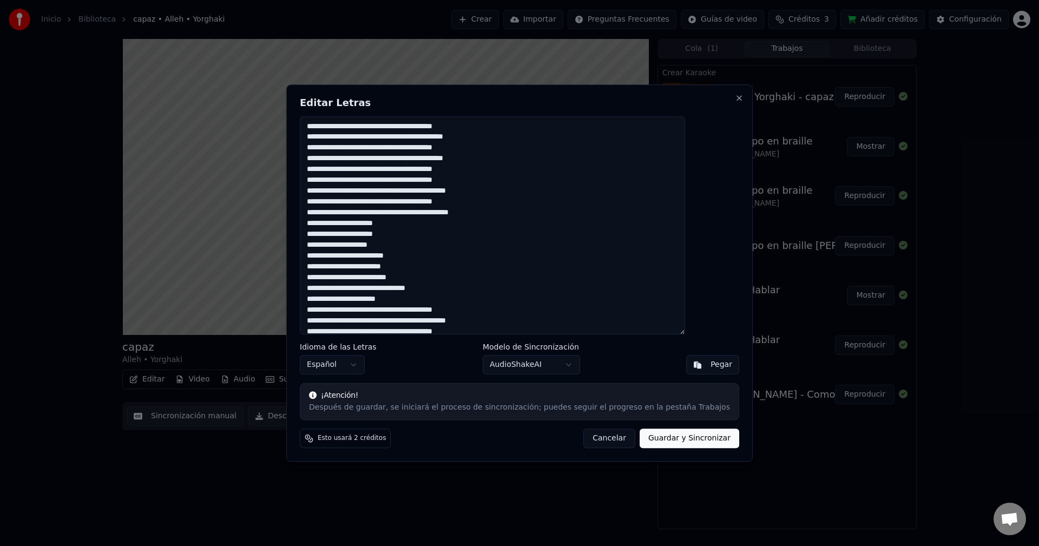
click at [518, 297] on textarea at bounding box center [492, 225] width 385 height 219
drag, startPoint x: 462, startPoint y: 331, endPoint x: 295, endPoint y: 83, distance: 299.4
click at [295, 83] on body "Inicio Biblioteca capaz • Alleh • Yorghaki Crear Importar Preguntas Frecuentes …" at bounding box center [519, 273] width 1039 height 546
click at [581, 428] on div "Editar Letras Idioma de las Letras Español Modelo de Sincronización AudioShakeA…" at bounding box center [519, 272] width 466 height 377
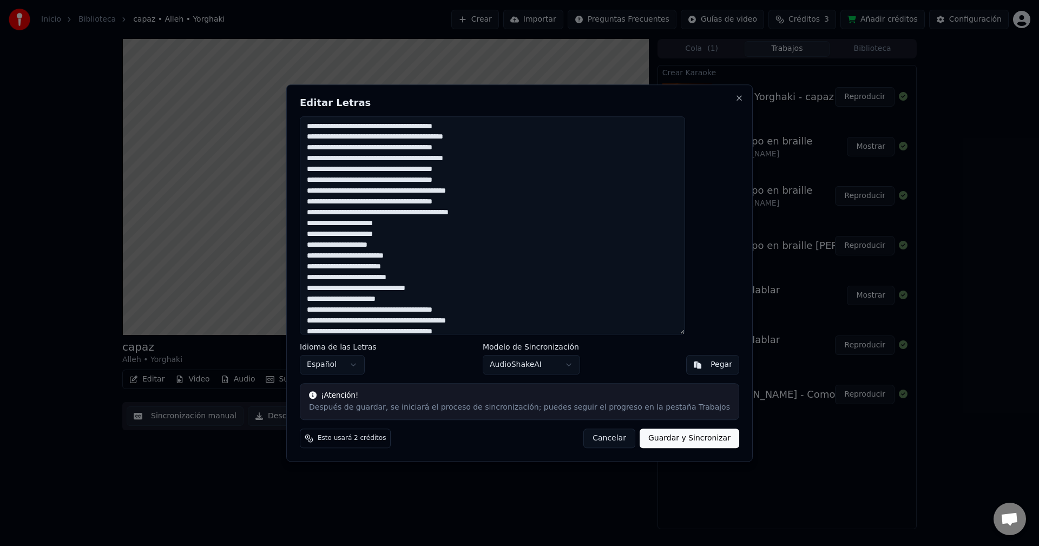
click at [583, 440] on button "Cancelar" at bounding box center [609, 438] width 52 height 19
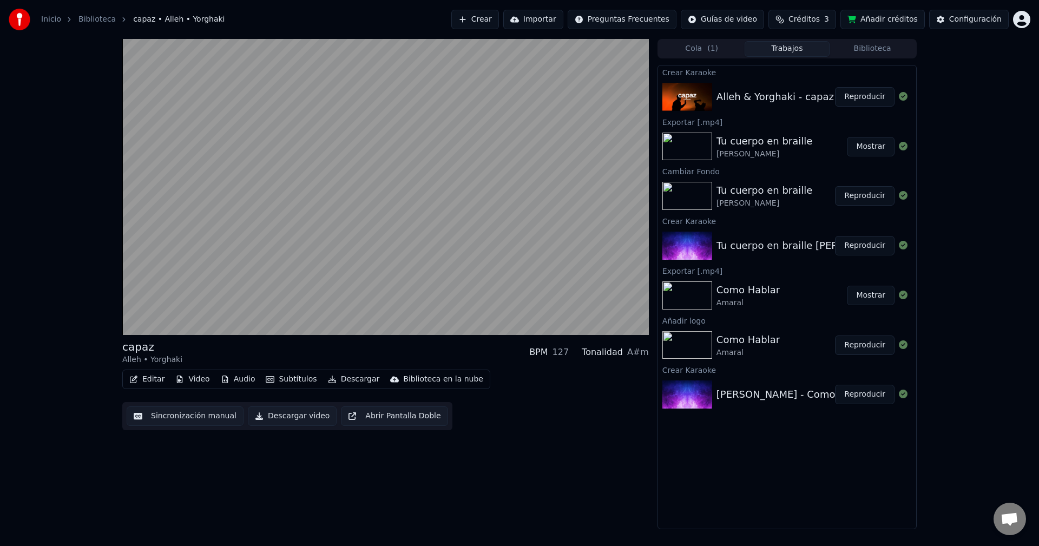
click at [209, 419] on button "Sincronización manual" at bounding box center [185, 415] width 117 height 19
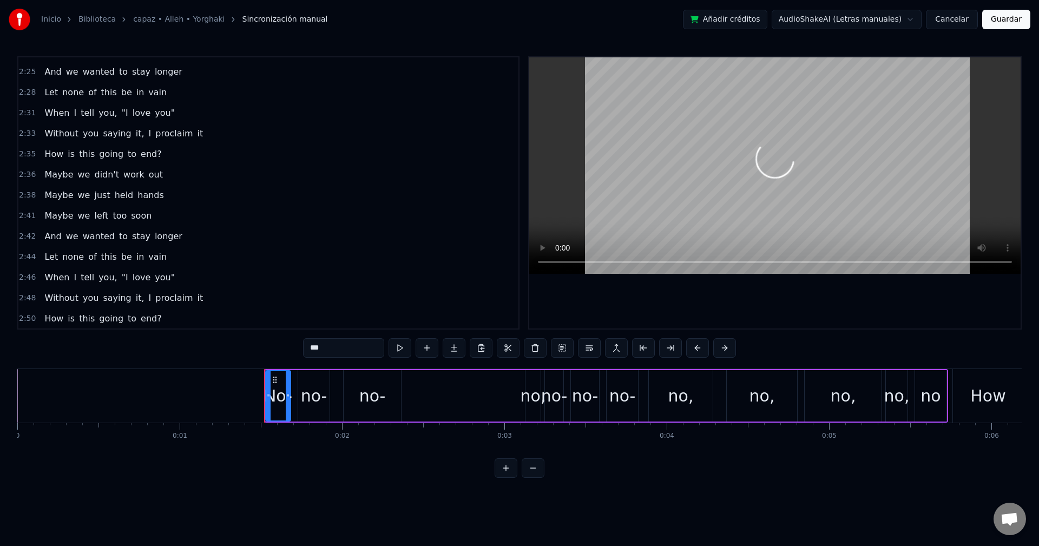
scroll to position [963, 0]
drag, startPoint x: 163, startPoint y: 320, endPoint x: 104, endPoint y: 341, distance: 62.1
click at [45, 256] on div "0:01 No- no- no- no, no- no- no- no, no, no, no, no 0:05 How long could it last…" at bounding box center [268, 192] width 502 height 273
click at [163, 315] on div "2:50 How is this going to end?" at bounding box center [268, 318] width 500 height 21
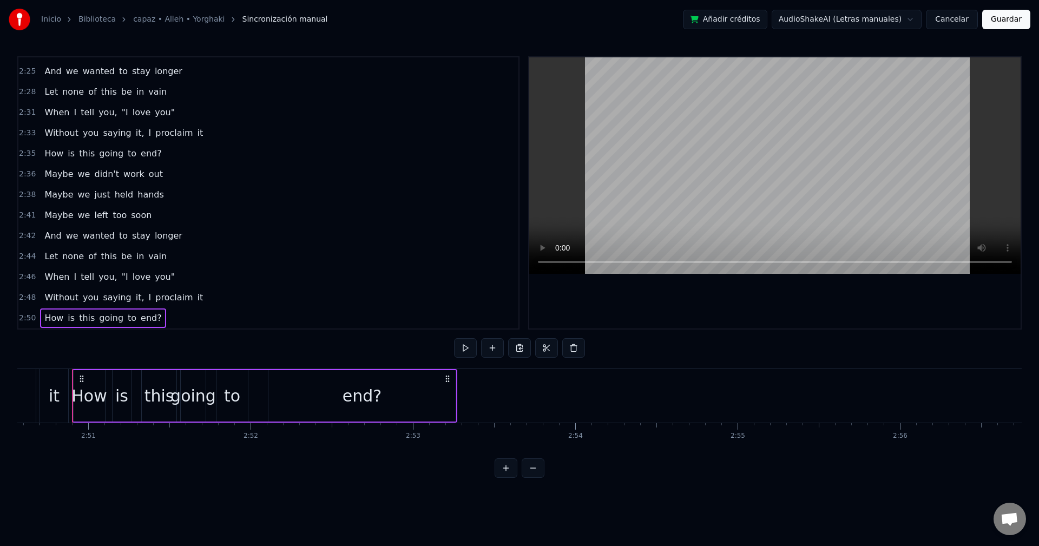
click at [172, 300] on span "proclaim" at bounding box center [174, 297] width 40 height 12
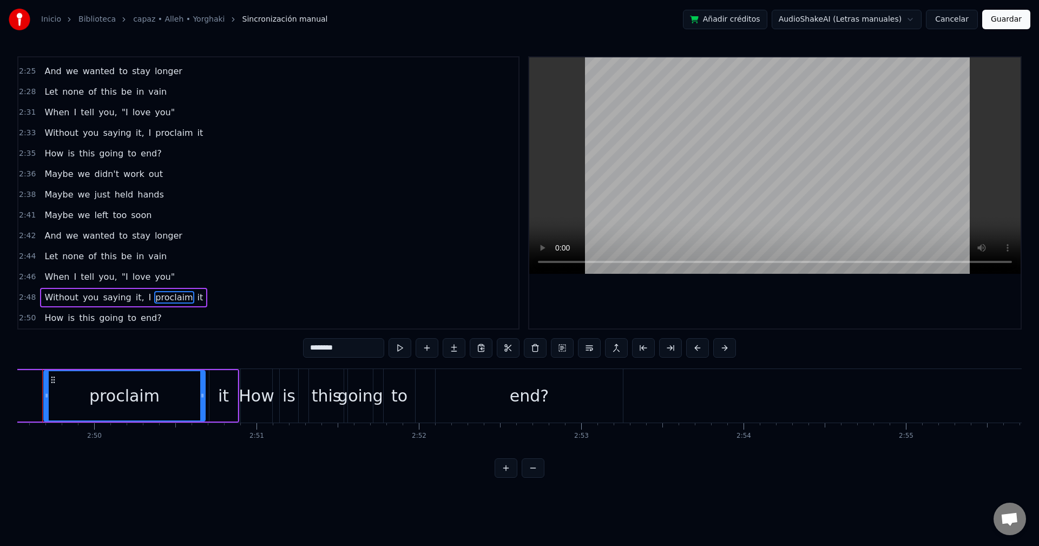
scroll to position [0, 27492]
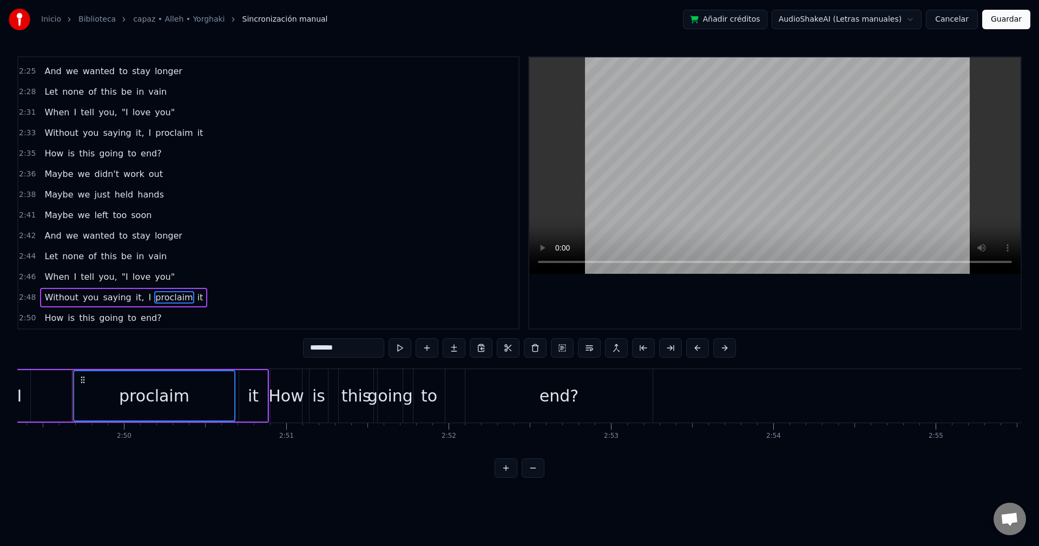
click at [141, 321] on span "end?" at bounding box center [151, 318] width 23 height 12
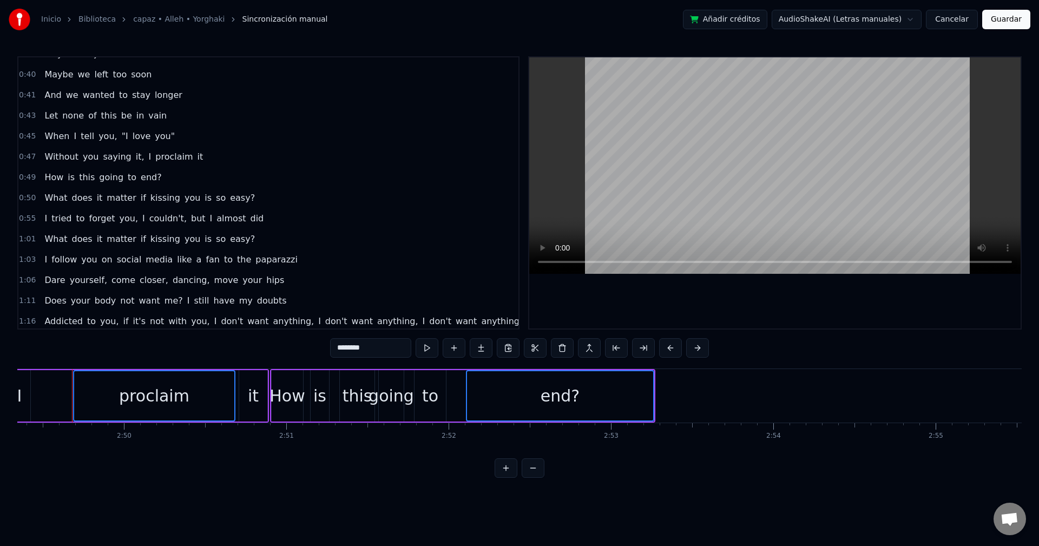
scroll to position [0, 0]
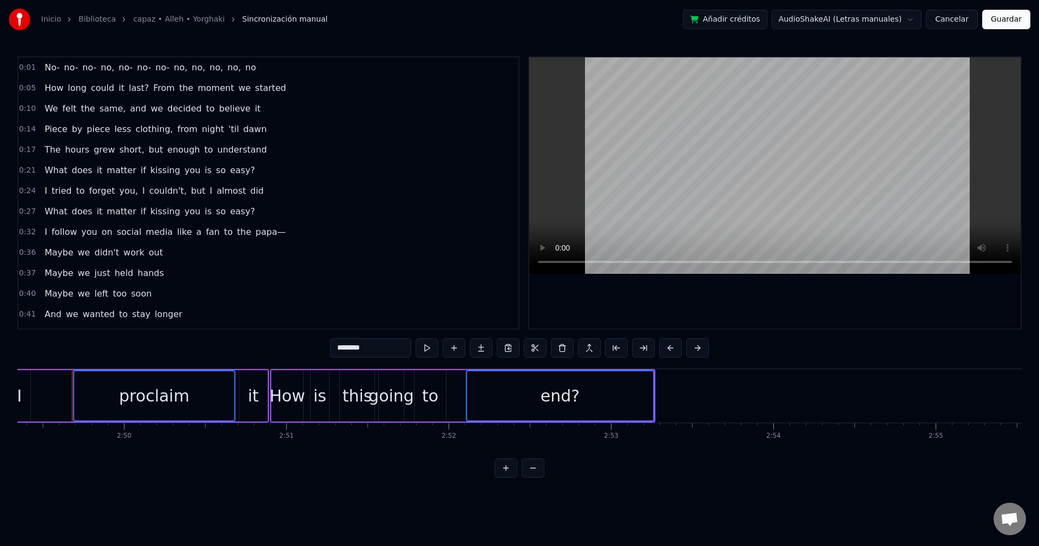
click at [249, 74] on div "0:01 No- no- no- no, no- no- no- no, no, no, no, no" at bounding box center [268, 67] width 500 height 21
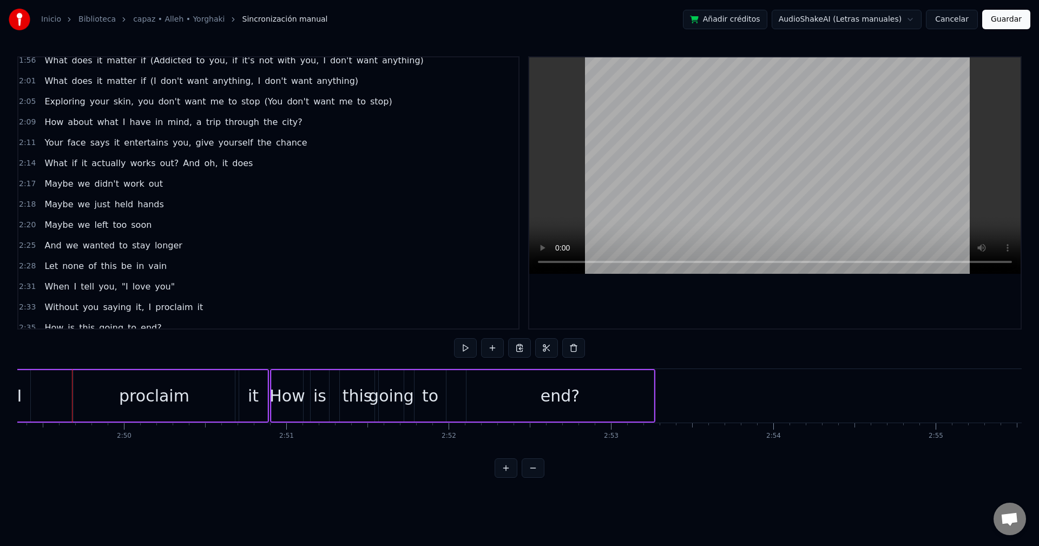
scroll to position [963, 0]
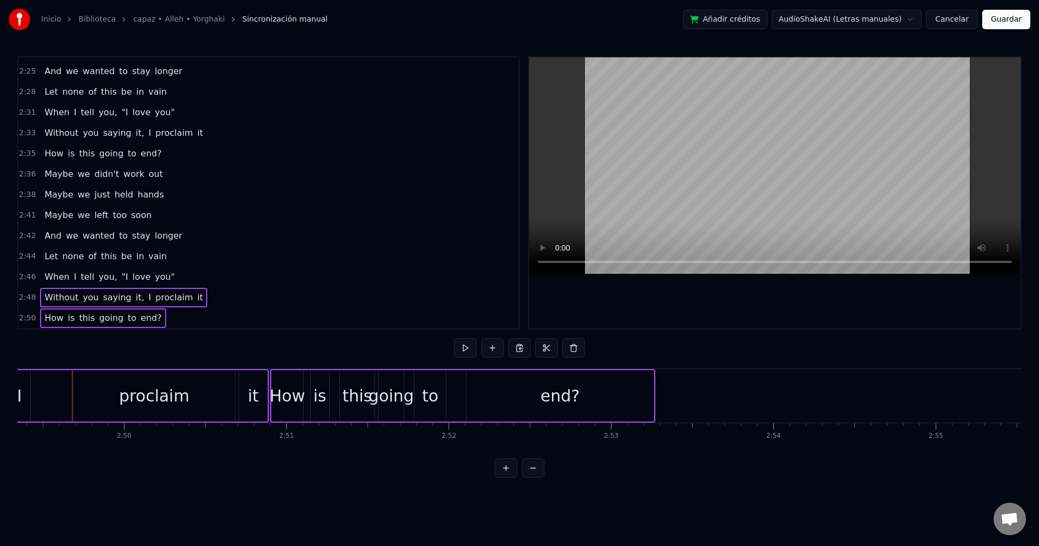
click at [133, 277] on span "love" at bounding box center [141, 277] width 21 height 12
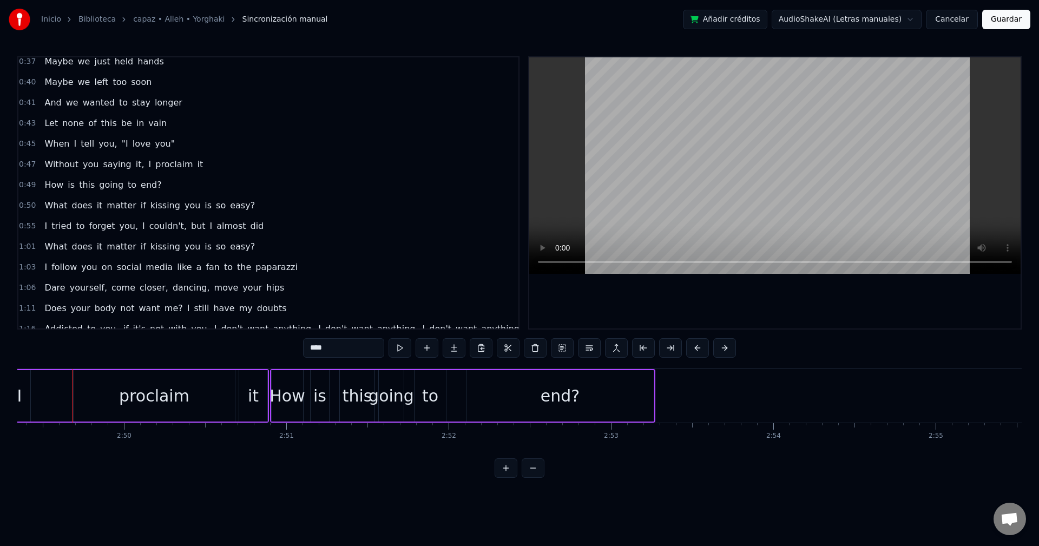
scroll to position [0, 0]
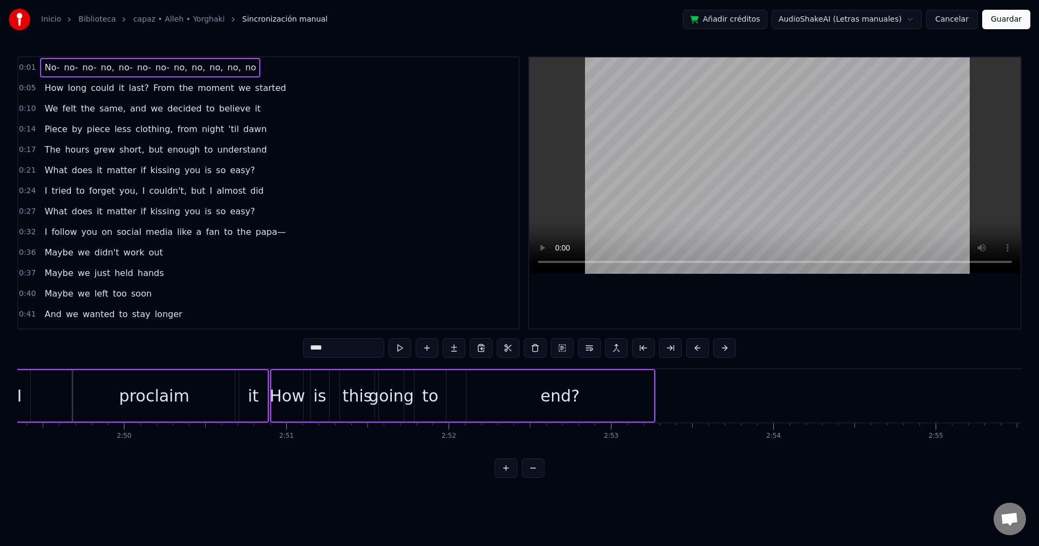
click at [159, 70] on span "no-" at bounding box center [162, 67] width 16 height 12
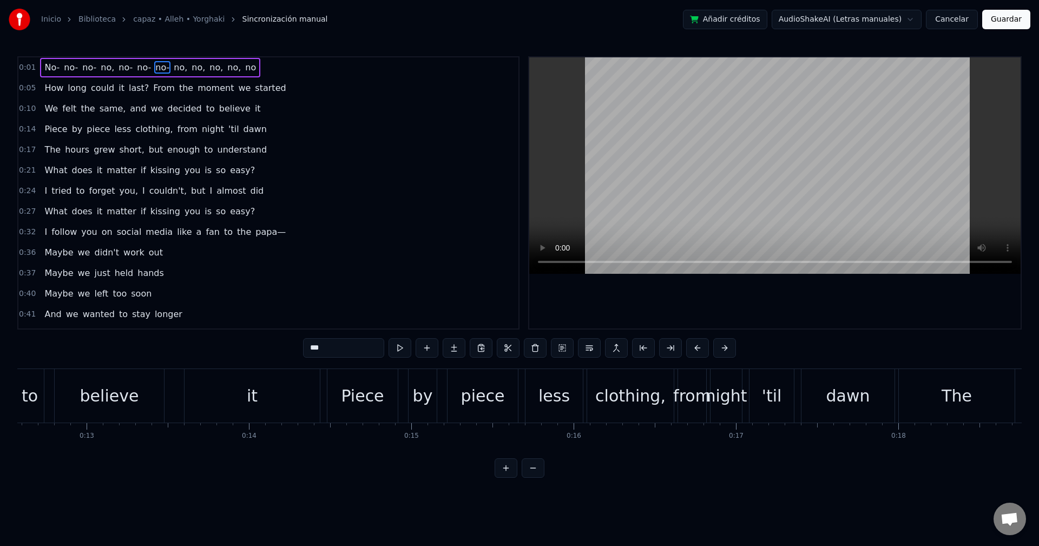
scroll to position [0, 533]
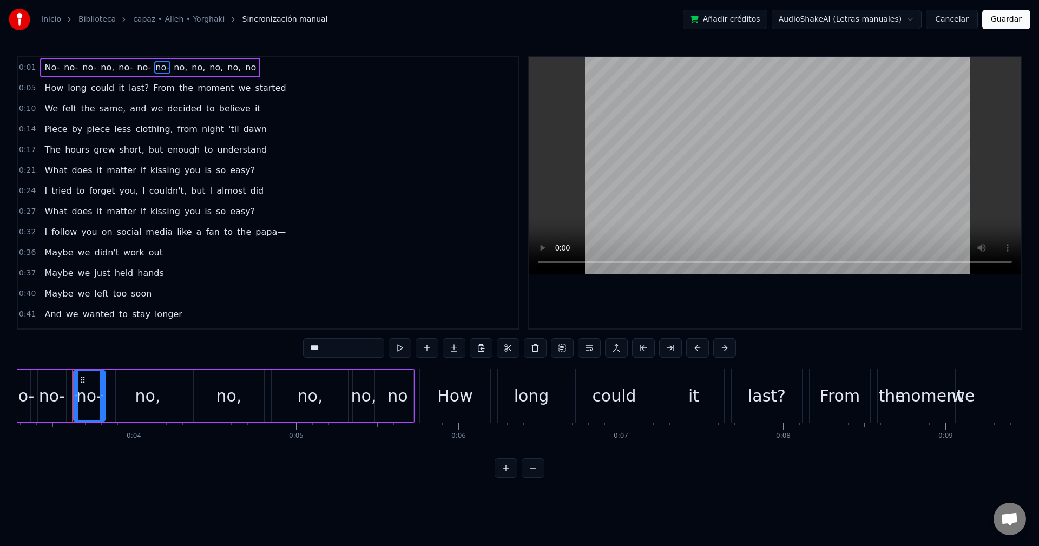
click at [153, 89] on span "From" at bounding box center [164, 88] width 24 height 12
type input "****"
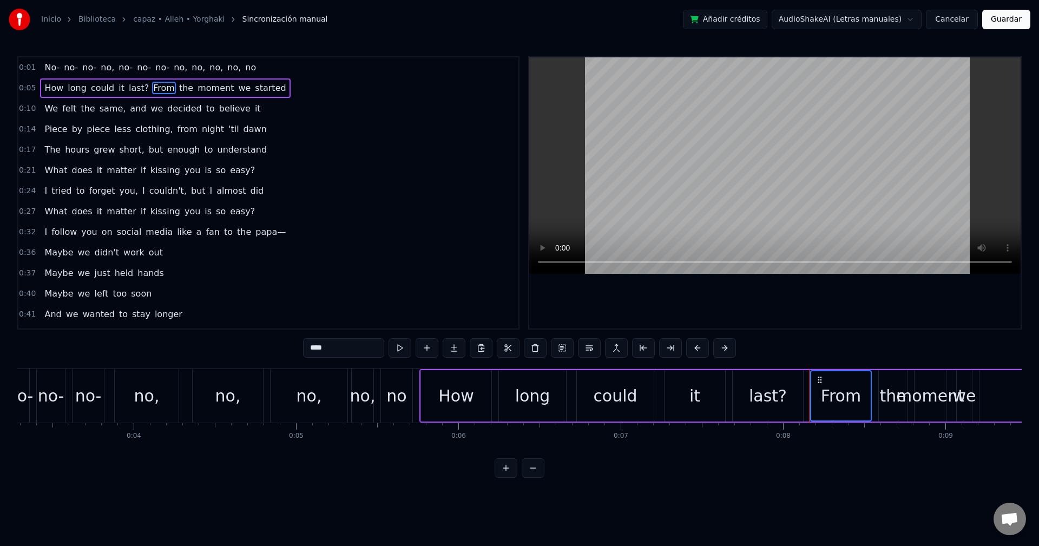
click at [154, 74] on div "No- no- no- no, no- no- no- no, no, no, no, no" at bounding box center [150, 67] width 220 height 19
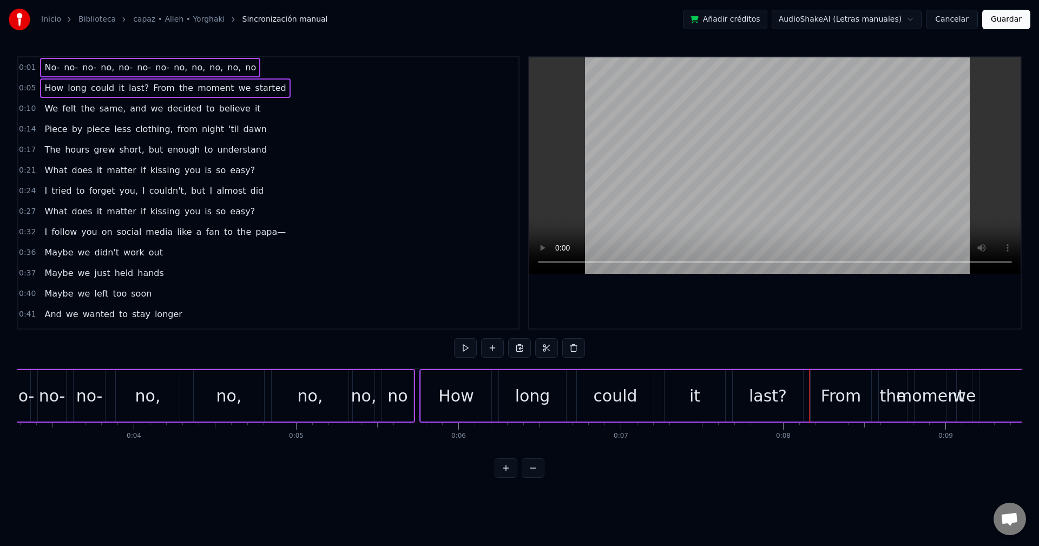
click at [166, 106] on span "decided" at bounding box center [184, 108] width 36 height 12
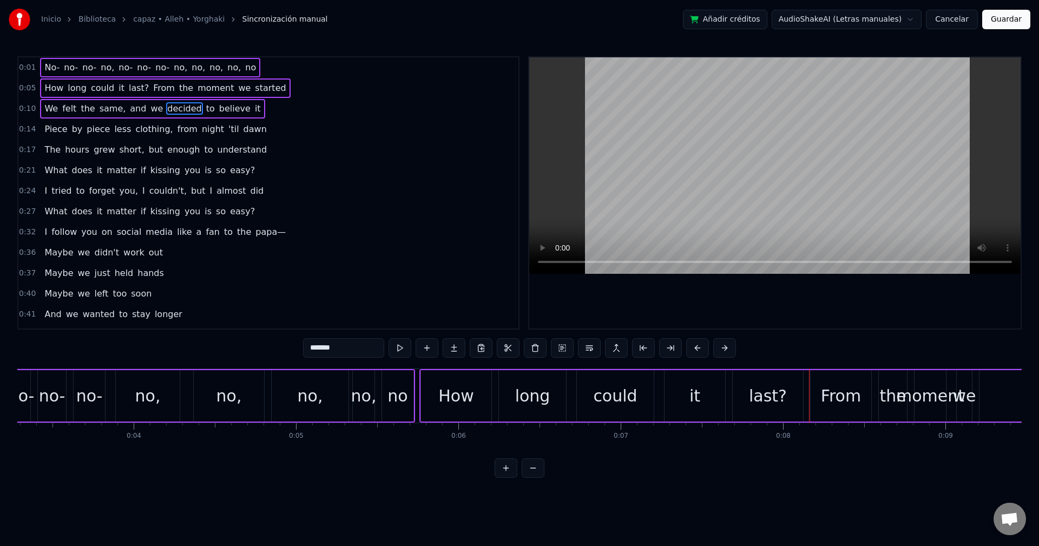
click at [133, 137] on div "Piece by piece less clothing, from night 'til dawn" at bounding box center [155, 129] width 231 height 19
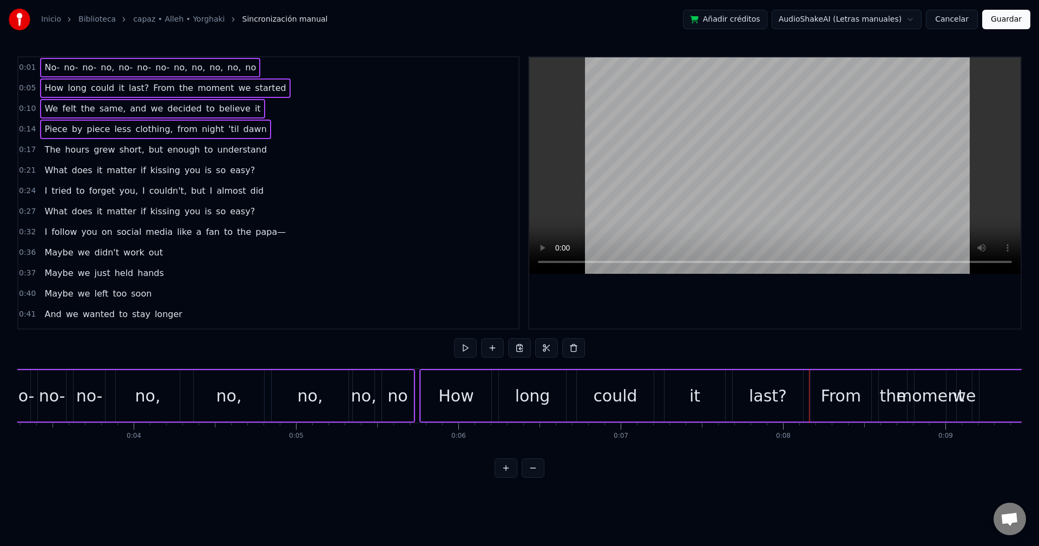
click at [122, 154] on span "short," at bounding box center [132, 149] width 27 height 12
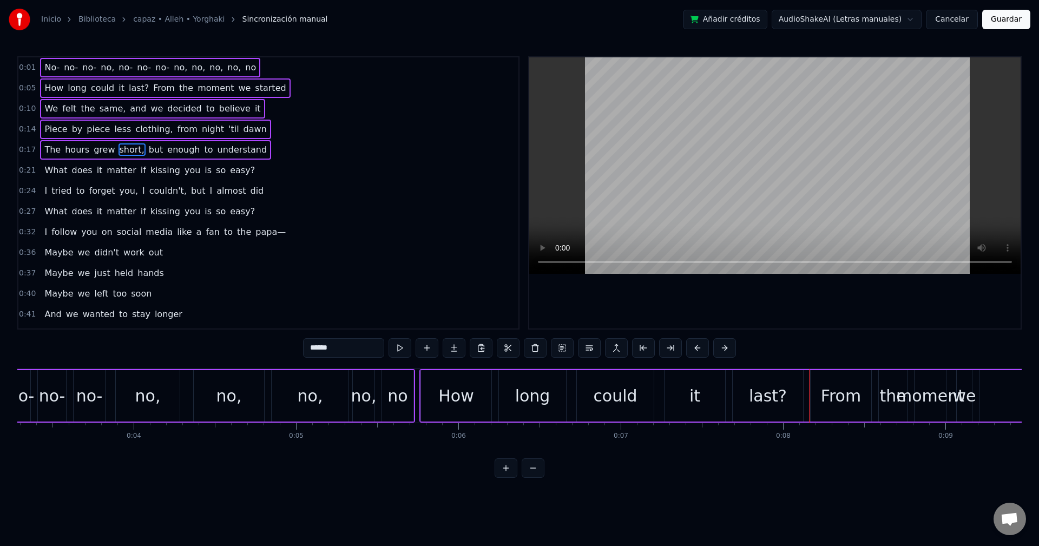
click at [119, 168] on span "matter" at bounding box center [121, 170] width 31 height 12
click at [101, 200] on div "I tried to forget you, I couldn't, but I almost did" at bounding box center [154, 190] width 228 height 19
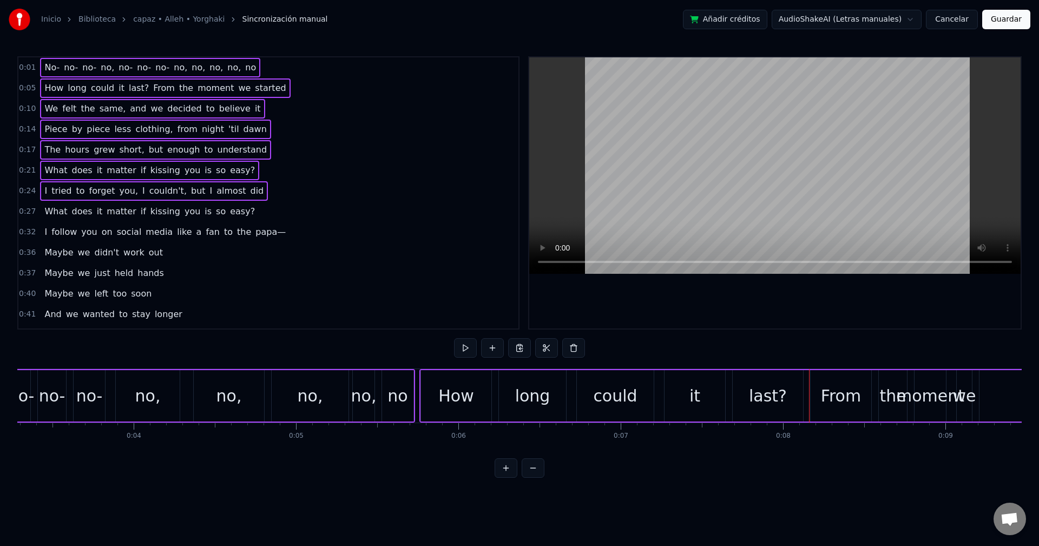
click at [106, 213] on span "matter" at bounding box center [121, 211] width 31 height 12
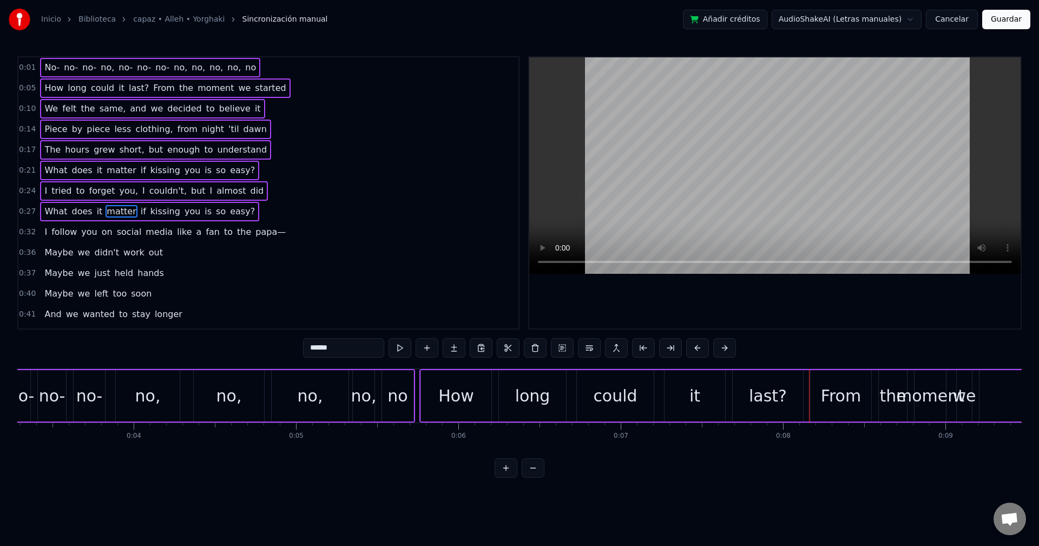
scroll to position [18, 0]
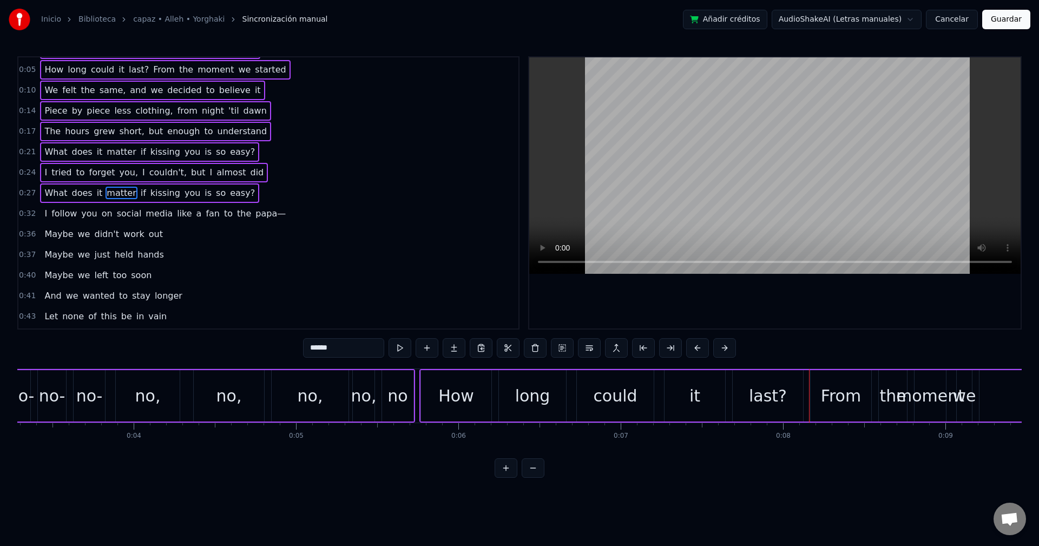
click at [100, 223] on div "0:32 I follow you on social media like a fan to the papa—" at bounding box center [268, 213] width 500 height 21
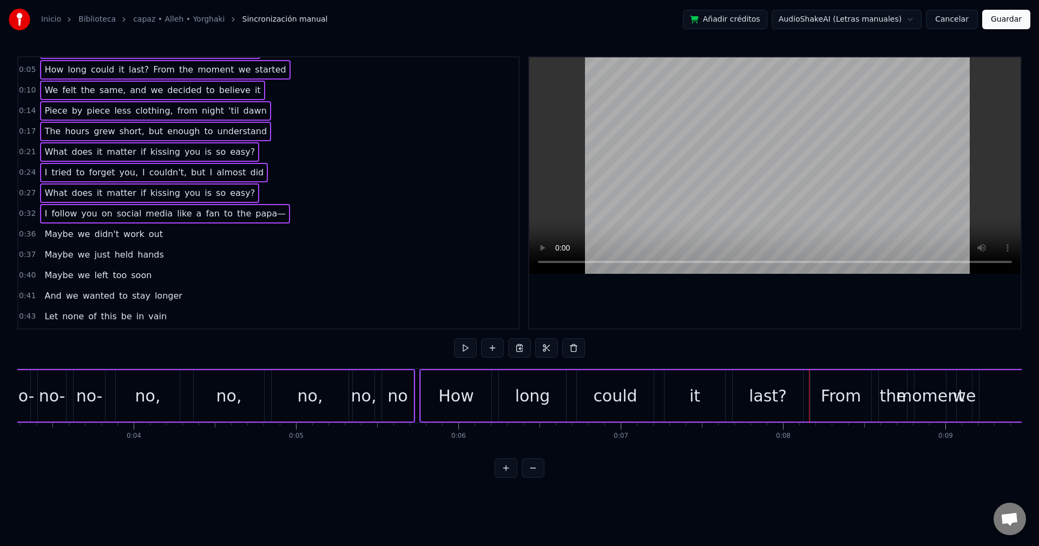
click at [105, 218] on span "on" at bounding box center [107, 213] width 13 height 12
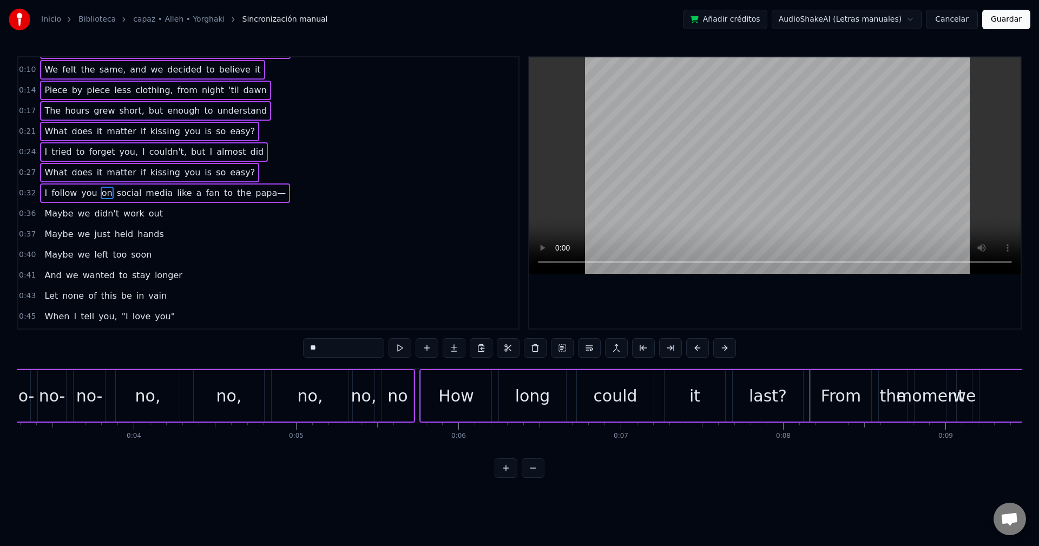
click at [96, 238] on span "just" at bounding box center [102, 234] width 18 height 12
click at [87, 269] on span "wanted" at bounding box center [99, 275] width 34 height 12
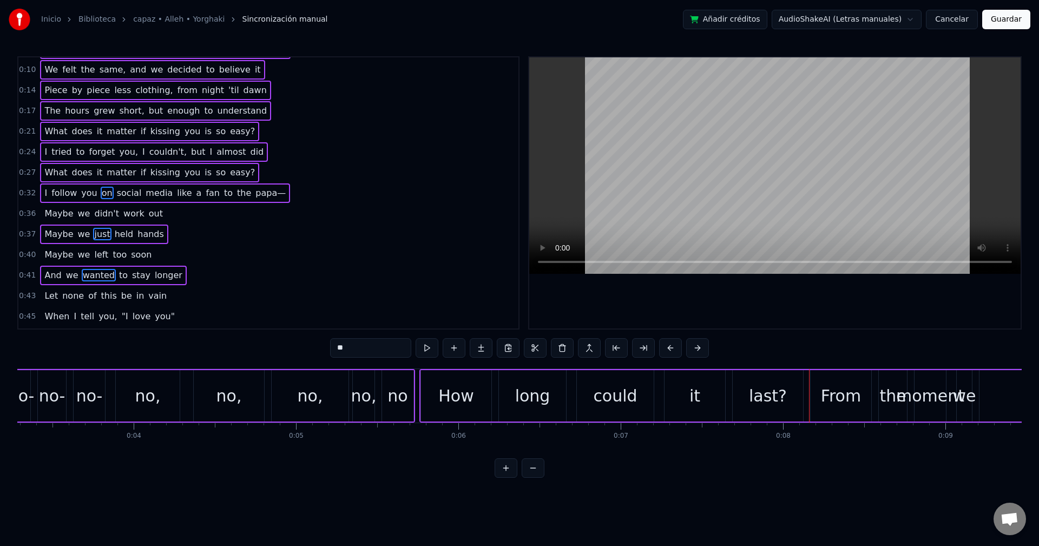
click at [93, 252] on span "left" at bounding box center [101, 254] width 16 height 12
click at [97, 211] on span "didn't" at bounding box center [106, 213] width 27 height 12
click at [87, 293] on span "of" at bounding box center [92, 296] width 10 height 12
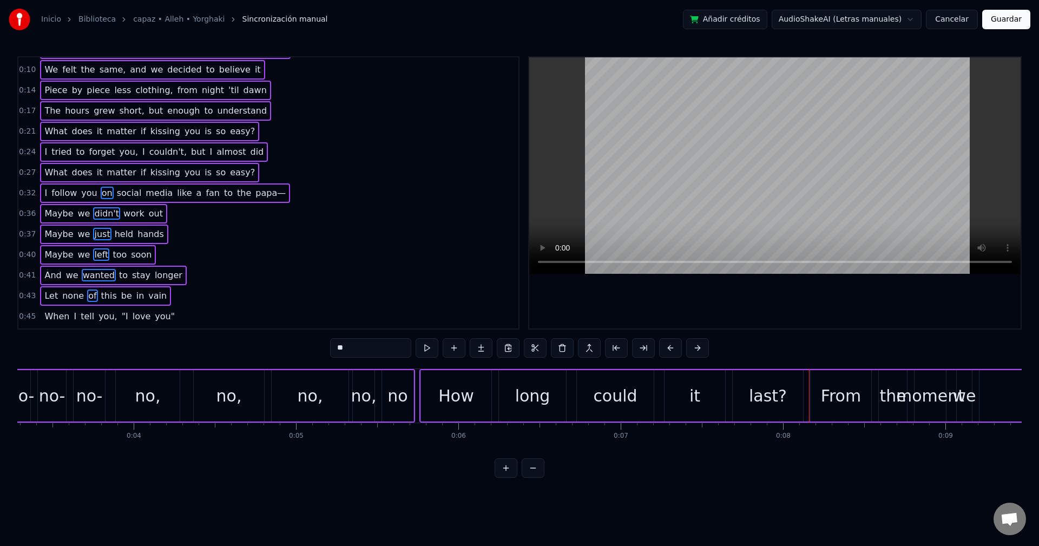
click at [80, 309] on div "When I tell you, "I love you"" at bounding box center [109, 316] width 139 height 19
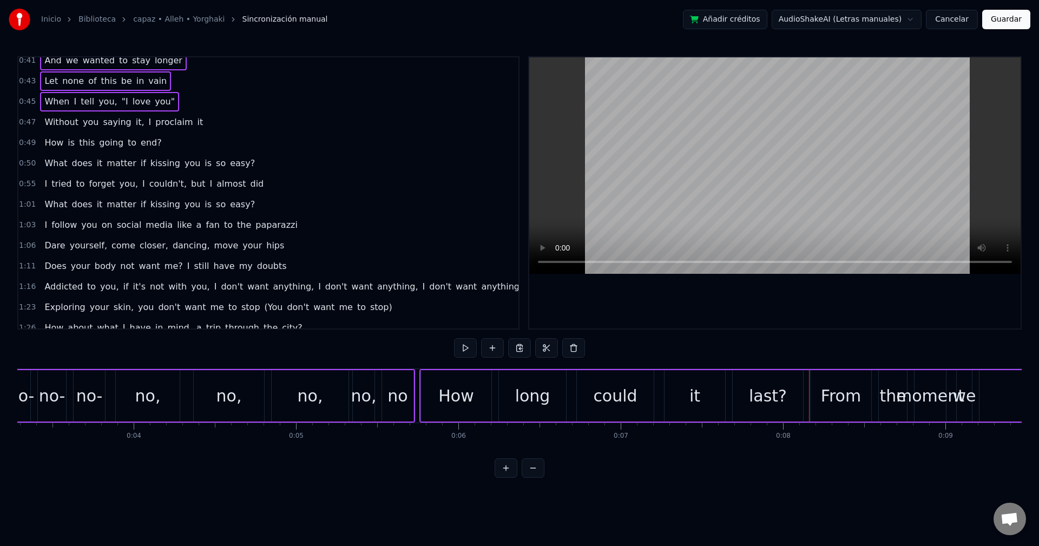
scroll to position [257, 0]
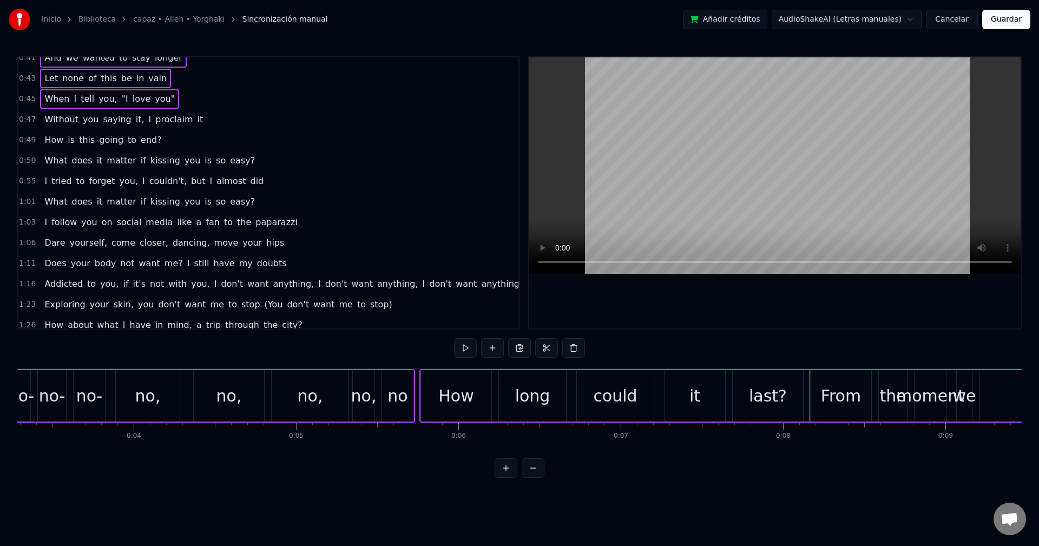
click at [965, 15] on button "Cancelar" at bounding box center [952, 19] width 52 height 19
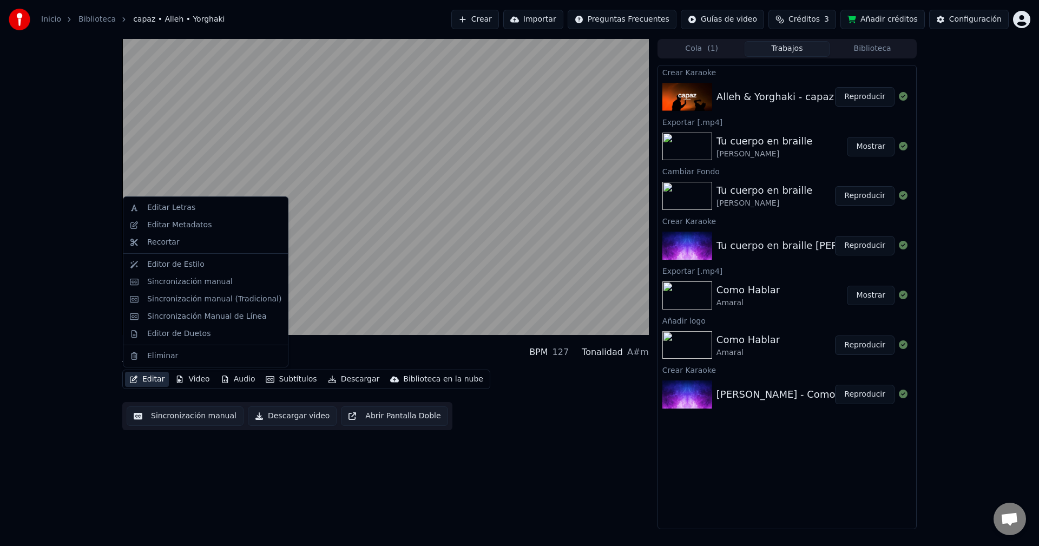
click at [144, 380] on button "Editar" at bounding box center [147, 379] width 44 height 15
click at [197, 206] on div "Editar Letras" at bounding box center [214, 207] width 134 height 11
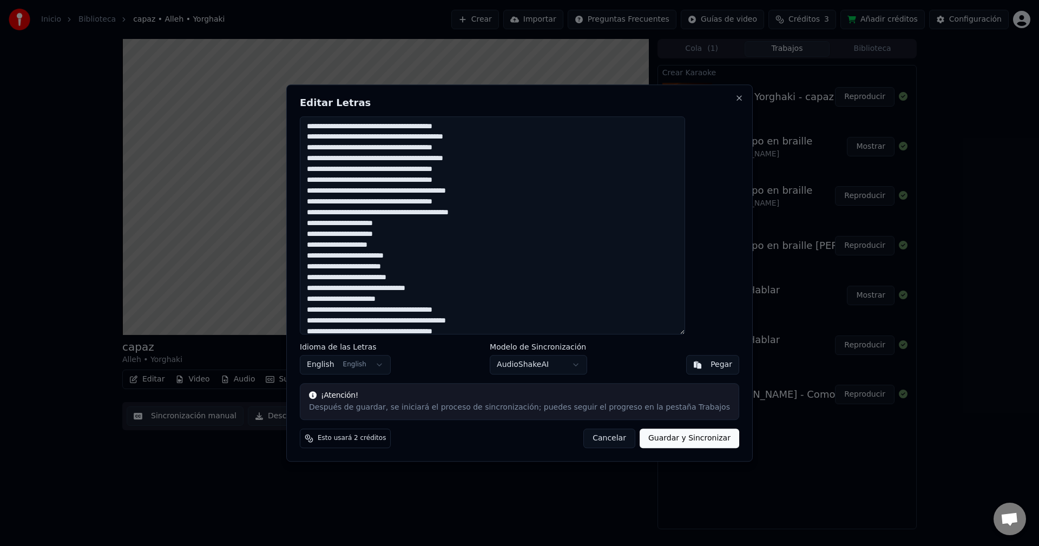
drag, startPoint x: 451, startPoint y: 325, endPoint x: 324, endPoint y: 61, distance: 292.6
click at [324, 61] on body "Inicio Biblioteca capaz • Alleh • Yorghaki Crear Importar Preguntas Frecuentes …" at bounding box center [519, 273] width 1039 height 546
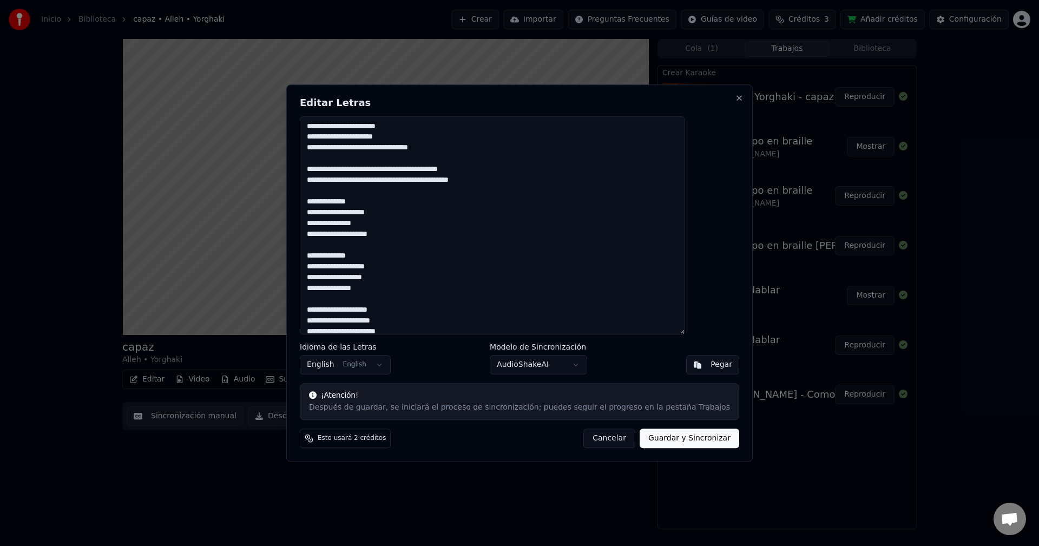
scroll to position [782, 0]
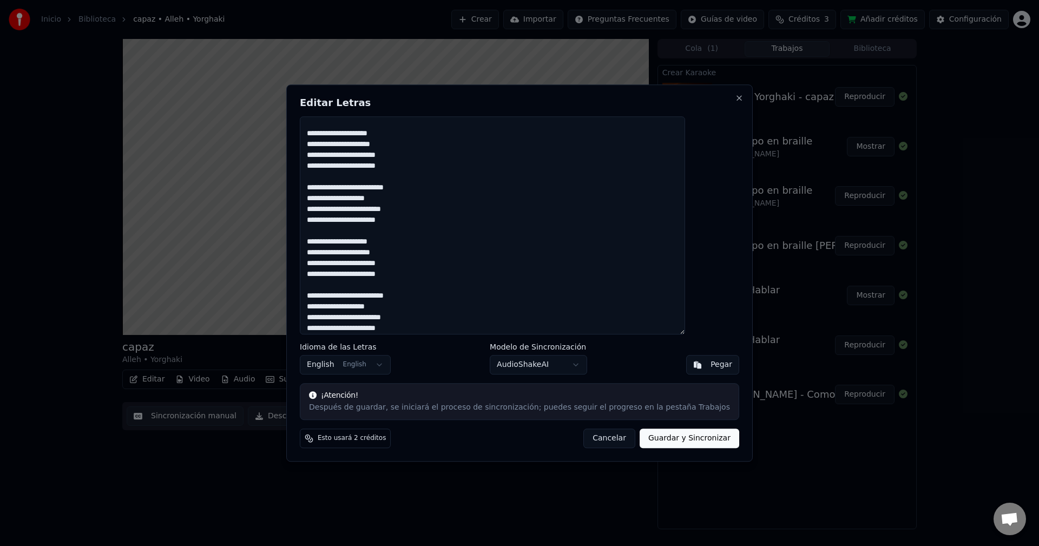
type textarea "**********"
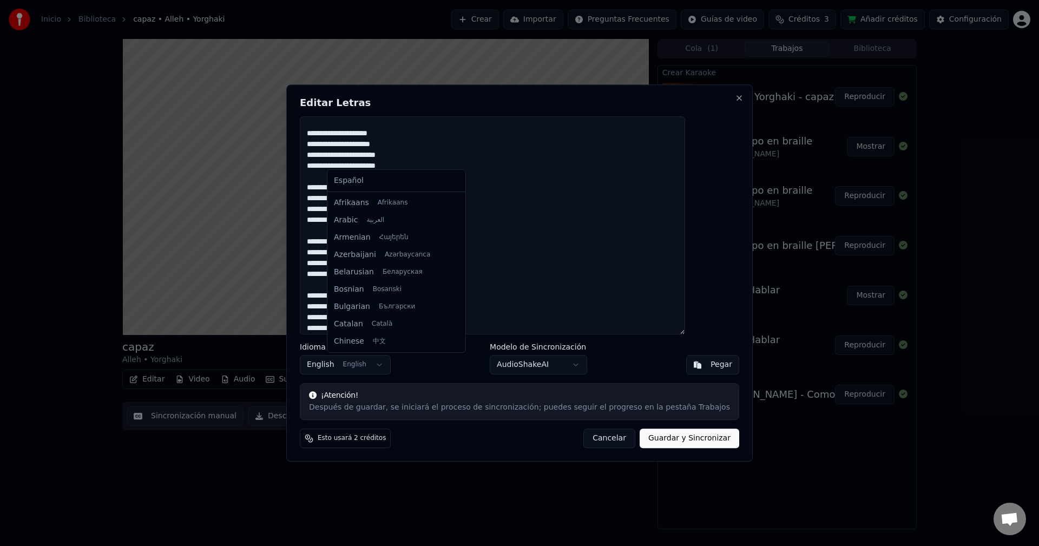
click at [395, 367] on body "Inicio Biblioteca capaz • Alleh • Yorghaki Crear Importar Preguntas Frecuentes …" at bounding box center [519, 273] width 1039 height 546
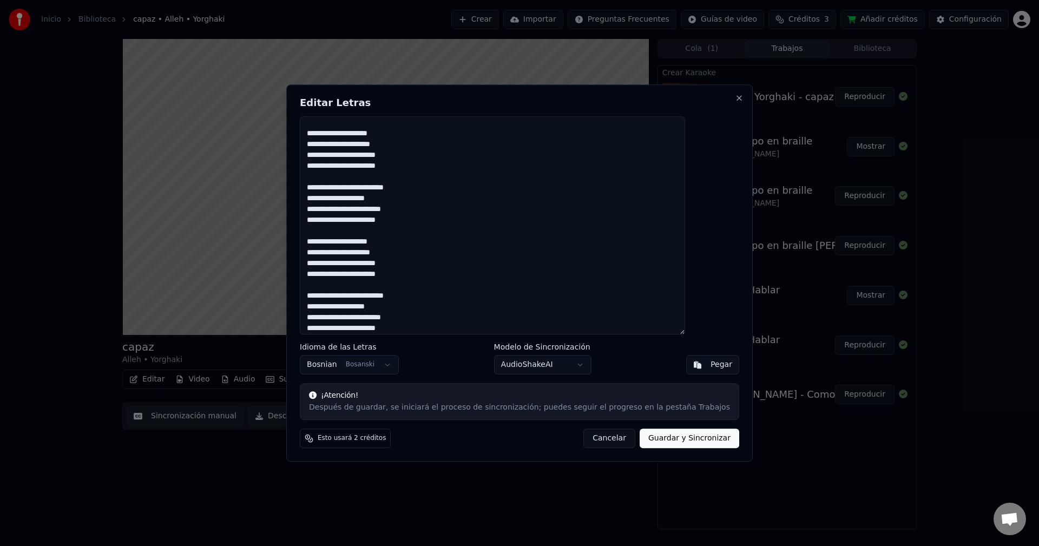
click at [383, 198] on textarea at bounding box center [492, 225] width 385 height 219
click at [402, 362] on body "Inicio Biblioteca capaz • Alleh • Yorghaki Crear Importar Preguntas Frecuentes …" at bounding box center [519, 273] width 1039 height 546
click at [649, 444] on button "Guardar y Sincronizar" at bounding box center [690, 438] width 100 height 19
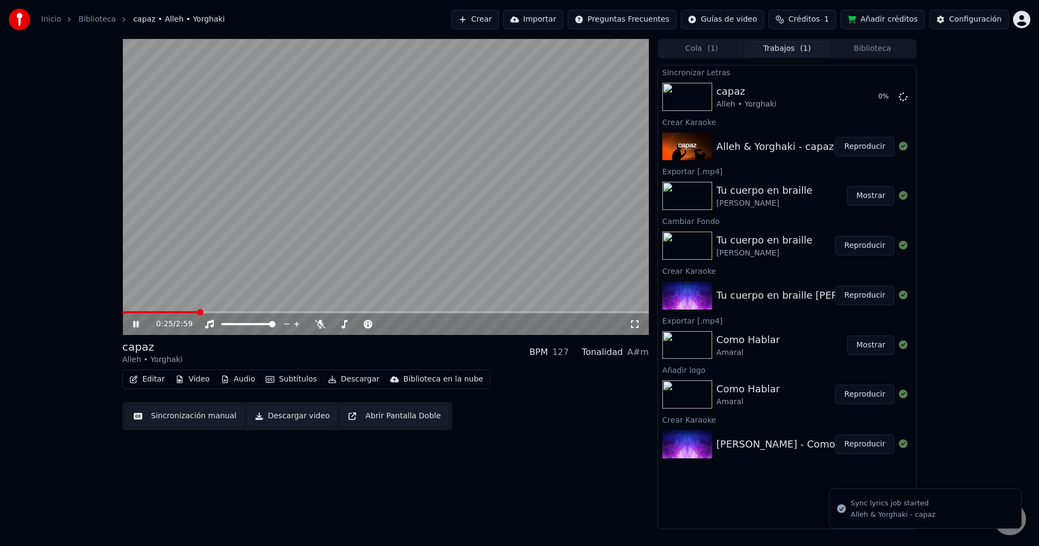
click at [137, 325] on icon at bounding box center [135, 324] width 5 height 6
click at [147, 308] on video at bounding box center [385, 187] width 527 height 296
click at [122, 313] on span at bounding box center [122, 312] width 0 height 2
click at [282, 419] on button "Descargar video" at bounding box center [292, 415] width 89 height 19
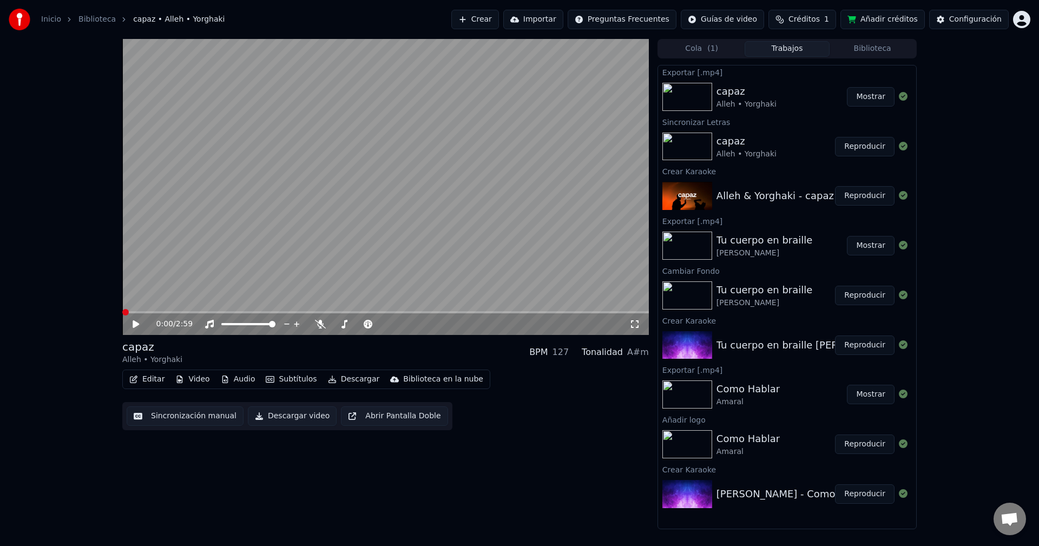
click at [712, 102] on img at bounding box center [687, 97] width 50 height 28
click at [133, 327] on icon at bounding box center [136, 324] width 6 height 8
click at [190, 315] on div "0:01 / 2:59" at bounding box center [385, 324] width 527 height 22
click at [134, 327] on icon at bounding box center [135, 324] width 5 height 6
